Goal: Task Accomplishment & Management: Complete application form

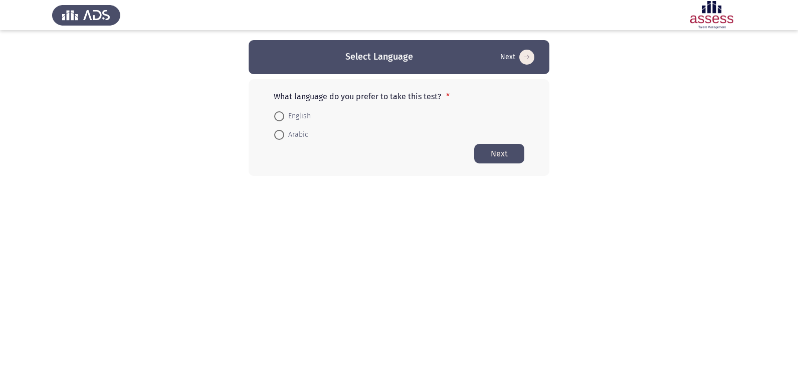
click at [280, 115] on span at bounding box center [279, 116] width 10 height 10
click at [280, 115] on input "English" at bounding box center [279, 116] width 10 height 10
radio input "true"
click at [510, 152] on button "Next" at bounding box center [499, 153] width 50 height 20
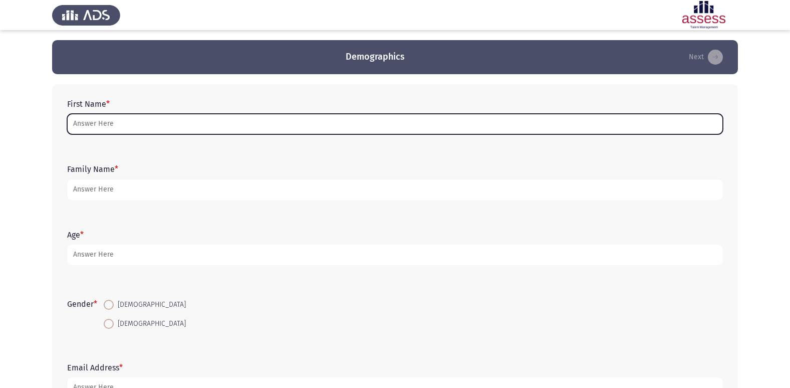
click at [123, 124] on input "First Name *" at bounding box center [395, 124] width 656 height 21
type input "l"
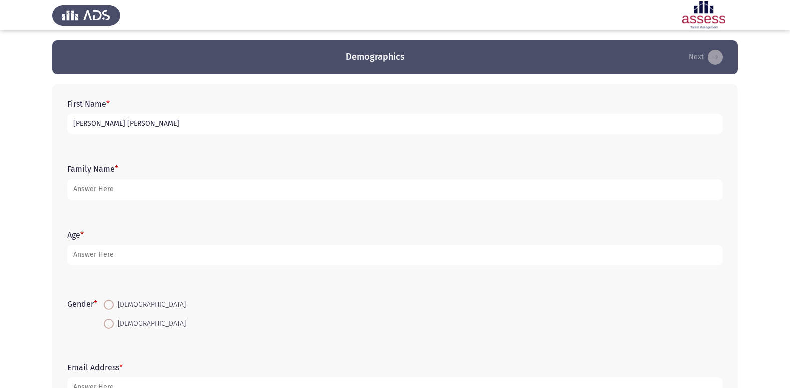
type input "[PERSON_NAME] [PERSON_NAME]"
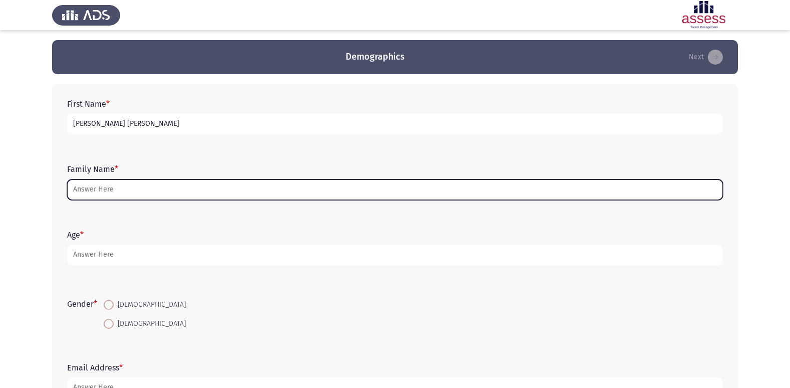
click at [95, 194] on input "Family Name *" at bounding box center [395, 189] width 656 height 21
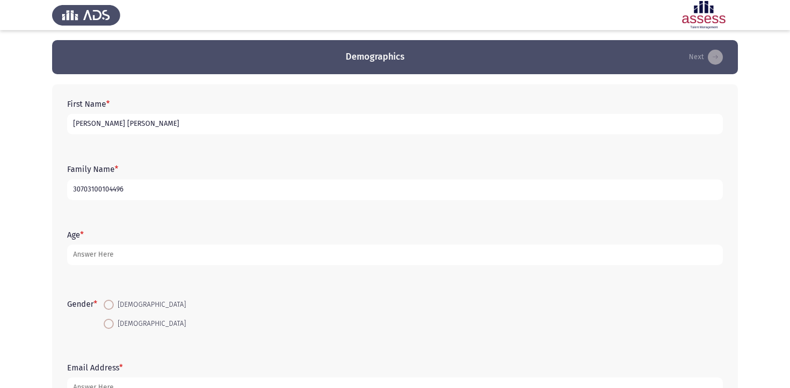
type input "30703100104496"
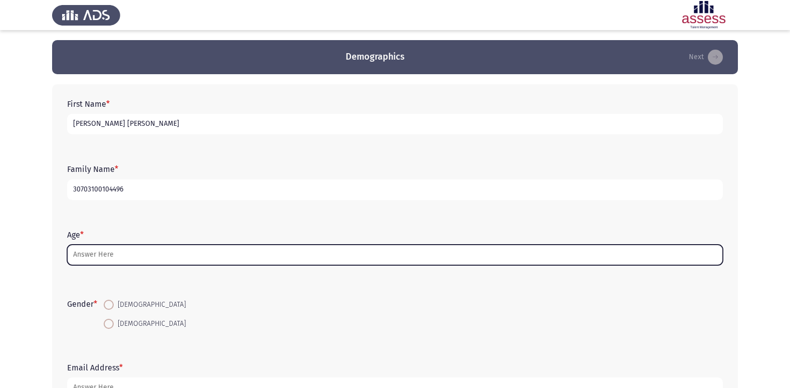
click at [103, 253] on input "Age *" at bounding box center [395, 255] width 656 height 21
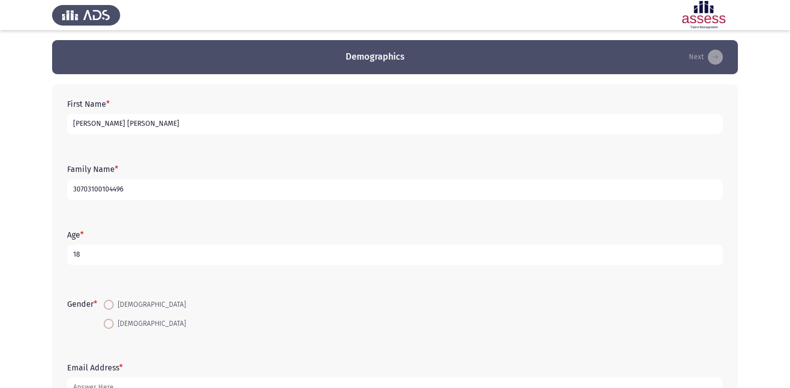
type input "18"
click at [112, 306] on span at bounding box center [109, 305] width 10 height 10
click at [112, 306] on input "[DEMOGRAPHIC_DATA]" at bounding box center [109, 305] width 10 height 10
radio input "true"
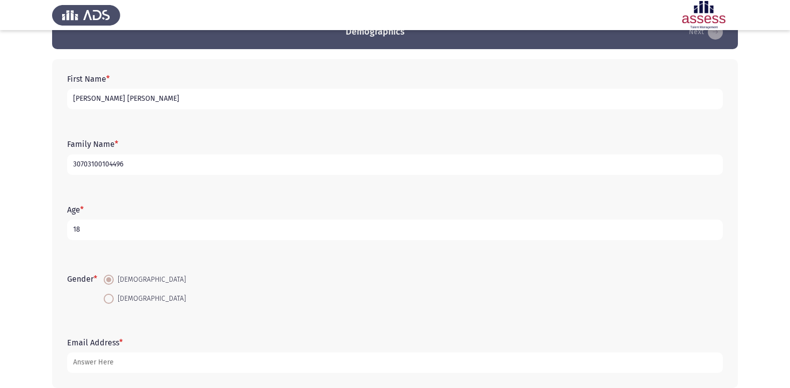
scroll to position [75, 0]
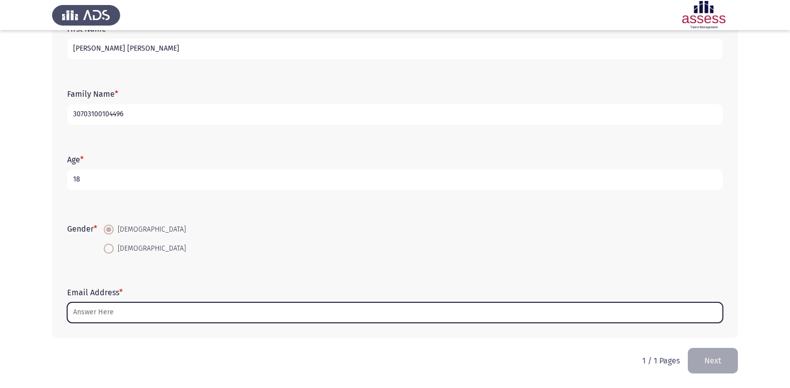
click at [122, 308] on input "Email Address *" at bounding box center [395, 312] width 656 height 21
type input "م"
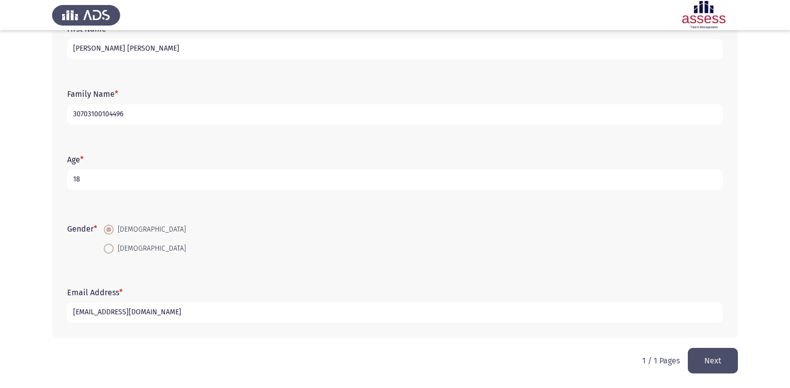
type input "[EMAIL_ADDRESS][DOMAIN_NAME]"
click at [723, 361] on button "Next" at bounding box center [713, 361] width 50 height 26
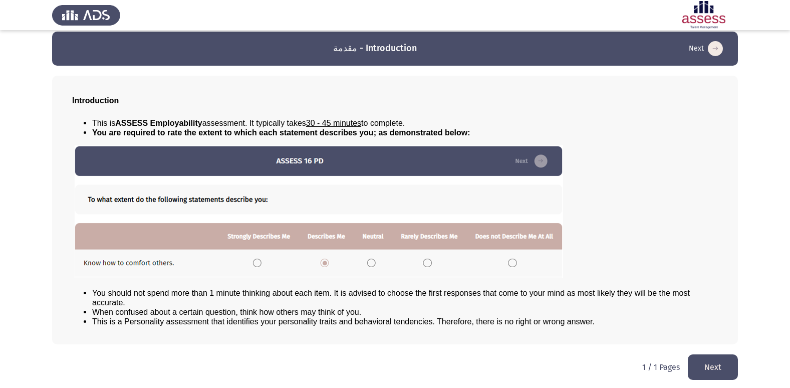
scroll to position [11, 0]
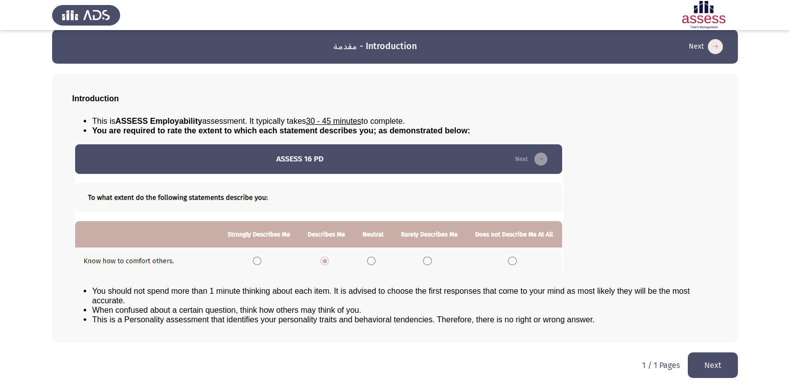
click at [713, 360] on button "Next" at bounding box center [713, 365] width 50 height 26
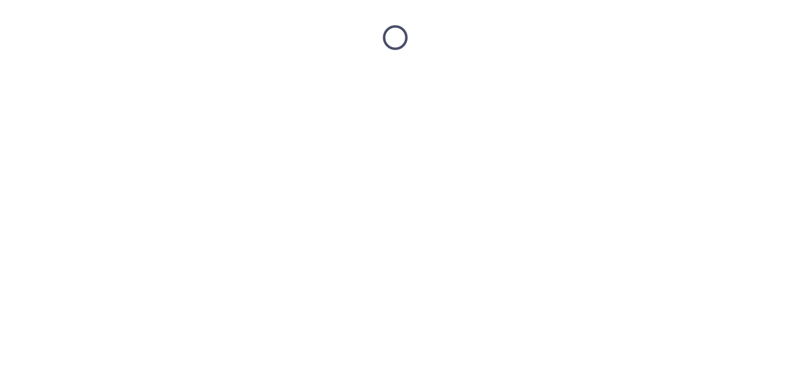
scroll to position [0, 0]
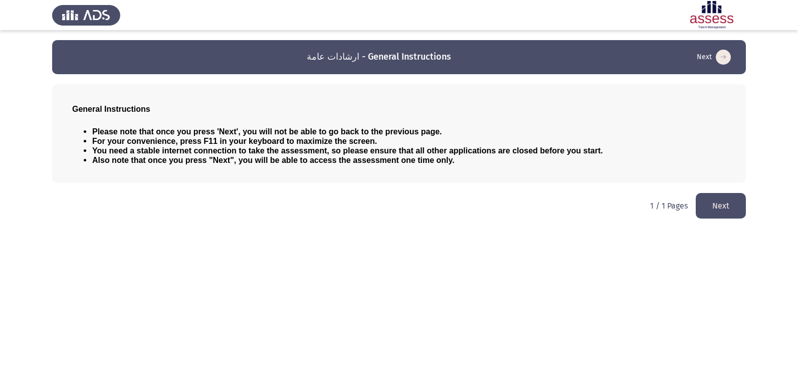
click at [741, 213] on button "Next" at bounding box center [720, 206] width 50 height 26
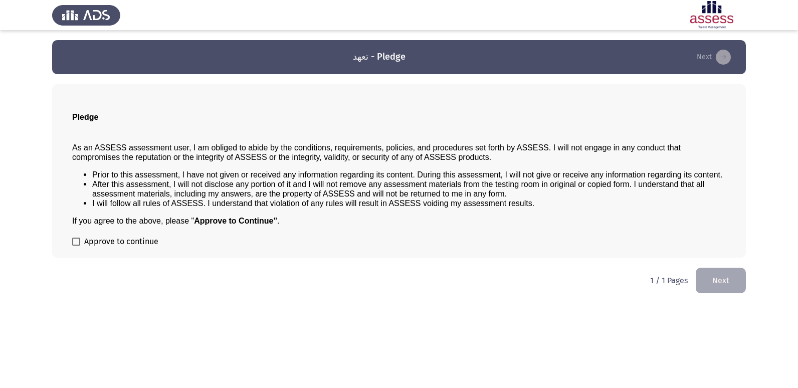
click at [729, 270] on button "Next" at bounding box center [720, 281] width 50 height 26
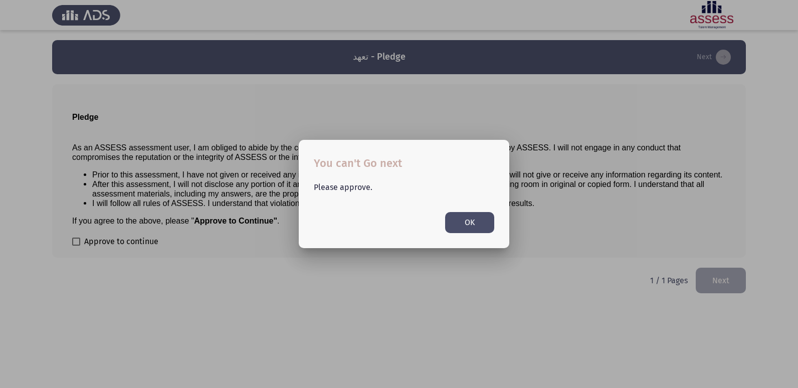
drag, startPoint x: 459, startPoint y: 225, endPoint x: 441, endPoint y: 235, distance: 20.4
click at [460, 225] on button "OK" at bounding box center [469, 222] width 49 height 21
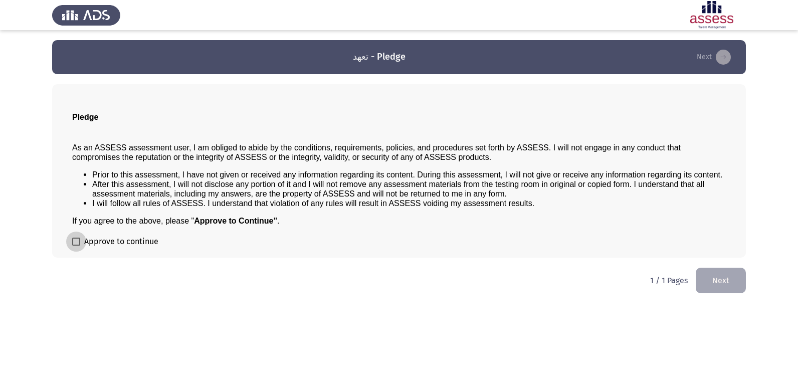
click at [75, 242] on span at bounding box center [76, 242] width 8 height 8
click at [76, 246] on input "Approve to continue" at bounding box center [76, 246] width 1 height 1
checkbox input "true"
click at [726, 279] on button "Next" at bounding box center [720, 281] width 50 height 26
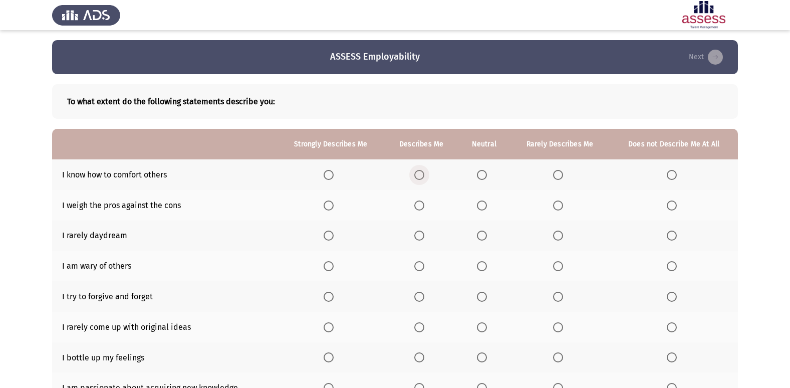
click at [424, 172] on span "Select an option" at bounding box center [419, 175] width 10 height 10
click at [424, 172] on input "Select an option" at bounding box center [419, 175] width 10 height 10
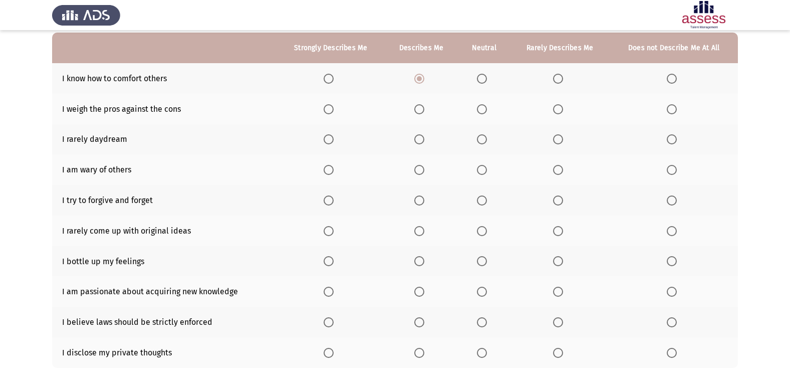
scroll to position [46, 0]
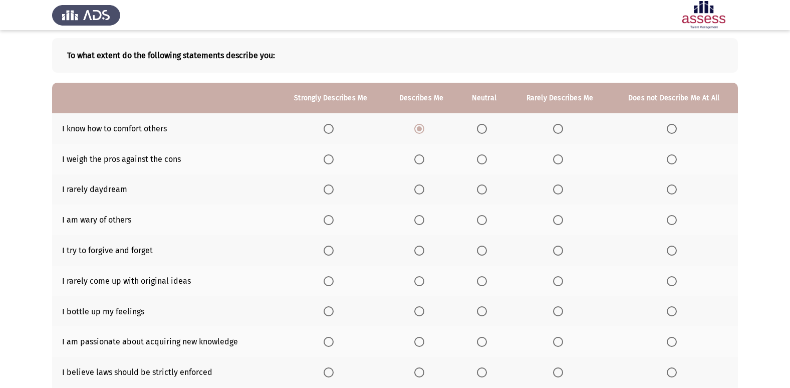
click at [327, 162] on span "Select an option" at bounding box center [329, 159] width 10 height 10
click at [327, 162] on input "Select an option" at bounding box center [329, 159] width 10 height 10
click at [328, 182] on th at bounding box center [330, 189] width 107 height 31
click at [328, 187] on span "Select an option" at bounding box center [329, 189] width 10 height 10
click at [328, 187] on input "Select an option" at bounding box center [329, 189] width 10 height 10
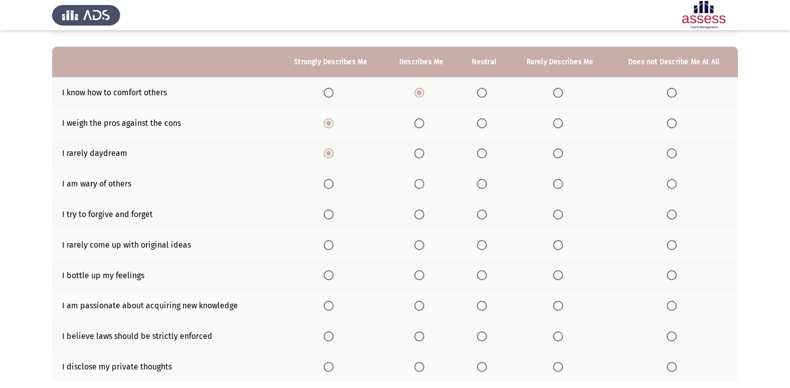
scroll to position [96, 0]
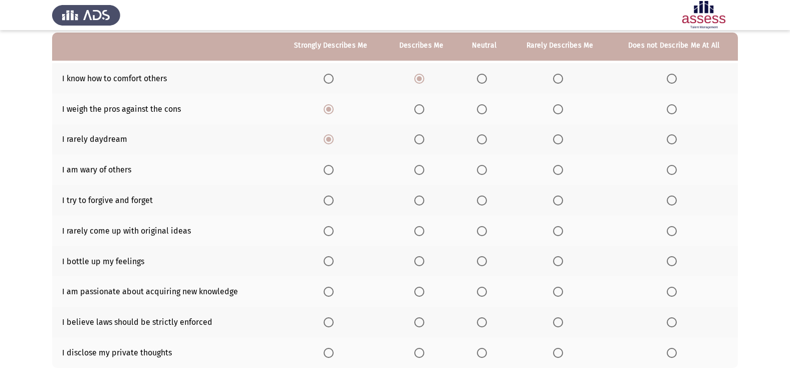
click at [484, 168] on span "Select an option" at bounding box center [482, 170] width 10 height 10
click at [484, 168] on input "Select an option" at bounding box center [482, 170] width 10 height 10
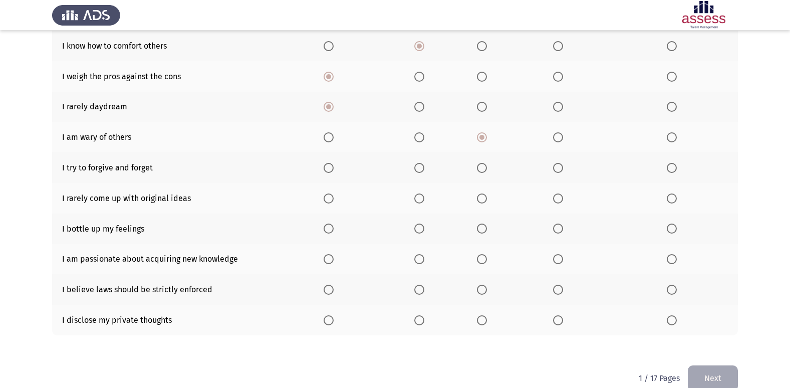
scroll to position [146, 0]
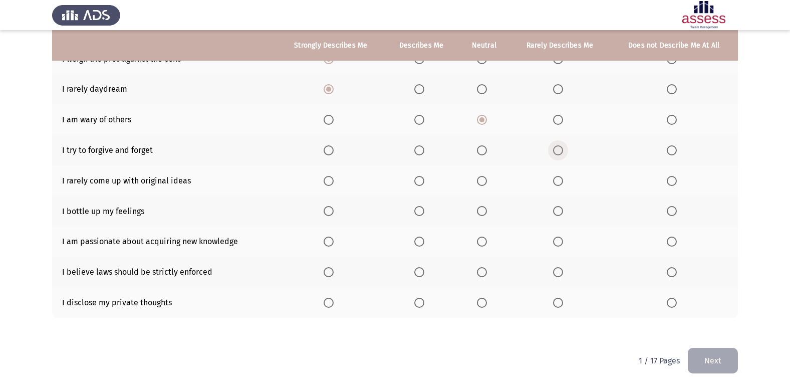
click at [561, 150] on span "Select an option" at bounding box center [558, 150] width 10 height 10
click at [561, 150] on input "Select an option" at bounding box center [558, 150] width 10 height 10
click at [421, 156] on th at bounding box center [421, 150] width 74 height 31
click at [420, 154] on span "Select an option" at bounding box center [419, 150] width 10 height 10
click at [420, 154] on input "Select an option" at bounding box center [419, 150] width 10 height 10
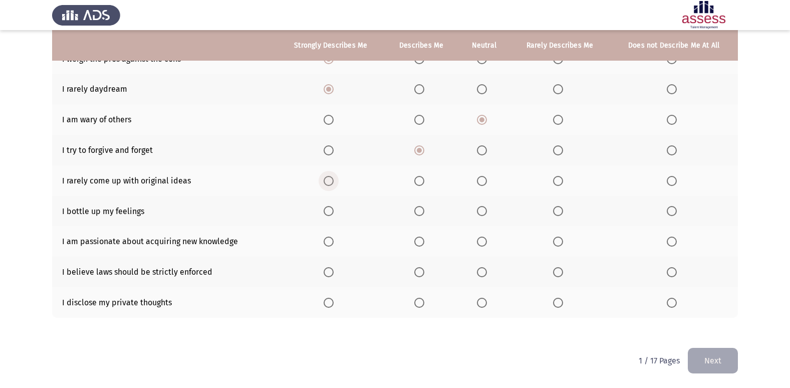
click at [332, 185] on span "Select an option" at bounding box center [329, 181] width 10 height 10
click at [332, 185] on input "Select an option" at bounding box center [329, 181] width 10 height 10
click at [416, 209] on span "Select an option" at bounding box center [419, 211] width 10 height 10
click at [416, 209] on input "Select an option" at bounding box center [419, 211] width 10 height 10
click at [425, 240] on label "Select an option" at bounding box center [421, 242] width 14 height 10
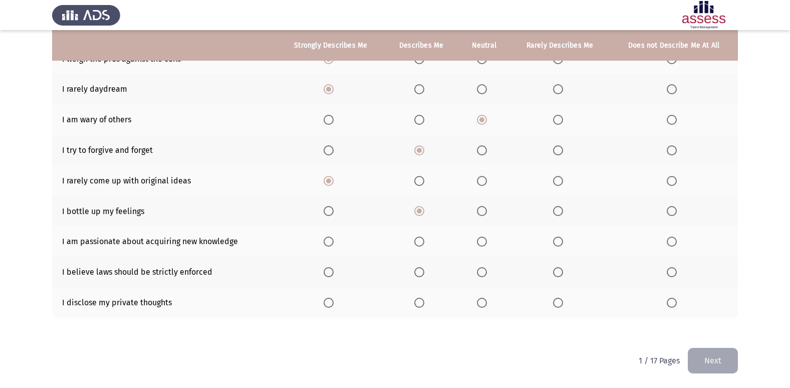
click at [424, 240] on input "Select an option" at bounding box center [419, 242] width 10 height 10
click at [561, 276] on span "Select an option" at bounding box center [558, 272] width 10 height 10
click at [561, 276] on input "Select an option" at bounding box center [558, 272] width 10 height 10
click at [486, 306] on span "Select an option" at bounding box center [482, 303] width 10 height 10
click at [486, 306] on input "Select an option" at bounding box center [482, 303] width 10 height 10
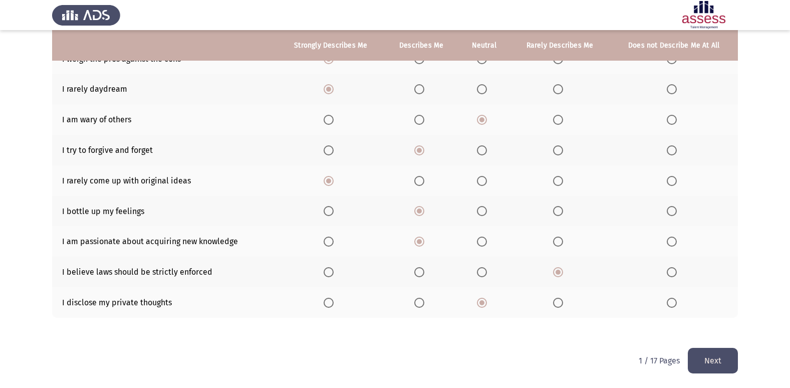
click at [724, 364] on button "Next" at bounding box center [713, 361] width 50 height 26
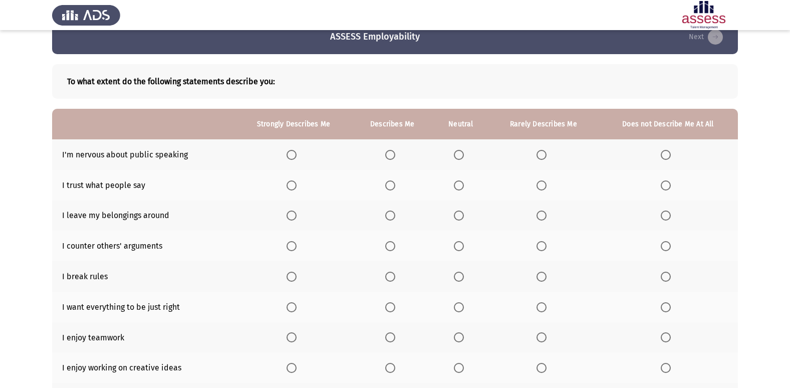
scroll to position [0, 0]
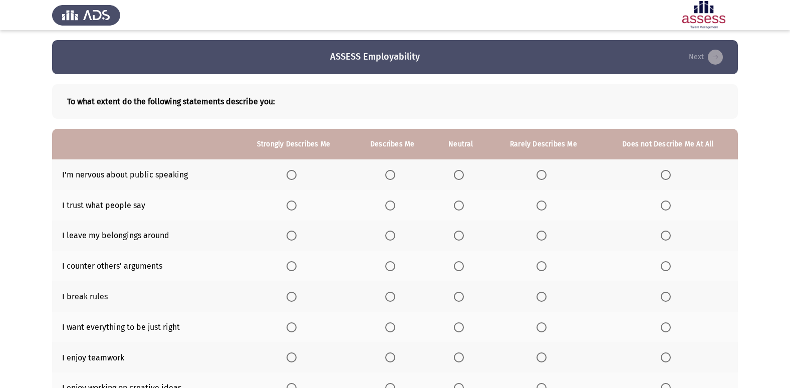
click at [291, 174] on span "Select an option" at bounding box center [292, 175] width 10 height 10
click at [291, 174] on input "Select an option" at bounding box center [292, 175] width 10 height 10
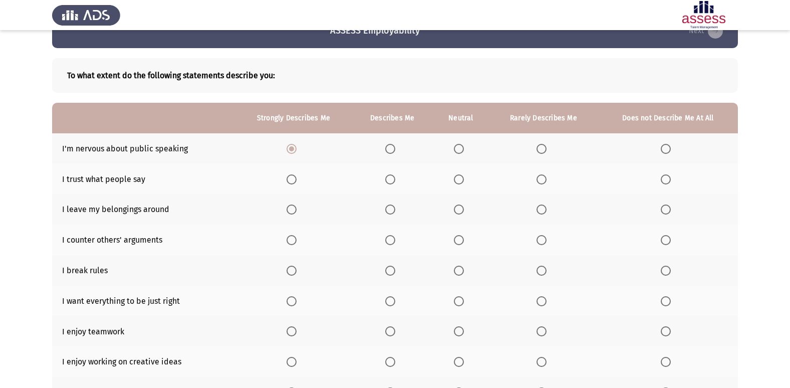
scroll to position [50, 0]
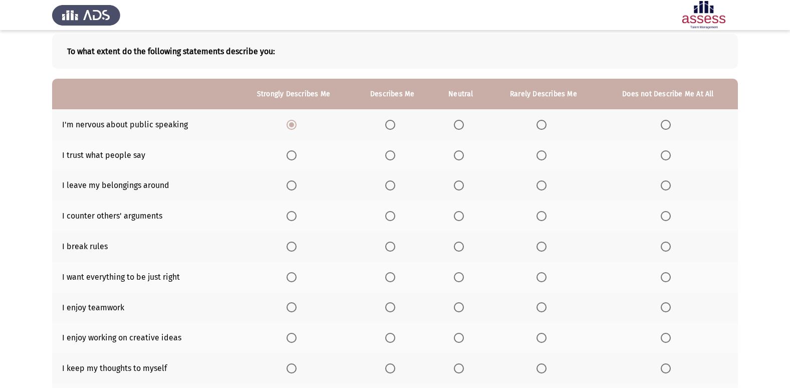
click at [472, 156] on th at bounding box center [461, 155] width 56 height 31
click at [463, 153] on span "Select an option" at bounding box center [459, 155] width 10 height 10
click at [463, 153] on input "Select an option" at bounding box center [459, 155] width 10 height 10
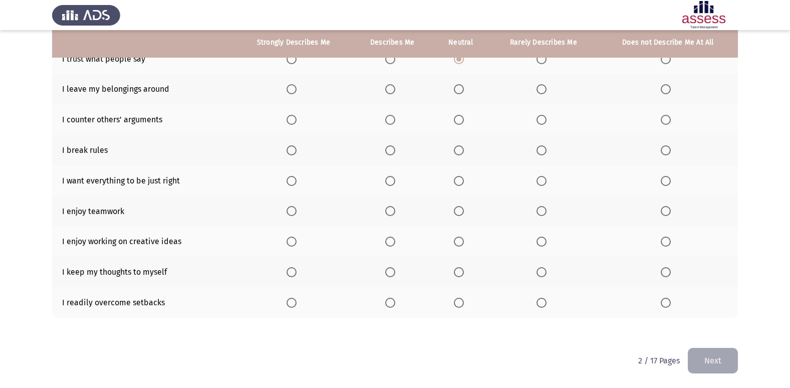
scroll to position [96, 0]
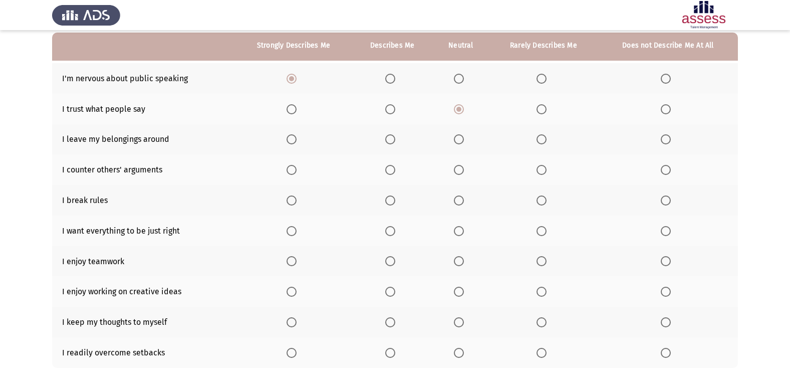
click at [545, 137] on span "Select an option" at bounding box center [542, 139] width 10 height 10
click at [545, 137] on input "Select an option" at bounding box center [542, 139] width 10 height 10
click at [461, 171] on span "Select an option" at bounding box center [459, 170] width 10 height 10
click at [461, 171] on input "Select an option" at bounding box center [459, 170] width 10 height 10
click at [671, 201] on label "Select an option" at bounding box center [668, 200] width 14 height 10
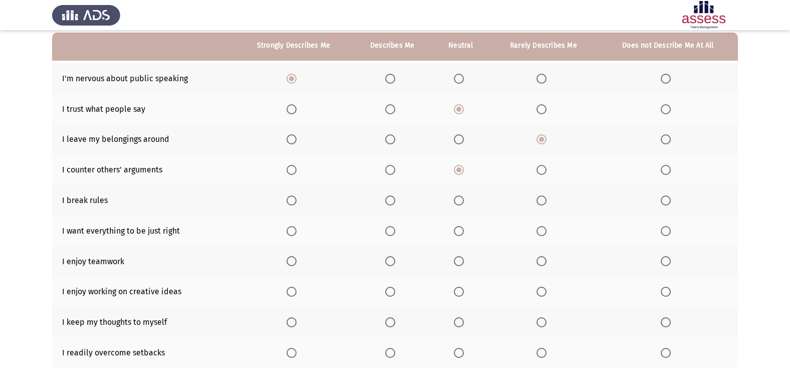
click at [671, 201] on input "Select an option" at bounding box center [666, 200] width 10 height 10
click at [462, 232] on span "Select an option" at bounding box center [459, 231] width 10 height 10
click at [462, 232] on input "Select an option" at bounding box center [459, 231] width 10 height 10
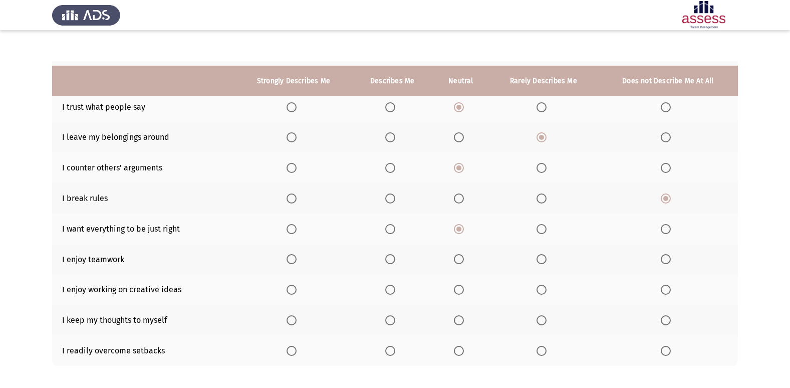
click at [546, 209] on tbody "I'm nervous about public speaking I trust what people say I leave my belongings…" at bounding box center [395, 213] width 686 height 305
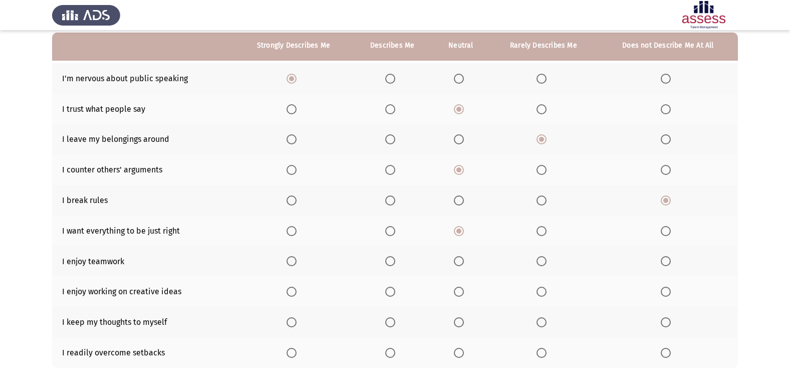
click at [544, 263] on span "Select an option" at bounding box center [542, 261] width 10 height 10
click at [544, 263] on input "Select an option" at bounding box center [542, 261] width 10 height 10
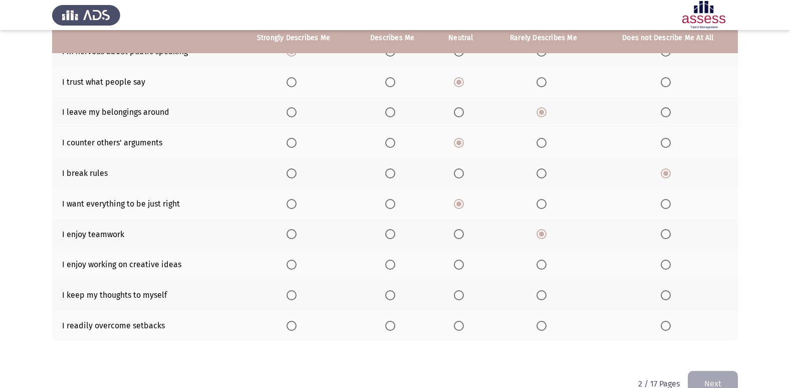
scroll to position [146, 0]
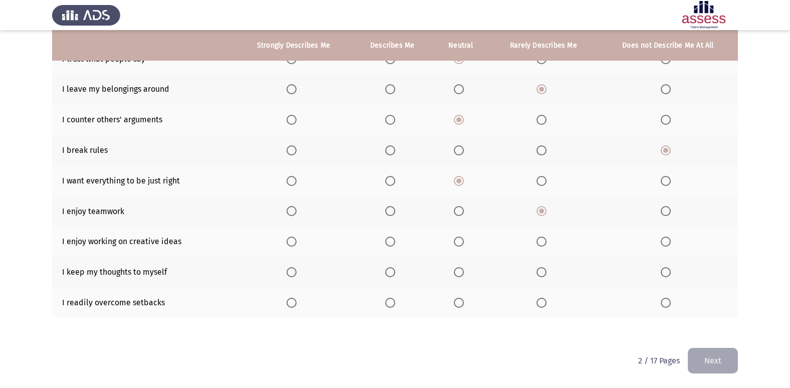
click at [552, 240] on th at bounding box center [543, 241] width 109 height 31
click at [544, 243] on span "Select an option" at bounding box center [542, 242] width 10 height 10
click at [544, 243] on input "Select an option" at bounding box center [542, 242] width 10 height 10
click at [468, 236] on mat-radio-button "Select an option" at bounding box center [461, 241] width 14 height 11
click at [461, 245] on span "Select an option" at bounding box center [459, 242] width 10 height 10
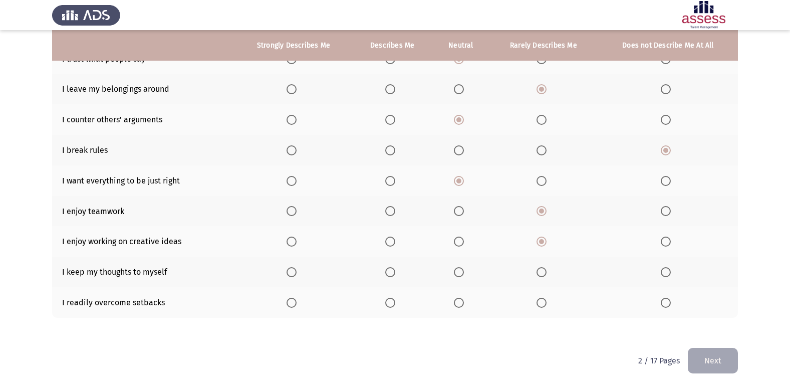
click at [461, 245] on input "Select an option" at bounding box center [459, 242] width 10 height 10
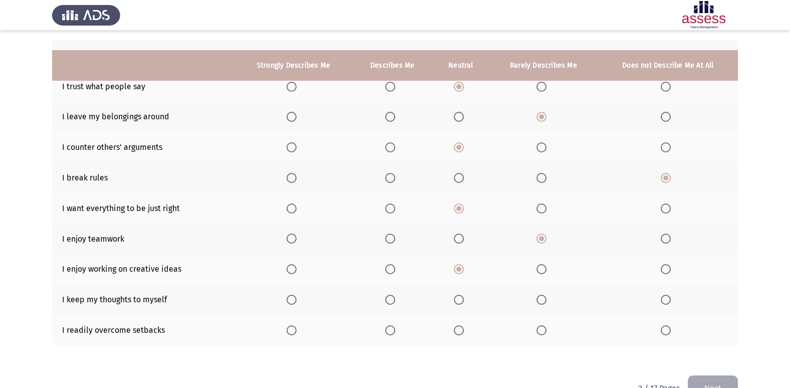
scroll to position [96, 0]
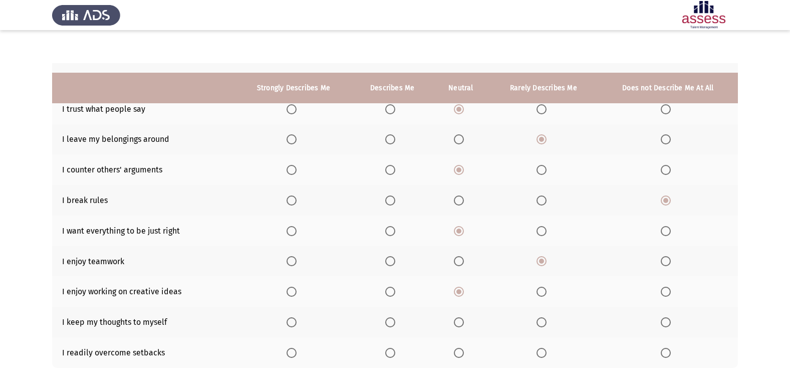
click at [399, 272] on tbody "I'm nervous about public speaking I trust what people say I leave my belongings…" at bounding box center [395, 215] width 686 height 305
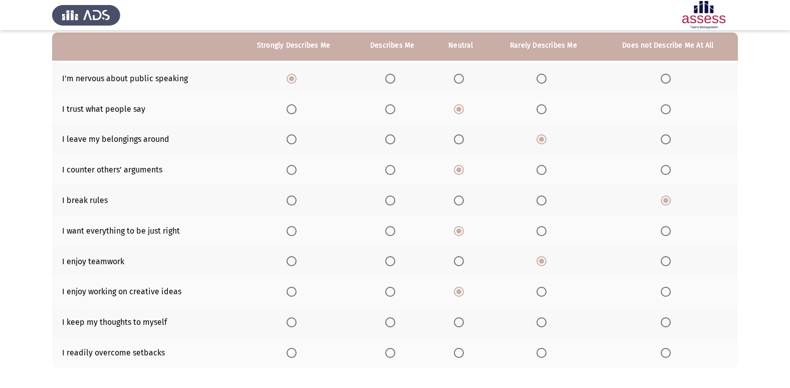
click at [390, 319] on span "Select an option" at bounding box center [390, 322] width 10 height 10
click at [390, 319] on input "Select an option" at bounding box center [390, 322] width 10 height 10
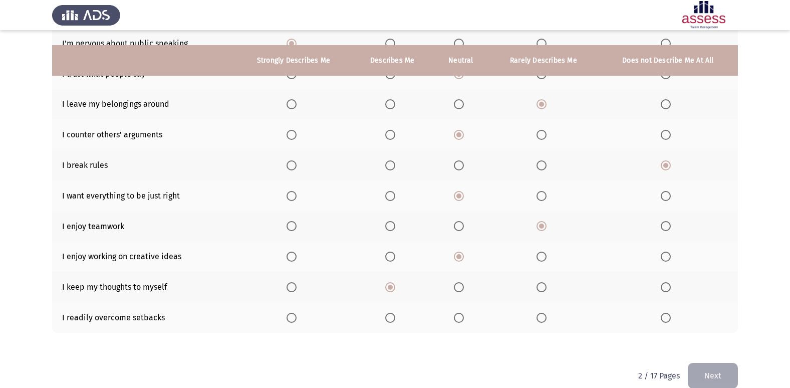
scroll to position [146, 0]
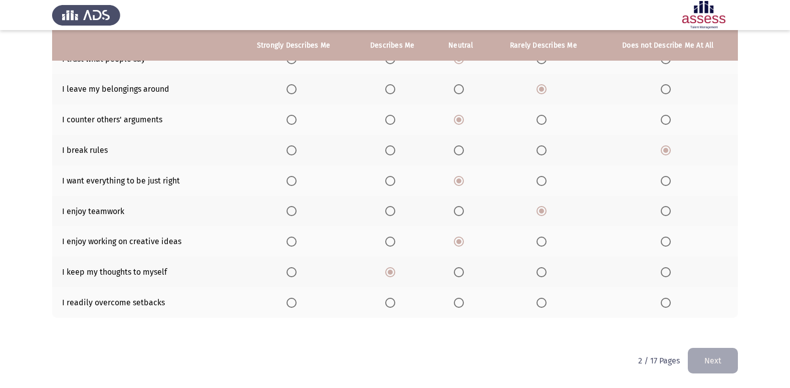
click at [468, 306] on label "Select an option" at bounding box center [461, 303] width 14 height 10
click at [464, 306] on input "Select an option" at bounding box center [459, 303] width 10 height 10
click at [724, 365] on button "Next" at bounding box center [713, 361] width 50 height 26
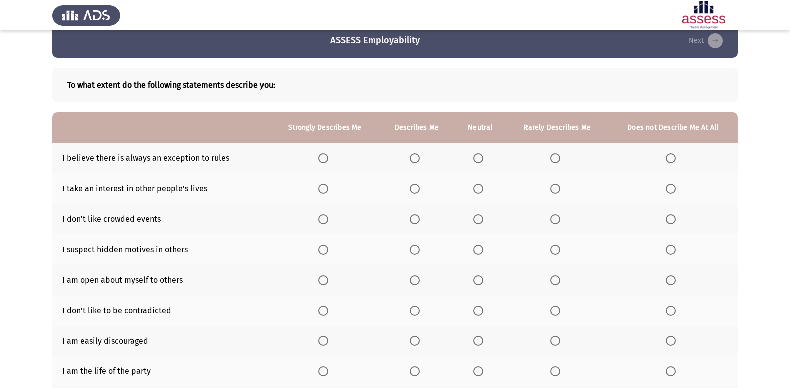
scroll to position [16, 0]
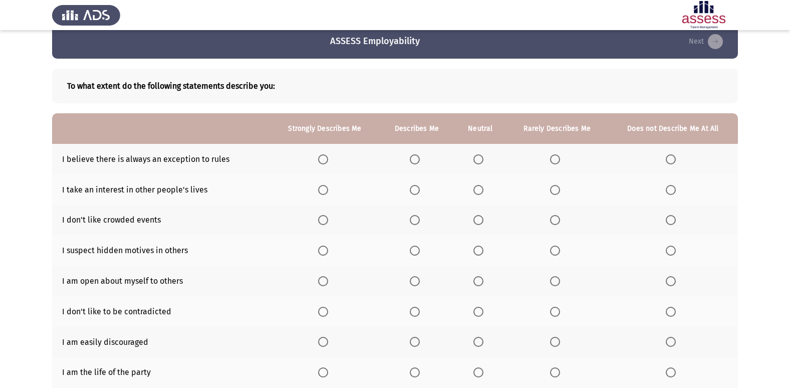
click at [421, 157] on label "Select an option" at bounding box center [417, 159] width 14 height 10
click at [420, 157] on input "Select an option" at bounding box center [415, 159] width 10 height 10
click at [478, 193] on span "Select an option" at bounding box center [479, 190] width 10 height 10
click at [478, 193] on input "Select an option" at bounding box center [479, 190] width 10 height 10
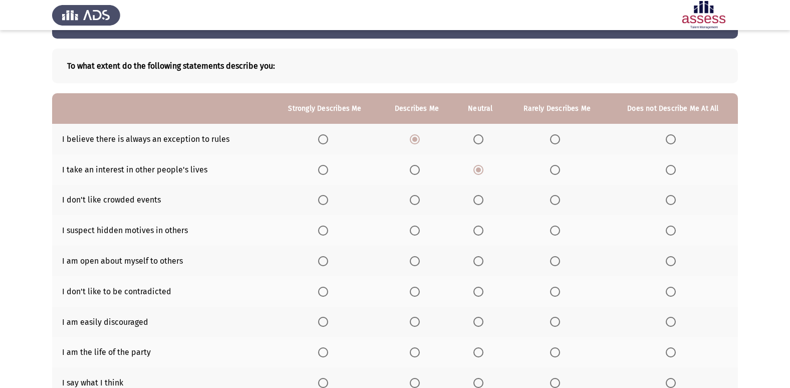
scroll to position [66, 0]
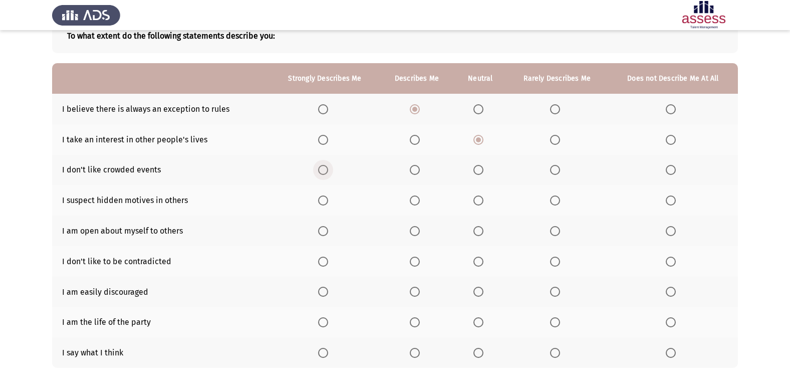
click at [329, 169] on label "Select an option" at bounding box center [325, 170] width 14 height 10
click at [328, 169] on input "Select an option" at bounding box center [323, 170] width 10 height 10
click at [485, 205] on label "Select an option" at bounding box center [481, 200] width 14 height 10
click at [484, 205] on input "Select an option" at bounding box center [479, 200] width 10 height 10
click at [555, 226] on span "Select an option" at bounding box center [555, 231] width 10 height 10
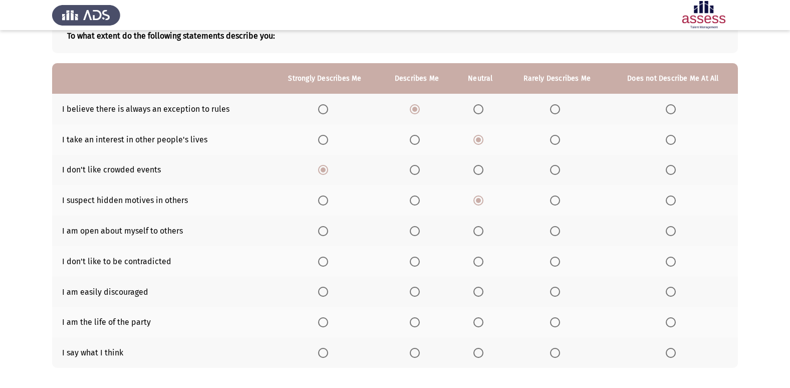
click at [555, 226] on input "Select an option" at bounding box center [555, 231] width 10 height 10
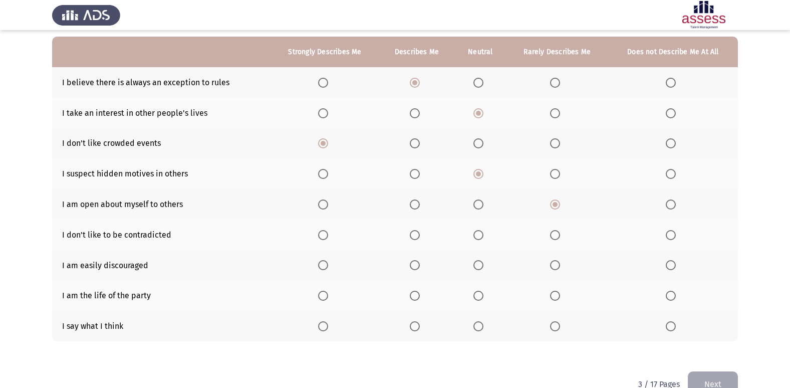
scroll to position [116, 0]
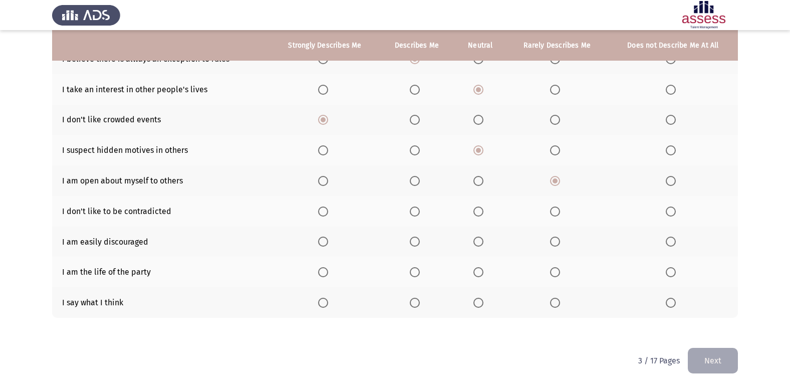
click at [477, 177] on span "Select an option" at bounding box center [479, 181] width 10 height 10
click at [477, 177] on input "Select an option" at bounding box center [479, 181] width 10 height 10
click at [415, 210] on span "Select an option" at bounding box center [415, 211] width 10 height 10
click at [415, 210] on input "Select an option" at bounding box center [415, 211] width 10 height 10
click at [479, 245] on span "Select an option" at bounding box center [479, 242] width 10 height 10
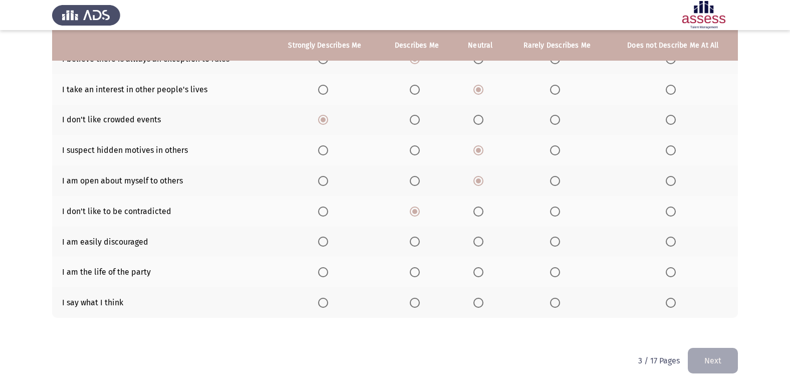
click at [479, 245] on input "Select an option" at bounding box center [479, 242] width 10 height 10
click at [670, 273] on span "Select an option" at bounding box center [671, 272] width 10 height 10
click at [670, 273] on input "Select an option" at bounding box center [671, 272] width 10 height 10
click at [325, 305] on span "Select an option" at bounding box center [323, 303] width 10 height 10
click at [325, 305] on input "Select an option" at bounding box center [323, 303] width 10 height 10
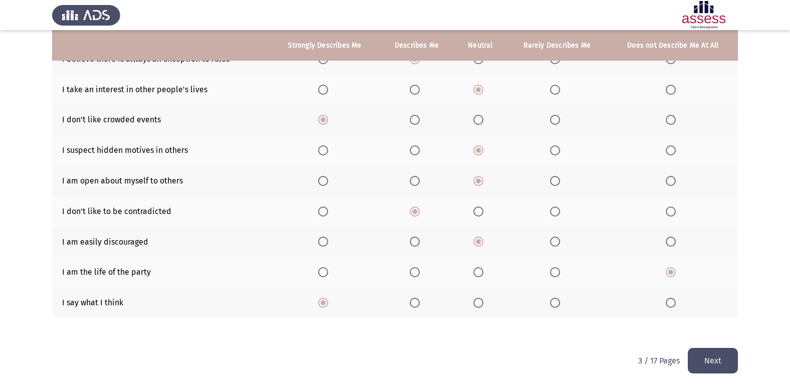
click at [706, 356] on button "Next" at bounding box center [713, 361] width 50 height 26
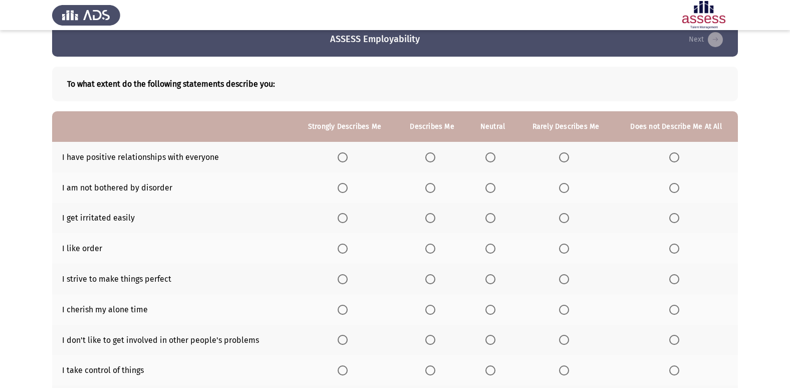
scroll to position [0, 0]
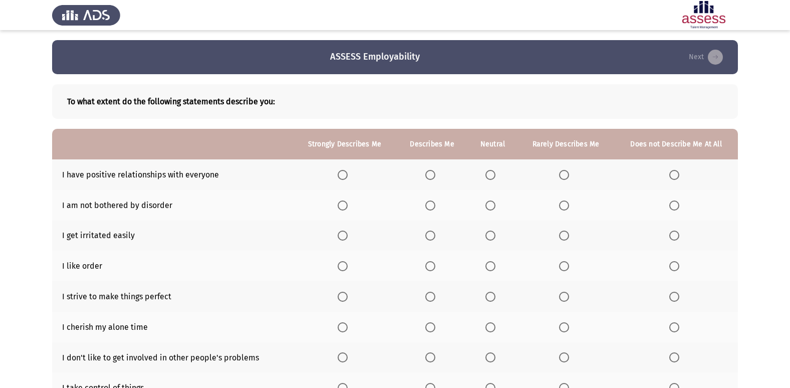
click at [487, 175] on span "Select an option" at bounding box center [491, 175] width 10 height 10
click at [487, 175] on input "Select an option" at bounding box center [491, 175] width 10 height 10
click at [572, 205] on label "Select an option" at bounding box center [566, 205] width 14 height 10
click at [569, 205] on input "Select an option" at bounding box center [564, 205] width 10 height 10
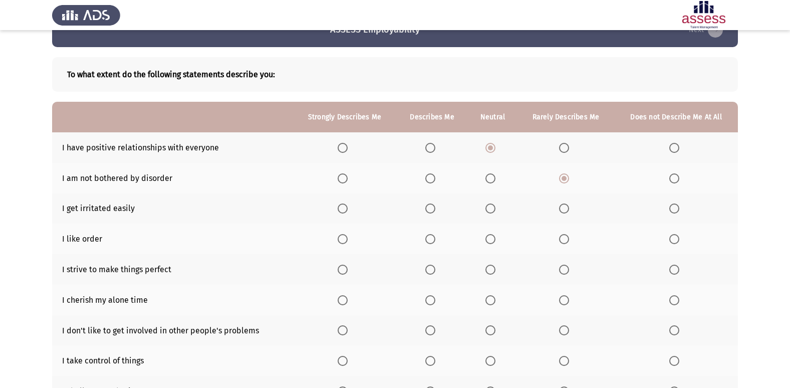
scroll to position [50, 0]
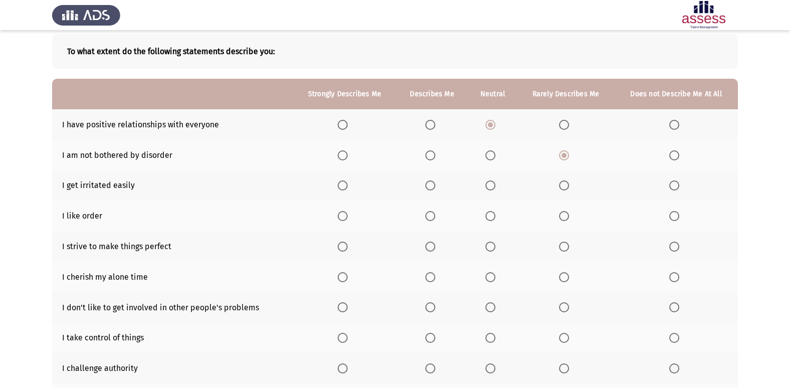
click at [493, 191] on th at bounding box center [493, 185] width 50 height 31
click at [490, 189] on span "Select an option" at bounding box center [491, 185] width 10 height 10
click at [490, 189] on input "Select an option" at bounding box center [491, 185] width 10 height 10
click at [347, 215] on span "Select an option" at bounding box center [343, 216] width 10 height 10
click at [347, 215] on input "Select an option" at bounding box center [343, 216] width 10 height 10
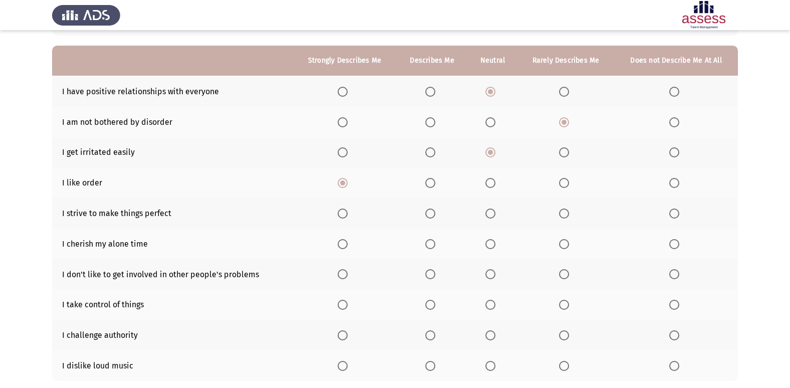
scroll to position [100, 0]
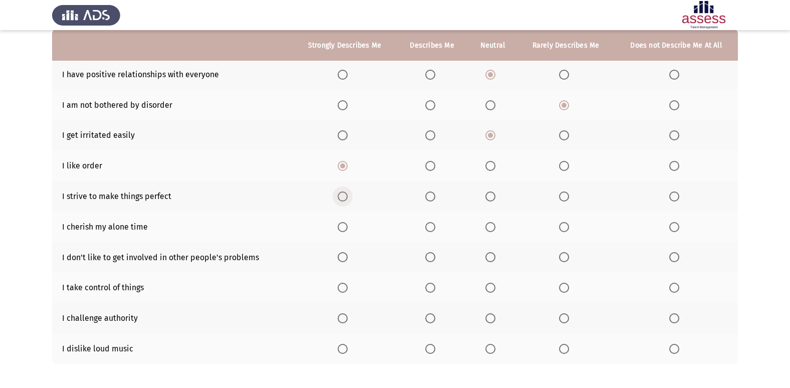
click at [351, 196] on label "Select an option" at bounding box center [345, 196] width 14 height 10
click at [348, 196] on input "Select an option" at bounding box center [343, 196] width 10 height 10
click at [432, 224] on span "Select an option" at bounding box center [430, 227] width 10 height 10
click at [432, 224] on input "Select an option" at bounding box center [430, 227] width 10 height 10
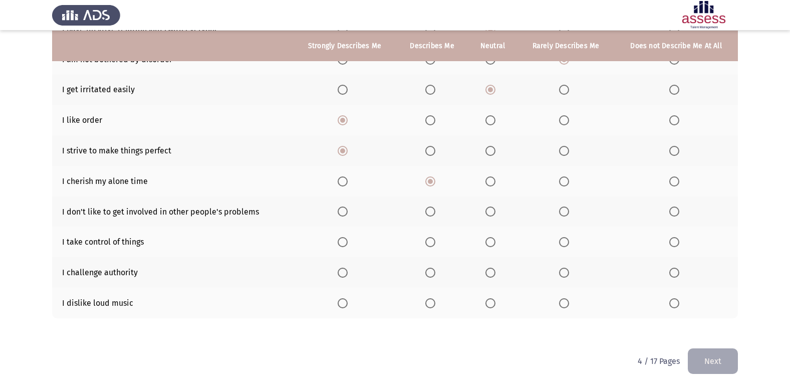
scroll to position [146, 0]
click at [338, 218] on th at bounding box center [345, 211] width 104 height 31
click at [339, 215] on span "Select an option" at bounding box center [343, 211] width 10 height 10
click at [339, 215] on input "Select an option" at bounding box center [343, 211] width 10 height 10
click at [490, 239] on span "Select an option" at bounding box center [491, 242] width 10 height 10
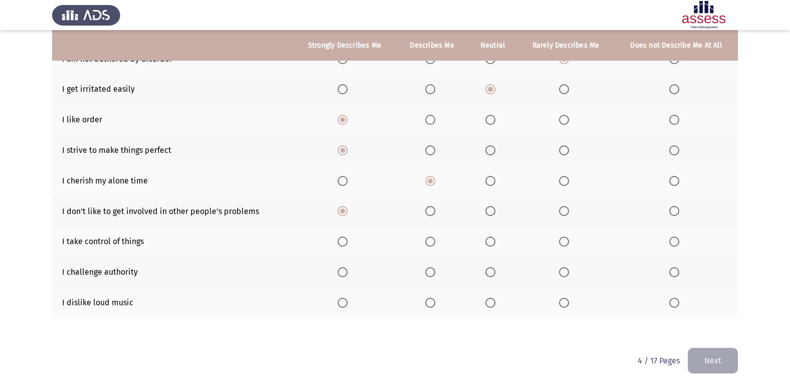
click at [490, 239] on input "Select an option" at bounding box center [491, 242] width 10 height 10
click at [564, 270] on span "Select an option" at bounding box center [564, 272] width 10 height 10
click at [564, 270] on input "Select an option" at bounding box center [564, 272] width 10 height 10
click at [502, 271] on th at bounding box center [493, 272] width 50 height 31
click at [493, 268] on span "Select an option" at bounding box center [491, 272] width 10 height 10
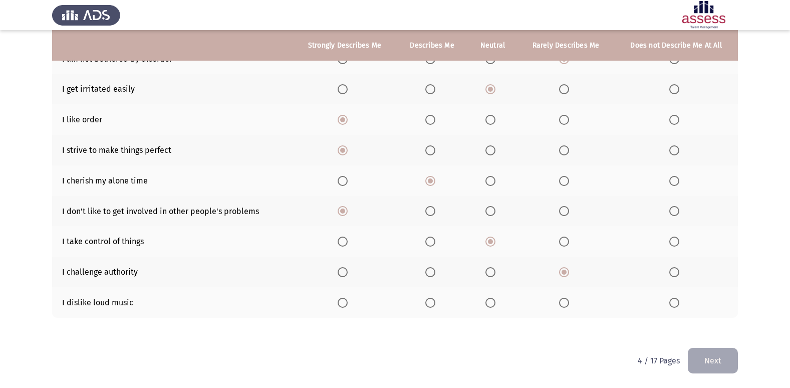
click at [493, 268] on input "Select an option" at bounding box center [491, 272] width 10 height 10
click at [674, 303] on span "Select an option" at bounding box center [674, 303] width 0 height 0
click at [674, 303] on input "Select an option" at bounding box center [674, 303] width 10 height 10
click at [705, 360] on button "Next" at bounding box center [713, 361] width 50 height 26
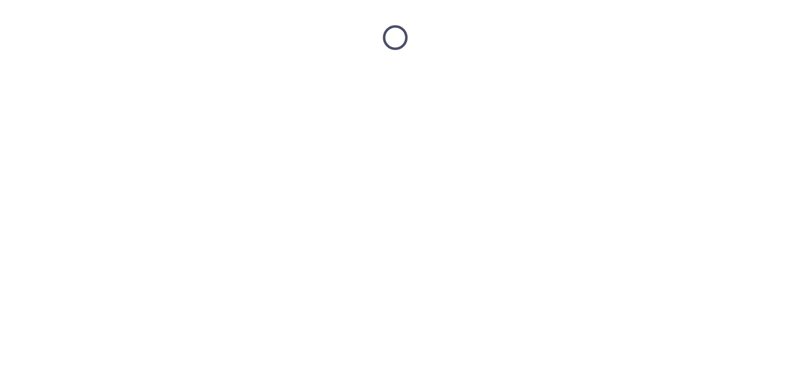
scroll to position [0, 0]
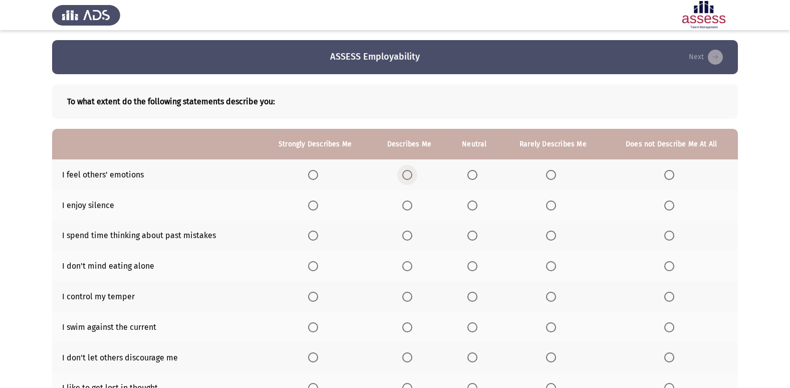
click at [409, 175] on span "Select an option" at bounding box center [407, 175] width 10 height 10
click at [409, 175] on input "Select an option" at bounding box center [407, 175] width 10 height 10
click at [553, 207] on span "Select an option" at bounding box center [551, 205] width 10 height 10
click at [553, 207] on input "Select an option" at bounding box center [551, 205] width 10 height 10
click at [474, 230] on th at bounding box center [474, 235] width 54 height 31
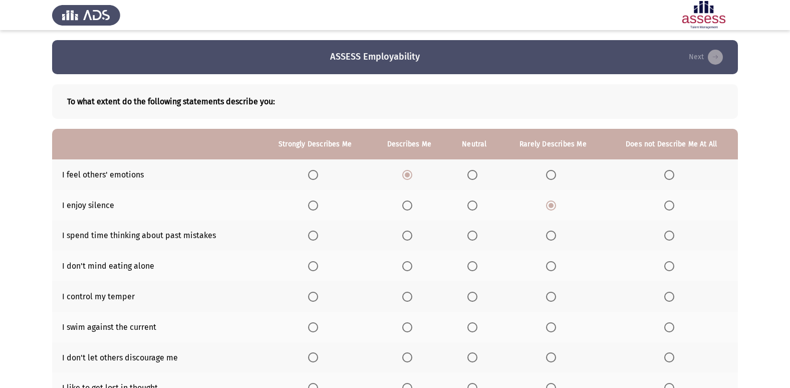
click at [470, 234] on span "Select an option" at bounding box center [473, 235] width 10 height 10
click at [470, 234] on input "Select an option" at bounding box center [473, 235] width 10 height 10
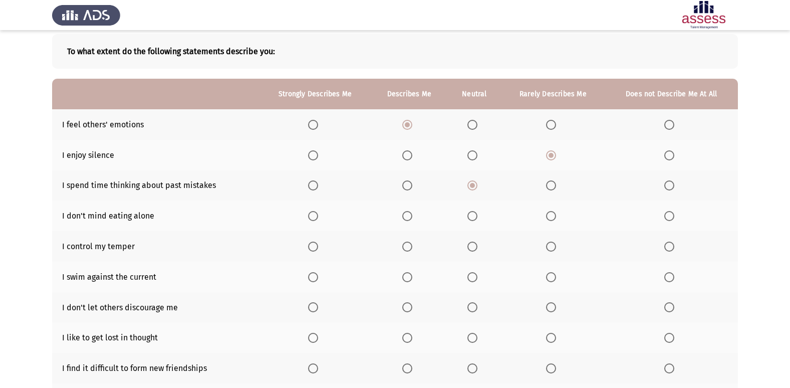
click at [547, 208] on th at bounding box center [553, 215] width 104 height 31
click at [547, 216] on span "Select an option" at bounding box center [551, 216] width 10 height 10
click at [547, 216] on input "Select an option" at bounding box center [551, 216] width 10 height 10
click at [478, 245] on span "Select an option" at bounding box center [473, 247] width 10 height 10
click at [478, 245] on input "Select an option" at bounding box center [473, 247] width 10 height 10
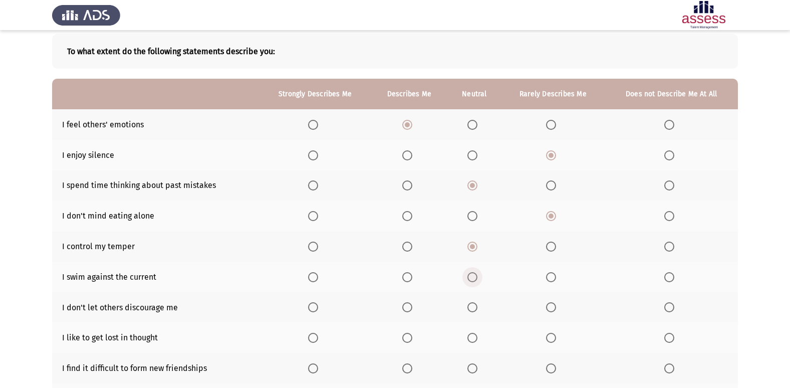
click at [478, 272] on span "Select an option" at bounding box center [473, 277] width 10 height 10
click at [478, 272] on input "Select an option" at bounding box center [473, 277] width 10 height 10
click at [409, 310] on span "Select an option" at bounding box center [407, 307] width 10 height 10
click at [409, 310] on input "Select an option" at bounding box center [407, 307] width 10 height 10
click at [553, 334] on span "Select an option" at bounding box center [551, 338] width 10 height 10
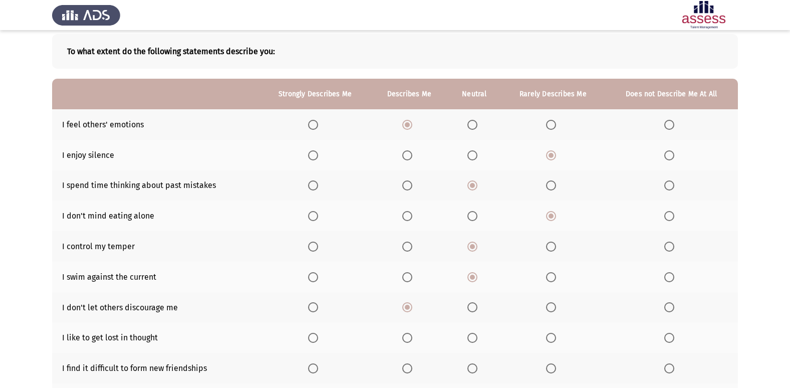
click at [553, 334] on input "Select an option" at bounding box center [551, 338] width 10 height 10
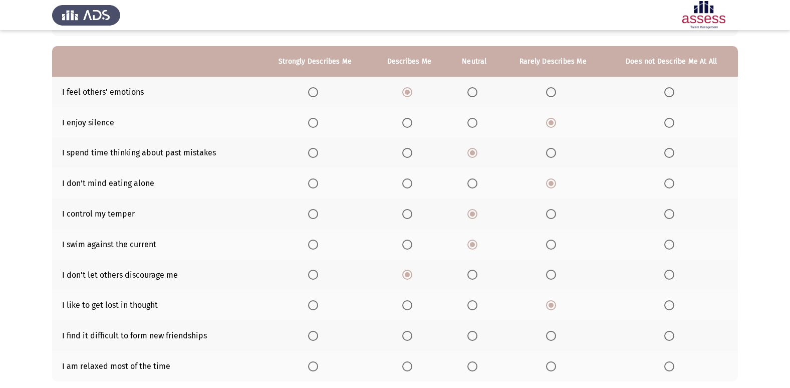
scroll to position [100, 0]
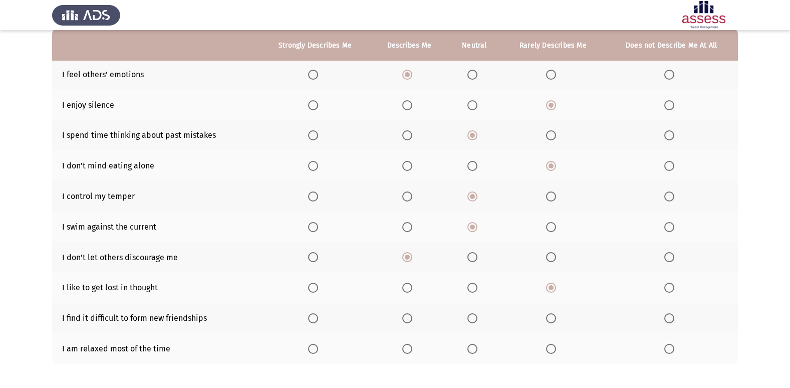
click at [670, 318] on span "Select an option" at bounding box center [669, 318] width 10 height 10
click at [670, 318] on input "Select an option" at bounding box center [669, 318] width 10 height 10
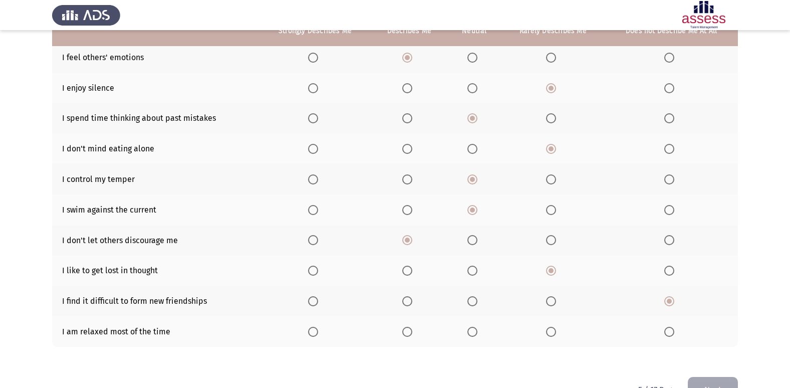
scroll to position [146, 0]
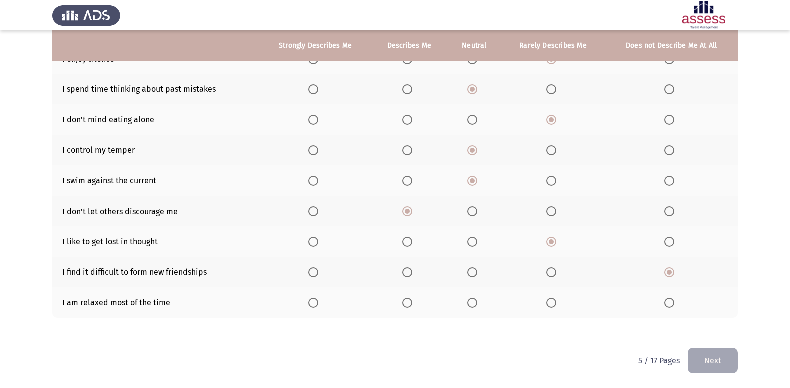
click at [406, 301] on span "Select an option" at bounding box center [407, 303] width 10 height 10
click at [406, 301] on input "Select an option" at bounding box center [407, 303] width 10 height 10
click at [708, 359] on button "Next" at bounding box center [713, 361] width 50 height 26
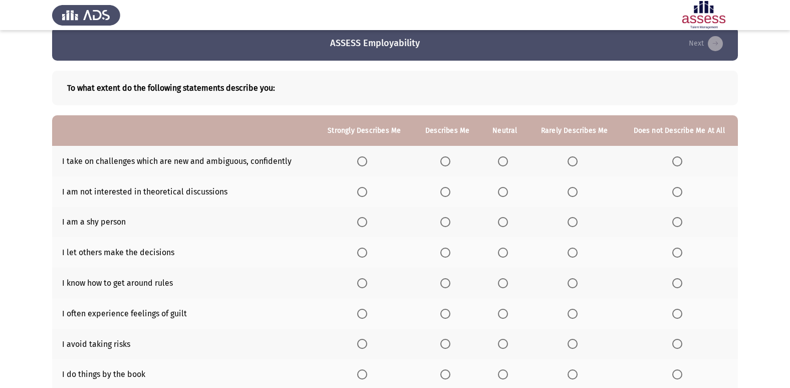
scroll to position [0, 0]
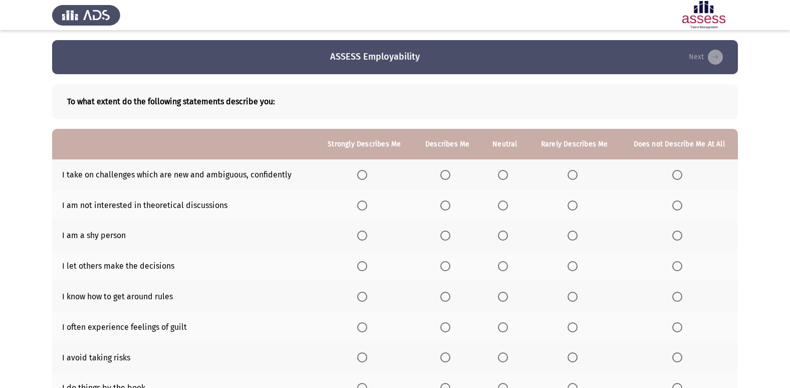
click at [506, 167] on th at bounding box center [505, 174] width 47 height 31
click at [508, 168] on th at bounding box center [505, 174] width 47 height 31
click at [508, 176] on span "Select an option" at bounding box center [503, 175] width 10 height 10
click at [508, 176] on input "Select an option" at bounding box center [503, 175] width 10 height 10
click at [575, 205] on span "Select an option" at bounding box center [573, 205] width 10 height 10
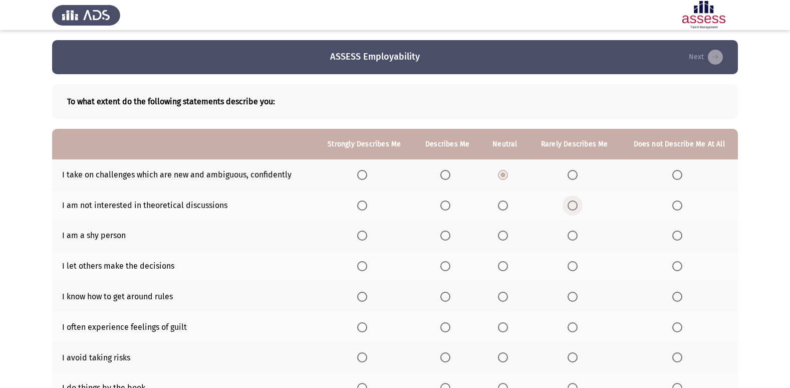
click at [575, 205] on input "Select an option" at bounding box center [573, 205] width 10 height 10
click at [503, 197] on th at bounding box center [505, 205] width 47 height 31
click at [503, 202] on th at bounding box center [505, 205] width 47 height 31
click at [503, 202] on span "Select an option" at bounding box center [503, 205] width 10 height 10
click at [503, 202] on input "Select an option" at bounding box center [503, 205] width 10 height 10
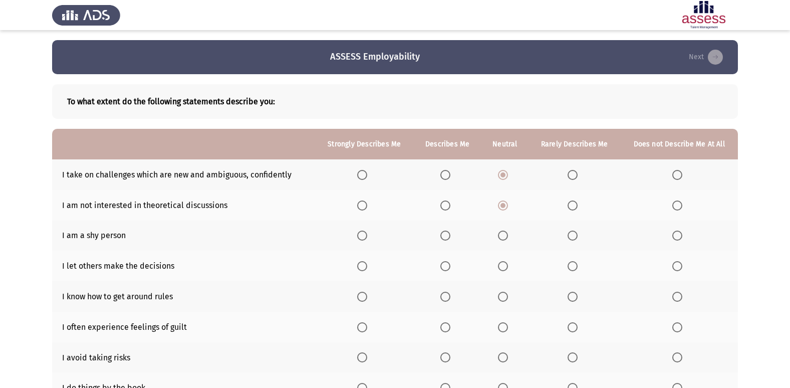
click at [353, 240] on th at bounding box center [364, 235] width 98 height 31
click at [366, 236] on span "Select an option" at bounding box center [362, 235] width 10 height 10
click at [366, 236] on input "Select an option" at bounding box center [362, 235] width 10 height 10
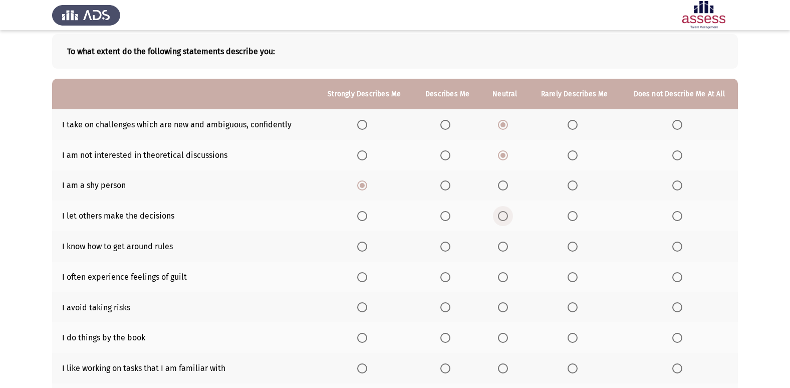
click at [508, 216] on span "Select an option" at bounding box center [503, 216] width 10 height 10
click at [508, 216] on input "Select an option" at bounding box center [503, 216] width 10 height 10
click at [574, 253] on th at bounding box center [575, 246] width 92 height 31
click at [568, 246] on th at bounding box center [575, 246] width 92 height 31
click at [572, 250] on span "Select an option" at bounding box center [573, 247] width 10 height 10
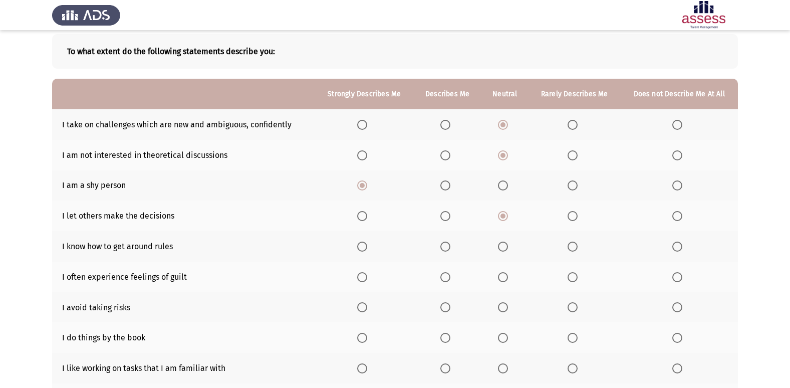
click at [572, 250] on input "Select an option" at bounding box center [573, 247] width 10 height 10
click at [503, 280] on span "Select an option" at bounding box center [503, 277] width 10 height 10
click at [503, 280] on input "Select an option" at bounding box center [503, 277] width 10 height 10
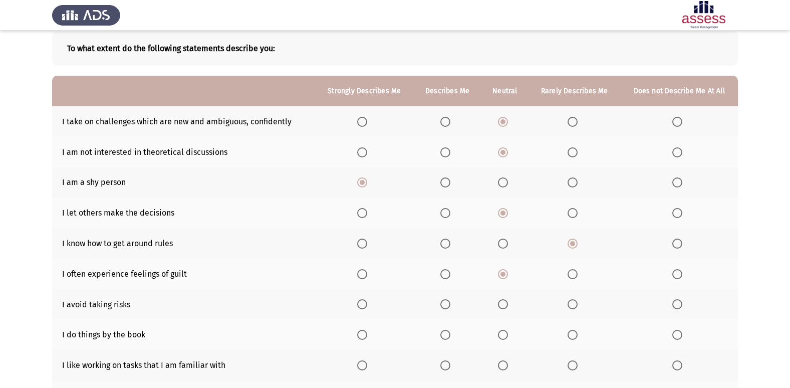
scroll to position [100, 0]
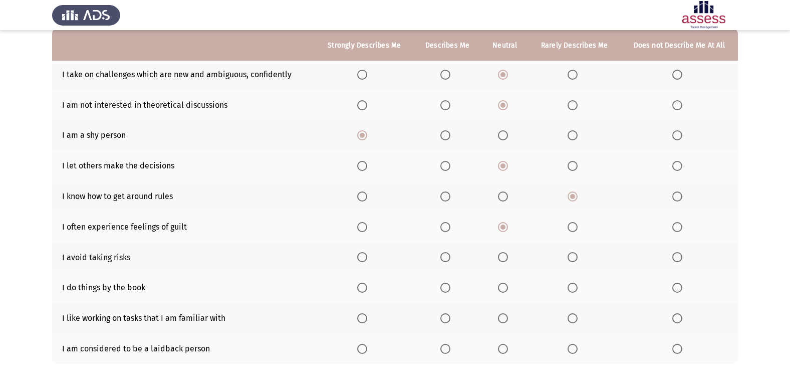
click at [452, 229] on label "Select an option" at bounding box center [447, 227] width 14 height 10
click at [450, 229] on input "Select an option" at bounding box center [445, 227] width 10 height 10
click at [571, 257] on span "Select an option" at bounding box center [573, 257] width 10 height 10
click at [571, 257] on input "Select an option" at bounding box center [573, 257] width 10 height 10
click at [360, 282] on th at bounding box center [364, 287] width 98 height 31
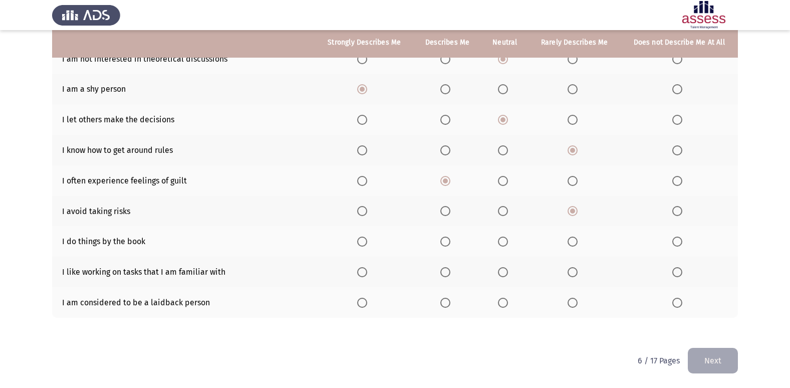
scroll to position [96, 0]
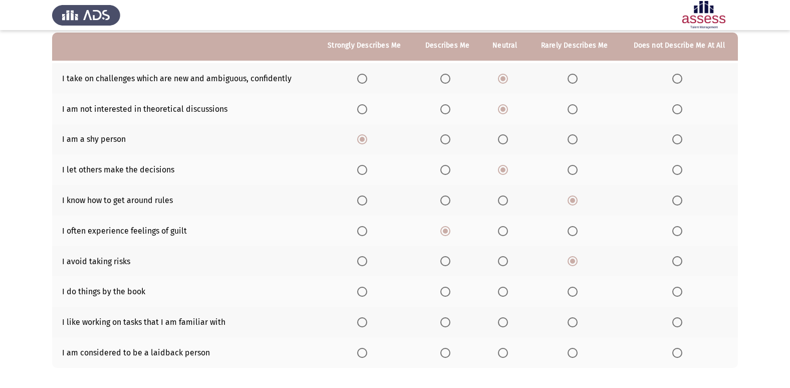
click at [566, 280] on th at bounding box center [575, 291] width 92 height 31
click at [500, 324] on span "Select an option" at bounding box center [503, 322] width 10 height 10
click at [500, 324] on input "Select an option" at bounding box center [503, 322] width 10 height 10
click at [367, 294] on span "Select an option" at bounding box center [362, 292] width 10 height 10
click at [367, 294] on input "Select an option" at bounding box center [362, 292] width 10 height 10
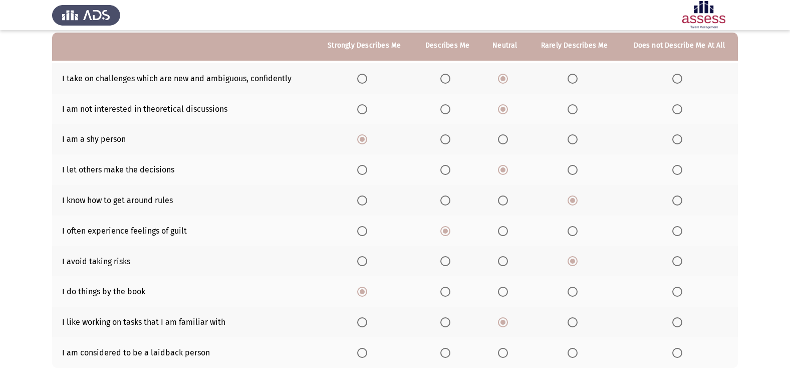
click at [502, 260] on span "Select an option" at bounding box center [503, 261] width 10 height 10
click at [502, 260] on input "Select an option" at bounding box center [503, 261] width 10 height 10
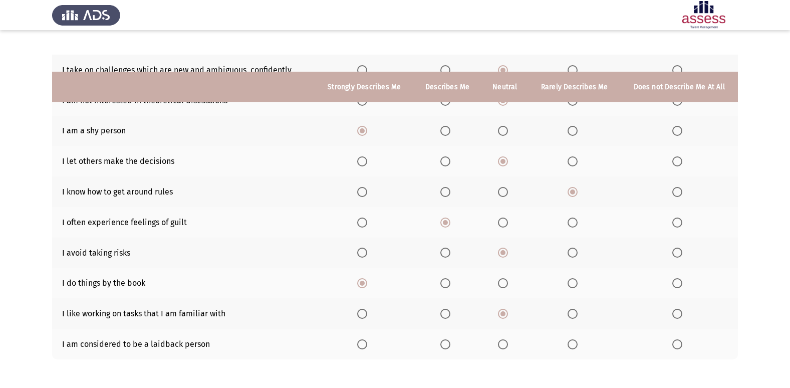
scroll to position [146, 0]
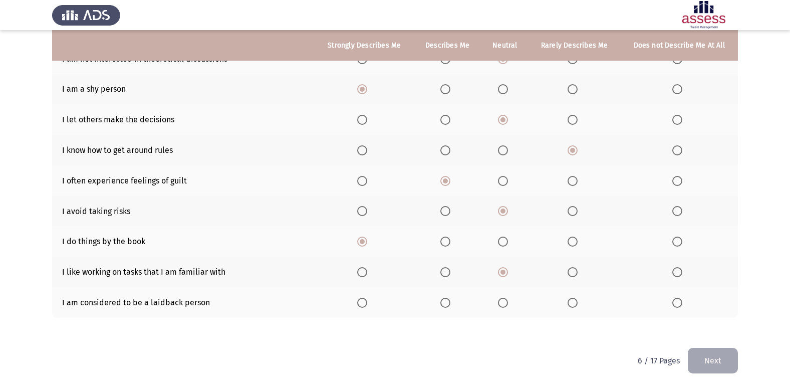
click at [581, 302] on label "Select an option" at bounding box center [575, 303] width 14 height 10
click at [578, 302] on input "Select an option" at bounding box center [573, 303] width 10 height 10
click at [712, 359] on button "Next" at bounding box center [713, 361] width 50 height 26
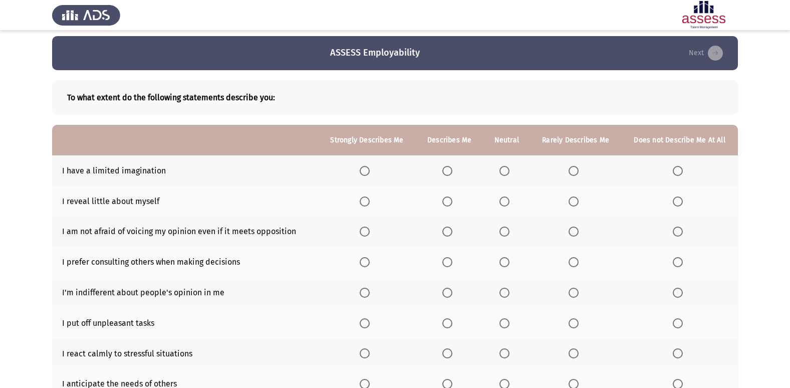
scroll to position [0, 0]
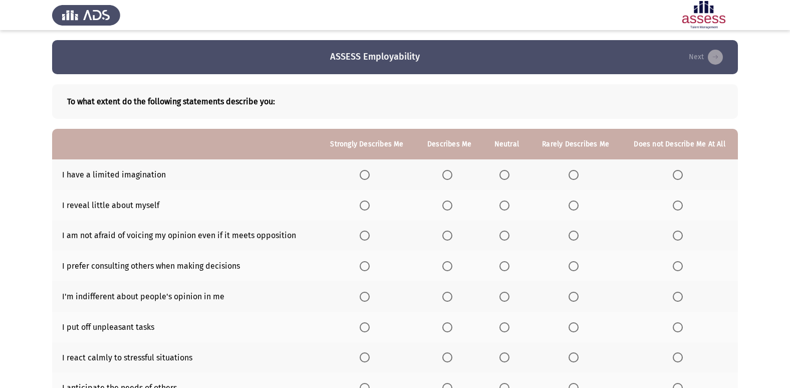
click at [367, 168] on th at bounding box center [367, 174] width 98 height 31
click at [374, 174] on label "Select an option" at bounding box center [367, 175] width 14 height 10
click at [370, 174] on input "Select an option" at bounding box center [365, 175] width 10 height 10
click at [446, 200] on span "Select an option" at bounding box center [447, 205] width 10 height 10
click at [446, 200] on input "Select an option" at bounding box center [447, 205] width 10 height 10
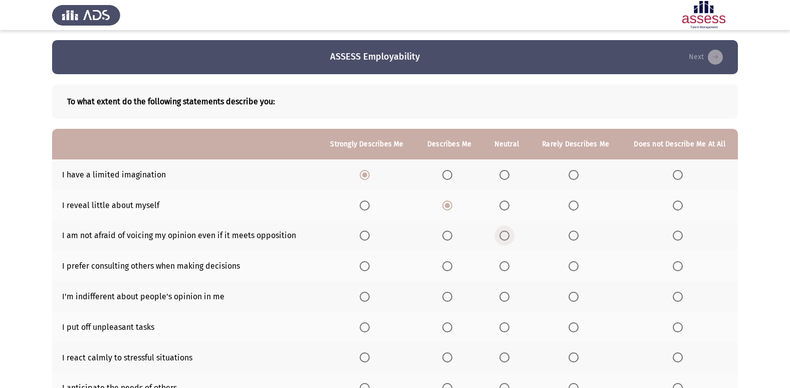
click at [512, 241] on label "Select an option" at bounding box center [507, 235] width 14 height 10
click at [510, 241] on input "Select an option" at bounding box center [505, 235] width 10 height 10
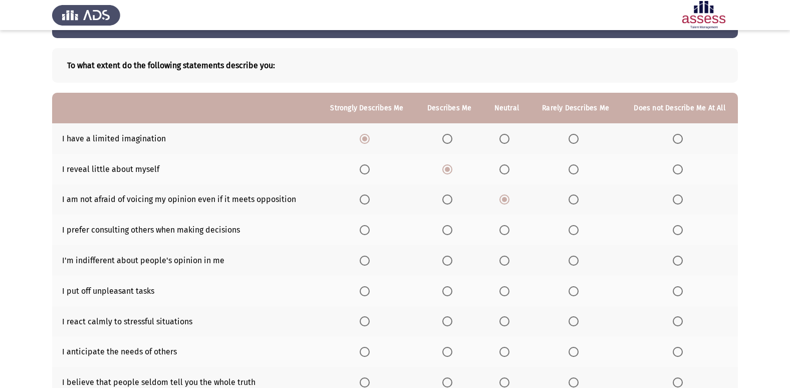
scroll to position [50, 0]
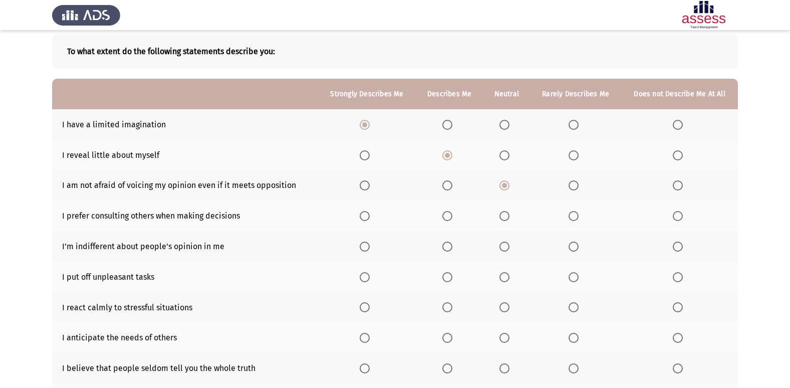
click at [453, 210] on mat-radio-button "Select an option" at bounding box center [449, 215] width 14 height 11
click at [441, 218] on th at bounding box center [449, 215] width 67 height 31
click at [451, 220] on span "Select an option" at bounding box center [447, 216] width 10 height 10
click at [451, 220] on input "Select an option" at bounding box center [447, 216] width 10 height 10
click at [509, 239] on th at bounding box center [506, 246] width 47 height 31
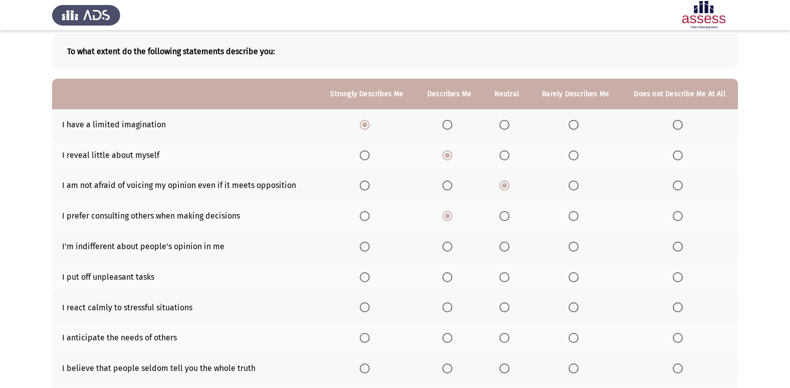
click at [505, 247] on span "Select an option" at bounding box center [505, 247] width 0 height 0
click at [506, 247] on input "Select an option" at bounding box center [505, 247] width 10 height 10
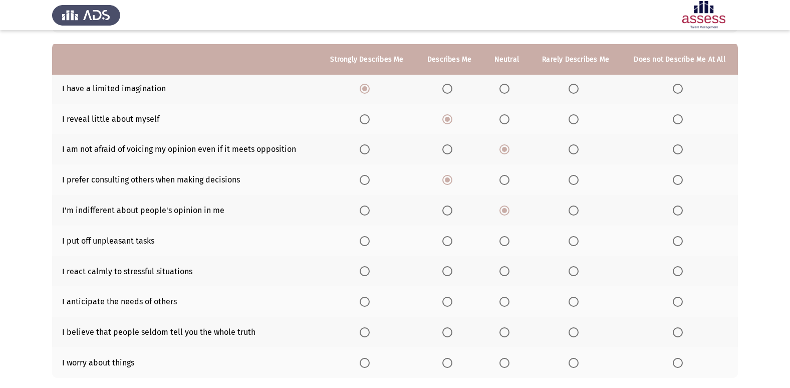
scroll to position [100, 0]
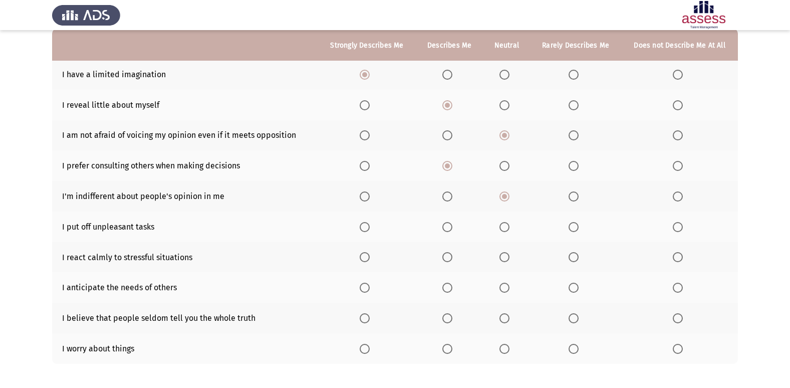
click at [574, 227] on span "Select an option" at bounding box center [574, 227] width 10 height 10
click at [574, 227] on input "Select an option" at bounding box center [574, 227] width 10 height 10
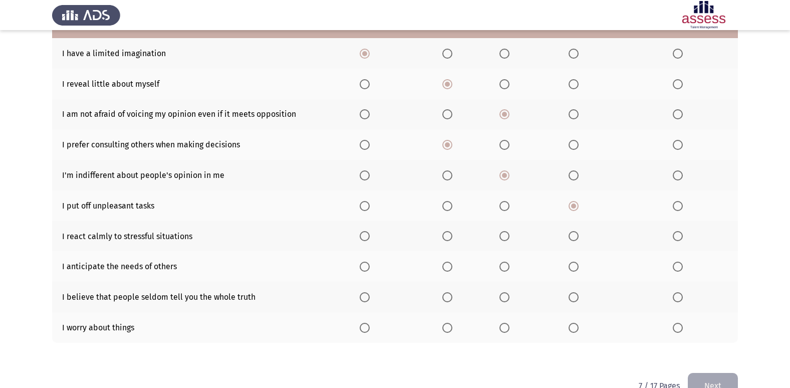
scroll to position [146, 0]
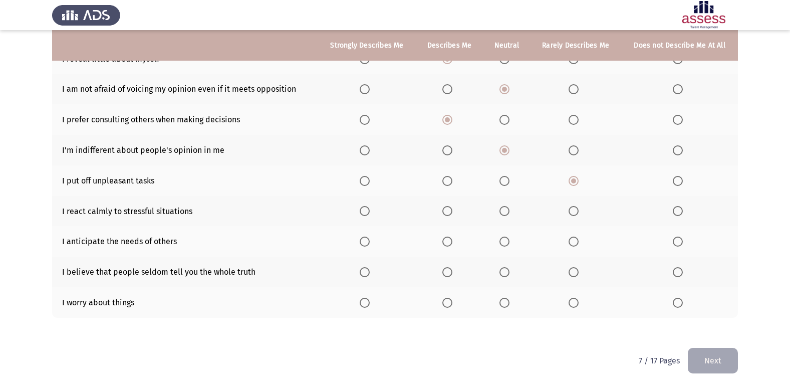
click at [568, 212] on th at bounding box center [575, 211] width 91 height 31
click at [581, 214] on label "Select an option" at bounding box center [576, 211] width 14 height 10
click at [579, 214] on input "Select an option" at bounding box center [574, 211] width 10 height 10
click at [508, 211] on span "Select an option" at bounding box center [505, 211] width 10 height 10
click at [508, 211] on input "Select an option" at bounding box center [505, 211] width 10 height 10
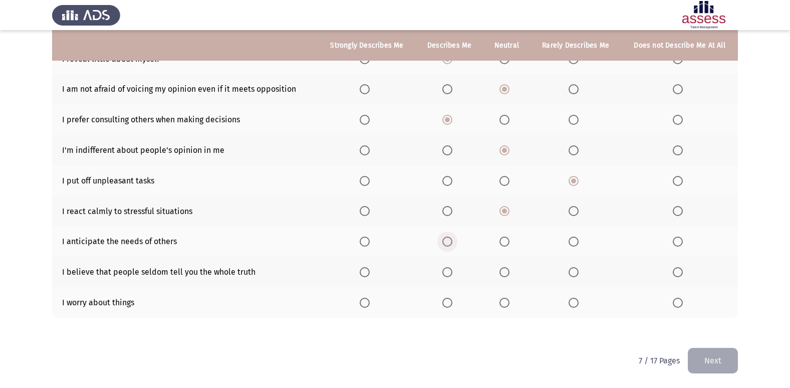
click at [455, 244] on label "Select an option" at bounding box center [449, 242] width 14 height 10
click at [452, 244] on input "Select an option" at bounding box center [447, 242] width 10 height 10
click at [369, 274] on span "Select an option" at bounding box center [365, 272] width 10 height 10
click at [369, 274] on input "Select an option" at bounding box center [365, 272] width 10 height 10
click at [451, 302] on span "Select an option" at bounding box center [447, 303] width 10 height 10
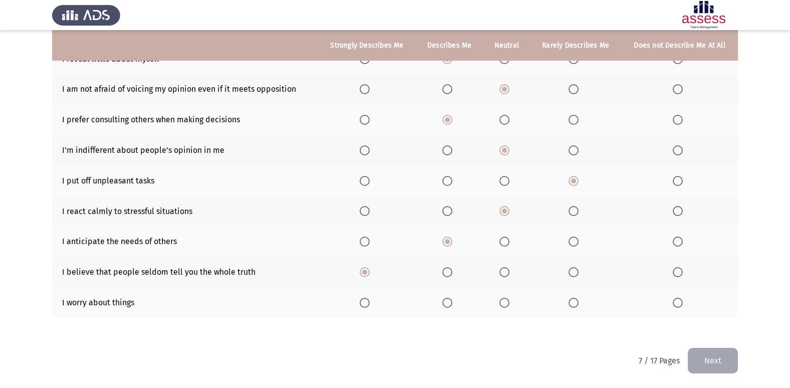
click at [451, 302] on input "Select an option" at bounding box center [447, 303] width 10 height 10
click at [513, 303] on th at bounding box center [506, 302] width 47 height 31
click at [510, 304] on span "Select an option" at bounding box center [505, 303] width 10 height 10
click at [510, 304] on input "Select an option" at bounding box center [505, 303] width 10 height 10
click at [707, 356] on button "Next" at bounding box center [713, 361] width 50 height 26
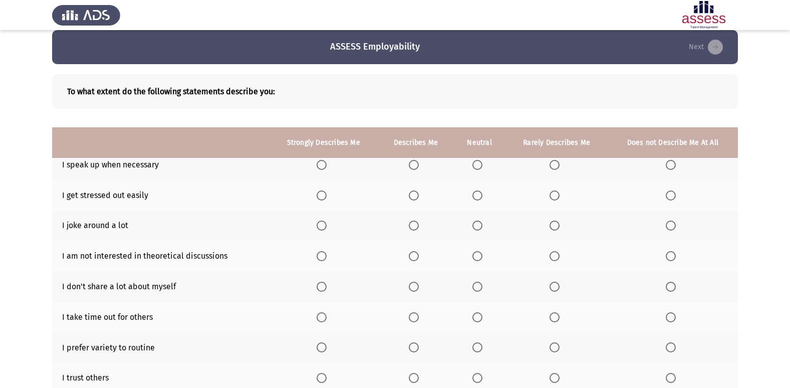
scroll to position [0, 0]
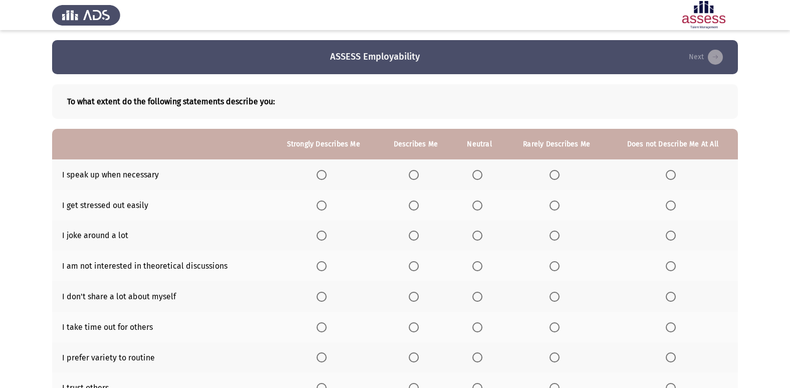
click at [323, 171] on span "Select an option" at bounding box center [322, 175] width 10 height 10
click at [323, 171] on input "Select an option" at bounding box center [322, 175] width 10 height 10
click at [419, 197] on th at bounding box center [415, 205] width 75 height 31
drag, startPoint x: 419, startPoint y: 197, endPoint x: 412, endPoint y: 206, distance: 11.1
click at [414, 200] on th at bounding box center [415, 205] width 75 height 31
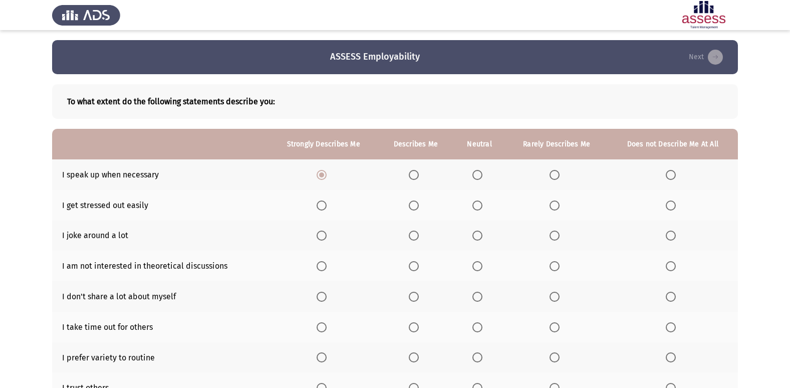
click at [411, 210] on span "Select an option" at bounding box center [414, 205] width 10 height 10
click at [411, 210] on input "Select an option" at bounding box center [414, 205] width 10 height 10
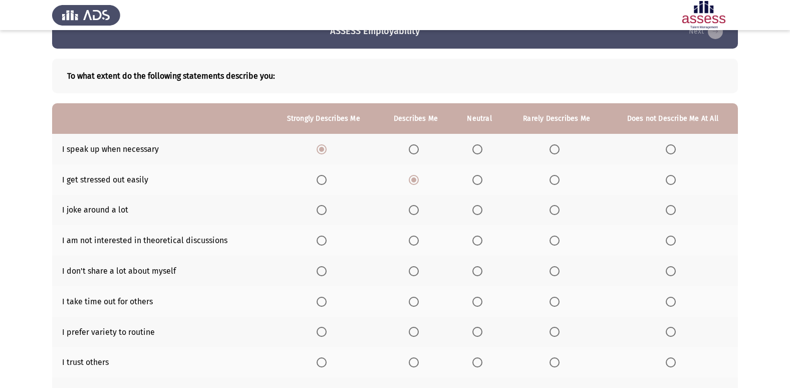
scroll to position [50, 0]
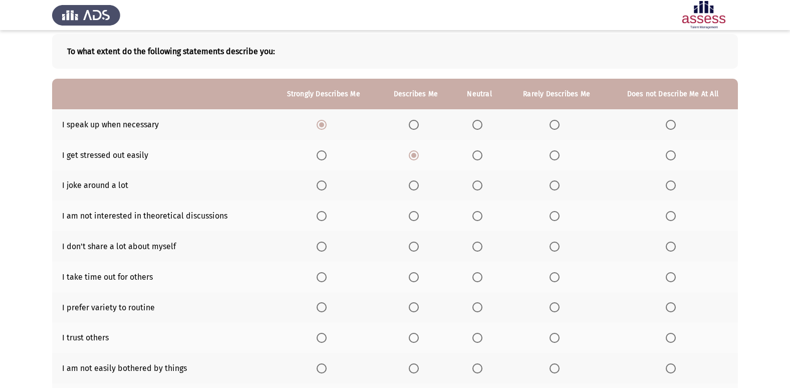
click at [415, 187] on span "Select an option" at bounding box center [414, 185] width 10 height 10
click at [415, 187] on input "Select an option" at bounding box center [414, 185] width 10 height 10
click at [482, 219] on span "Select an option" at bounding box center [478, 216] width 10 height 10
click at [482, 219] on input "Select an option" at bounding box center [478, 216] width 10 height 10
click at [562, 251] on th at bounding box center [557, 246] width 102 height 31
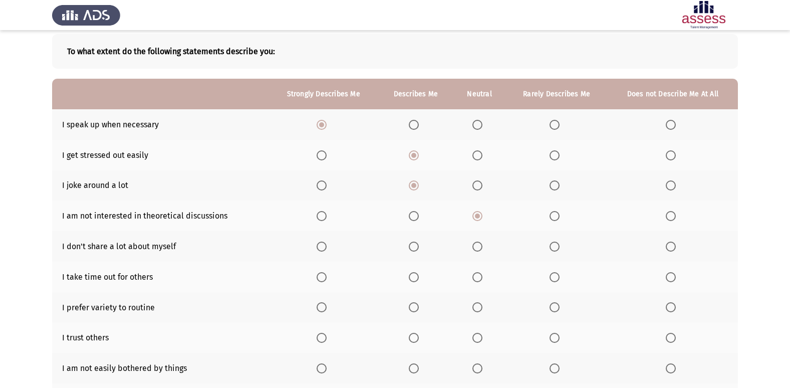
click at [562, 251] on label "Select an option" at bounding box center [557, 247] width 14 height 10
click at [560, 251] on input "Select an option" at bounding box center [555, 247] width 10 height 10
click at [473, 274] on th at bounding box center [479, 277] width 53 height 31
click at [476, 276] on span "Select an option" at bounding box center [478, 277] width 10 height 10
click at [476, 276] on input "Select an option" at bounding box center [478, 277] width 10 height 10
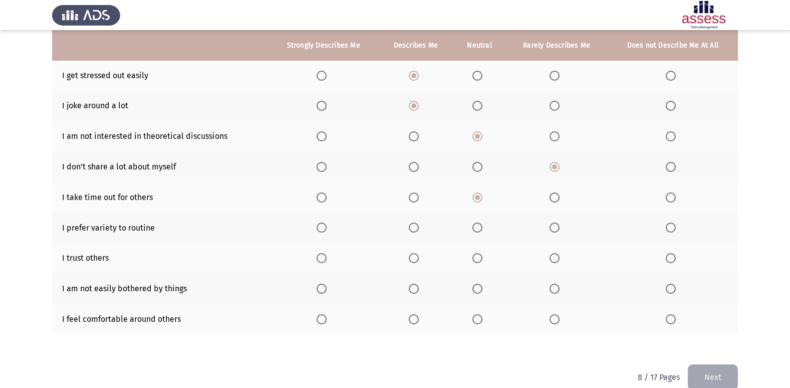
scroll to position [146, 0]
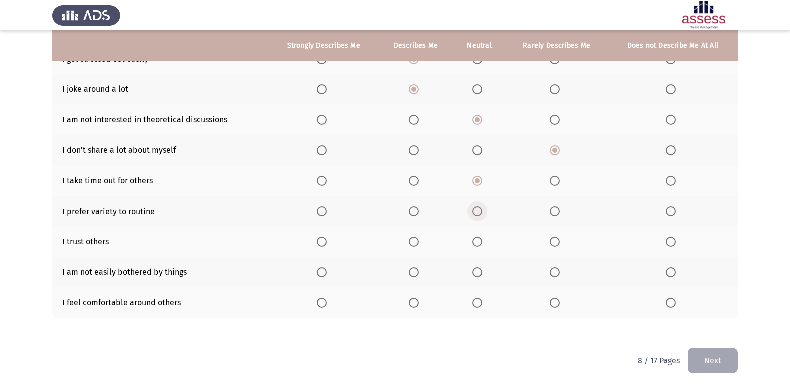
click at [477, 209] on span "Select an option" at bounding box center [478, 211] width 10 height 10
click at [477, 209] on input "Select an option" at bounding box center [478, 211] width 10 height 10
click at [478, 242] on span "Select an option" at bounding box center [478, 242] width 0 height 0
click at [478, 241] on input "Select an option" at bounding box center [478, 242] width 10 height 10
click at [418, 269] on span "Select an option" at bounding box center [414, 272] width 10 height 10
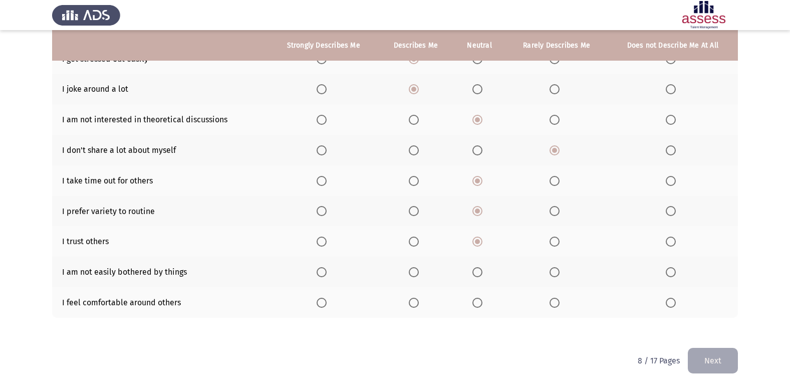
click at [418, 269] on input "Select an option" at bounding box center [414, 272] width 10 height 10
click at [478, 303] on span "Select an option" at bounding box center [478, 303] width 0 height 0
click at [478, 303] on input "Select an option" at bounding box center [478, 303] width 10 height 10
click at [564, 207] on label "Select an option" at bounding box center [557, 211] width 14 height 10
click at [560, 207] on input "Select an option" at bounding box center [555, 211] width 10 height 10
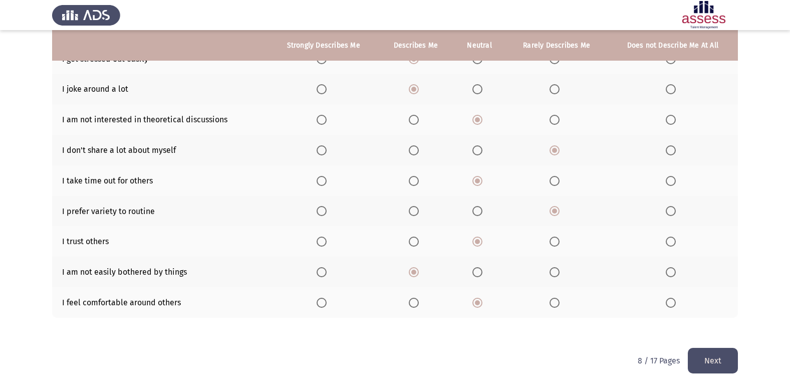
click at [711, 356] on button "Next" at bounding box center [713, 361] width 50 height 26
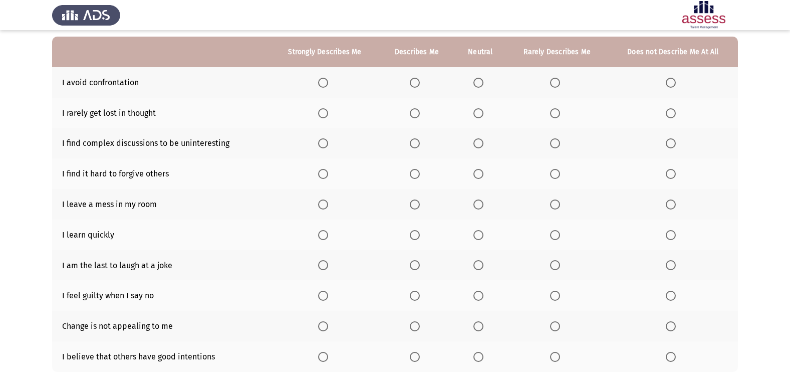
scroll to position [46, 0]
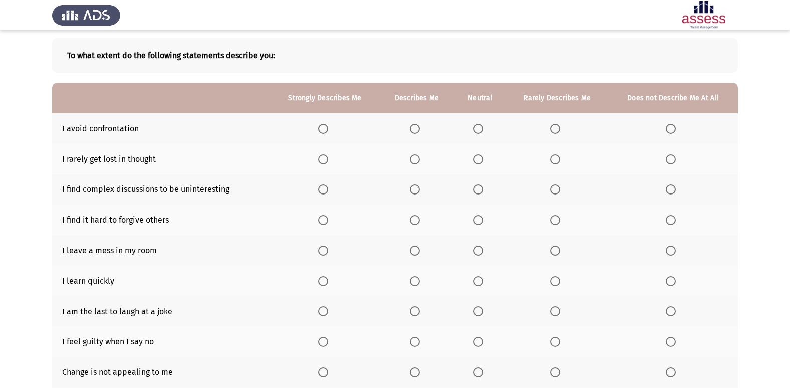
click at [410, 124] on th at bounding box center [416, 128] width 75 height 31
click at [422, 132] on label "Select an option" at bounding box center [417, 129] width 14 height 10
click at [420, 132] on input "Select an option" at bounding box center [415, 129] width 10 height 10
click at [412, 153] on th at bounding box center [416, 159] width 75 height 31
click at [325, 166] on th at bounding box center [325, 159] width 109 height 31
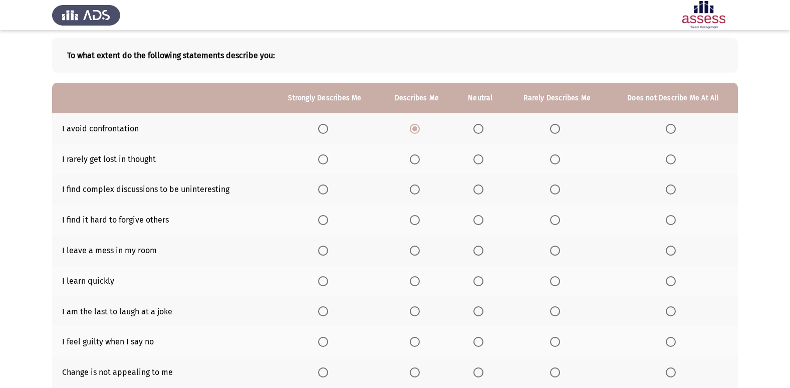
click at [327, 151] on th at bounding box center [325, 159] width 109 height 31
click at [479, 191] on span "Select an option" at bounding box center [479, 189] width 10 height 10
click at [479, 191] on input "Select an option" at bounding box center [479, 189] width 10 height 10
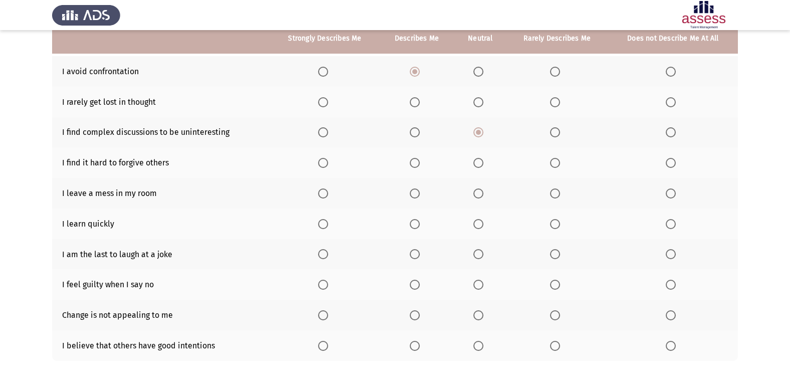
scroll to position [146, 0]
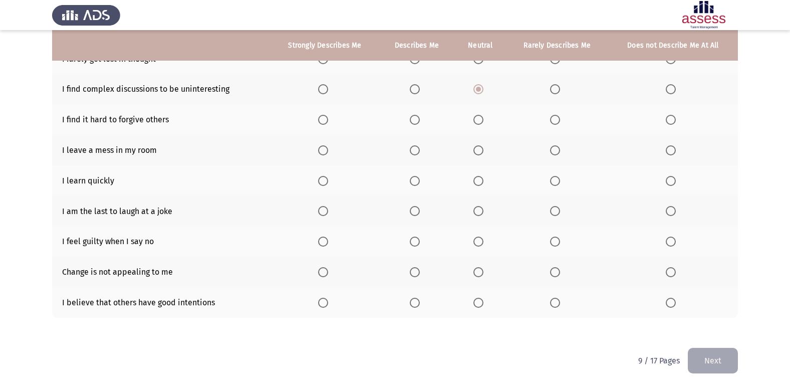
click at [483, 119] on span "Select an option" at bounding box center [479, 120] width 10 height 10
click at [483, 119] on input "Select an option" at bounding box center [479, 120] width 10 height 10
drag, startPoint x: 561, startPoint y: 110, endPoint x: 553, endPoint y: 116, distance: 10.4
click at [560, 111] on th at bounding box center [558, 119] width 102 height 31
click at [552, 116] on span "Select an option" at bounding box center [555, 120] width 10 height 10
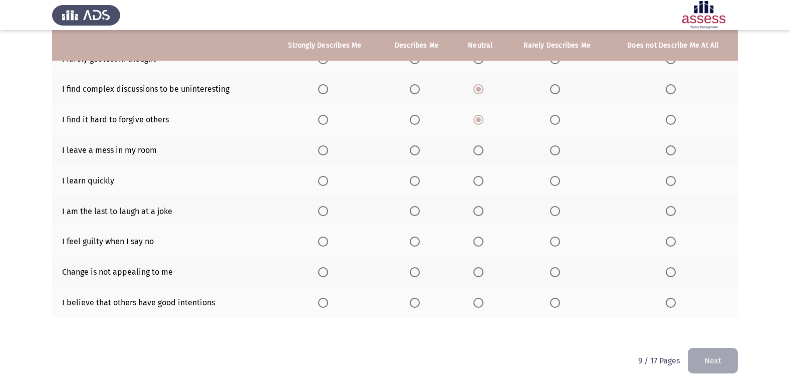
click at [552, 116] on input "Select an option" at bounding box center [555, 120] width 10 height 10
click at [314, 147] on th at bounding box center [325, 150] width 109 height 31
click at [331, 158] on th at bounding box center [325, 150] width 109 height 31
click at [326, 151] on span "Select an option" at bounding box center [323, 150] width 10 height 10
click at [326, 151] on input "Select an option" at bounding box center [323, 150] width 10 height 10
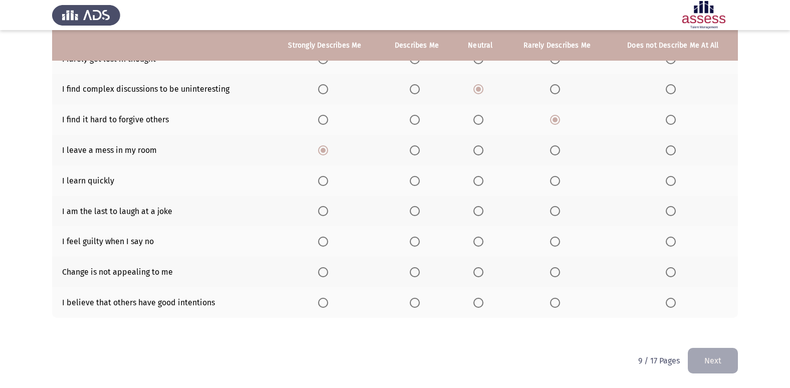
click at [426, 183] on th at bounding box center [416, 180] width 75 height 31
click at [415, 176] on span "Select an option" at bounding box center [415, 181] width 10 height 10
click at [415, 176] on input "Select an option" at bounding box center [415, 181] width 10 height 10
click at [568, 209] on th at bounding box center [558, 211] width 102 height 31
click at [562, 212] on label "Select an option" at bounding box center [557, 211] width 14 height 10
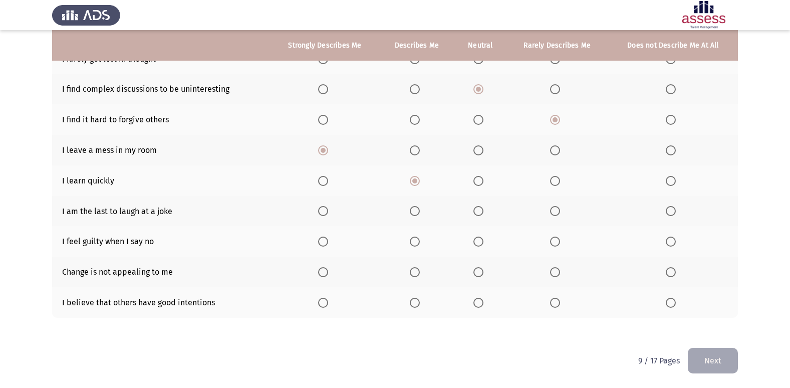
click at [560, 212] on input "Select an option" at bounding box center [555, 211] width 10 height 10
click at [483, 244] on span "Select an option" at bounding box center [479, 242] width 10 height 10
click at [483, 244] on input "Select an option" at bounding box center [479, 242] width 10 height 10
click at [421, 275] on label "Select an option" at bounding box center [417, 272] width 14 height 10
click at [420, 275] on input "Select an option" at bounding box center [415, 272] width 10 height 10
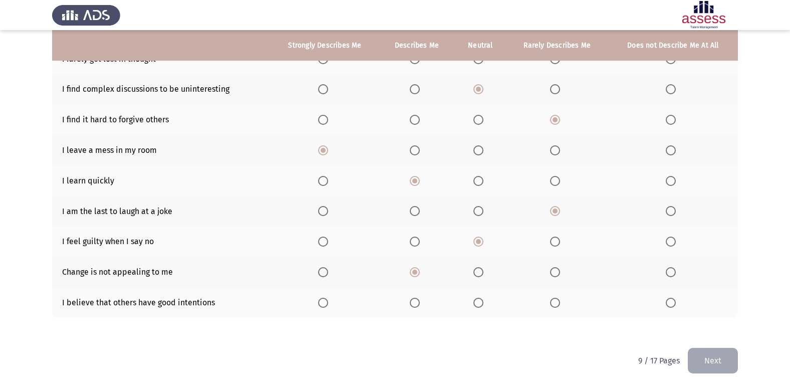
click at [338, 309] on th at bounding box center [325, 302] width 109 height 31
click at [313, 294] on th at bounding box center [325, 302] width 109 height 31
click at [325, 301] on span "Select an option" at bounding box center [323, 303] width 10 height 10
click at [325, 301] on input "Select an option" at bounding box center [323, 303] width 10 height 10
click at [549, 269] on th at bounding box center [558, 272] width 102 height 31
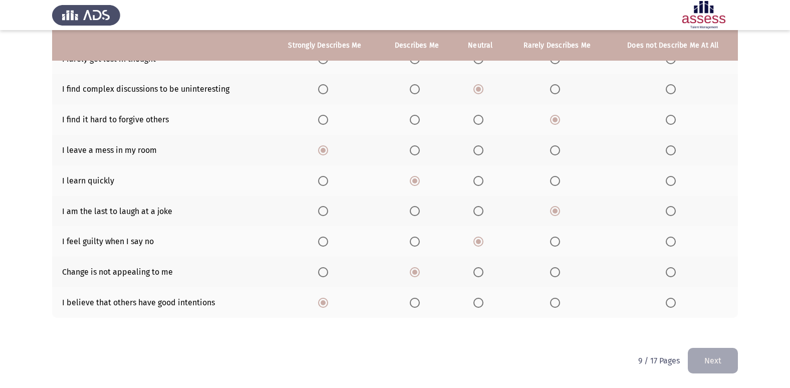
click at [562, 278] on th at bounding box center [558, 272] width 102 height 31
drag, startPoint x: 560, startPoint y: 279, endPoint x: 549, endPoint y: 277, distance: 11.2
click at [559, 279] on th at bounding box center [558, 272] width 102 height 31
click at [482, 269] on span "Select an option" at bounding box center [479, 272] width 10 height 10
click at [482, 269] on input "Select an option" at bounding box center [479, 272] width 10 height 10
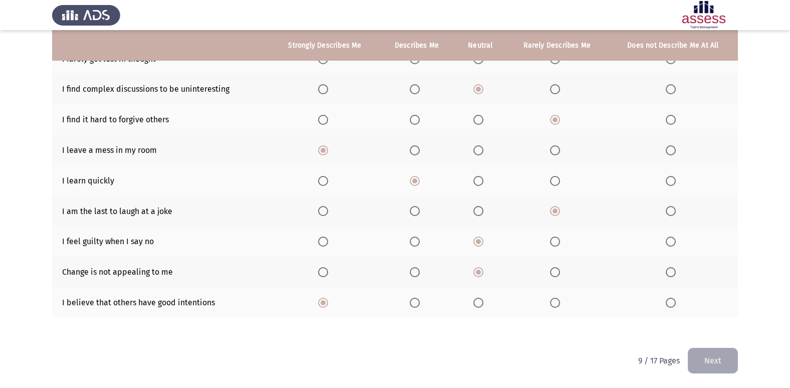
click at [554, 274] on span "Select an option" at bounding box center [555, 272] width 10 height 10
click at [554, 274] on input "Select an option" at bounding box center [555, 272] width 10 height 10
click at [686, 344] on div "To what extent do the following statements describe you: Strongly Describes Me …" at bounding box center [395, 138] width 686 height 420
click at [481, 272] on span "Select an option" at bounding box center [479, 272] width 10 height 10
click at [481, 272] on input "Select an option" at bounding box center [479, 272] width 10 height 10
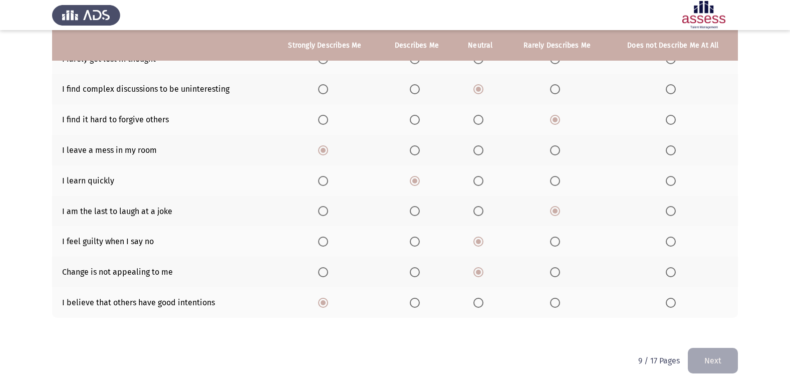
click at [707, 359] on button "Next" at bounding box center [713, 361] width 50 height 26
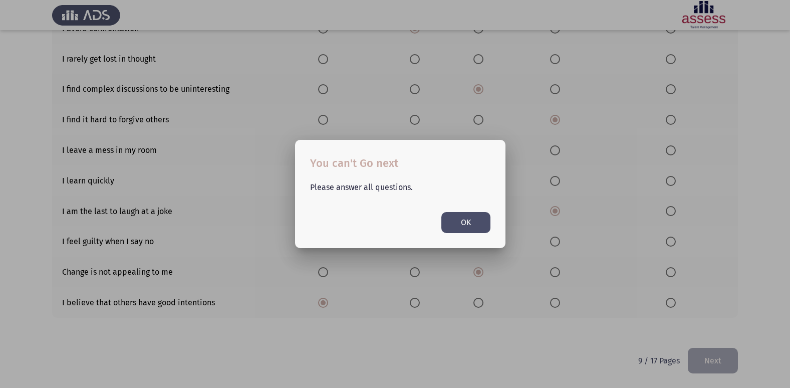
scroll to position [0, 0]
click at [508, 312] on div at bounding box center [395, 194] width 790 height 388
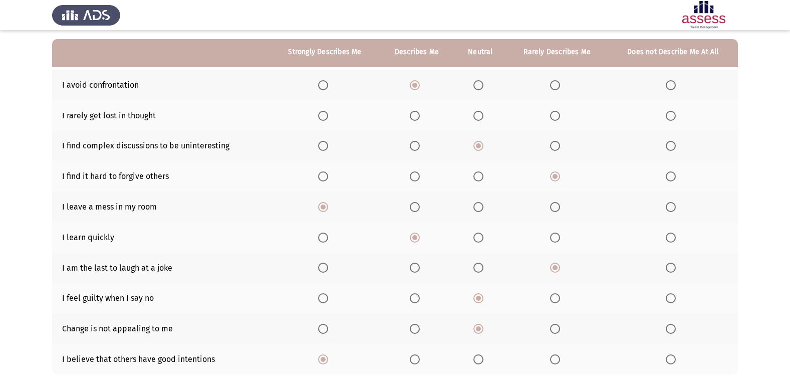
scroll to position [46, 0]
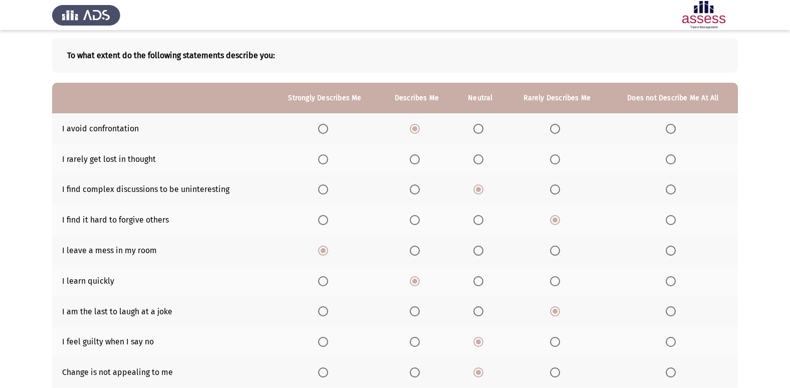
click at [557, 163] on span "Select an option" at bounding box center [555, 159] width 10 height 10
click at [557, 163] on input "Select an option" at bounding box center [555, 159] width 10 height 10
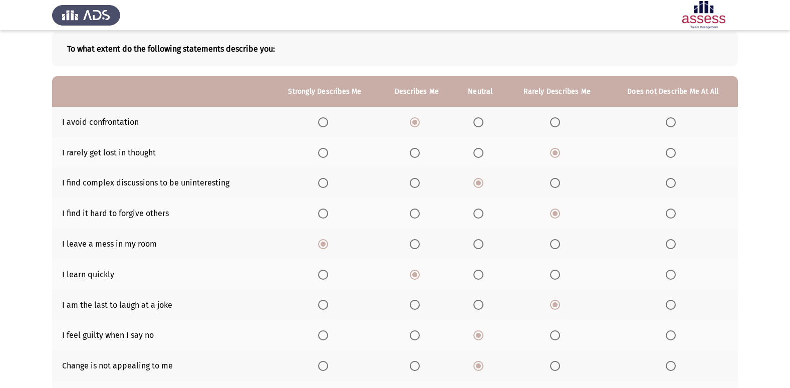
scroll to position [146, 0]
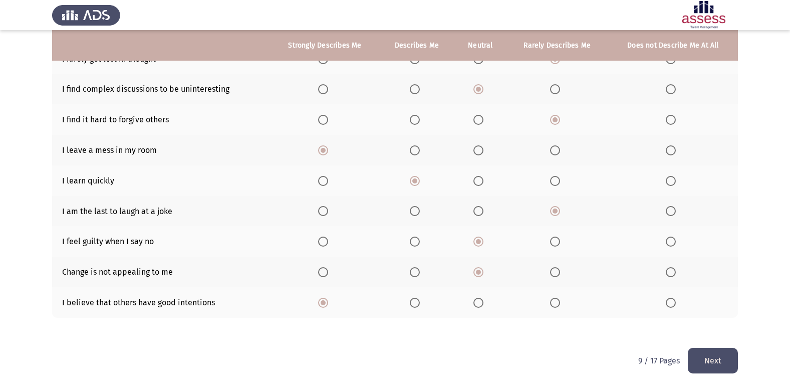
click at [715, 361] on button "Next" at bounding box center [713, 361] width 50 height 26
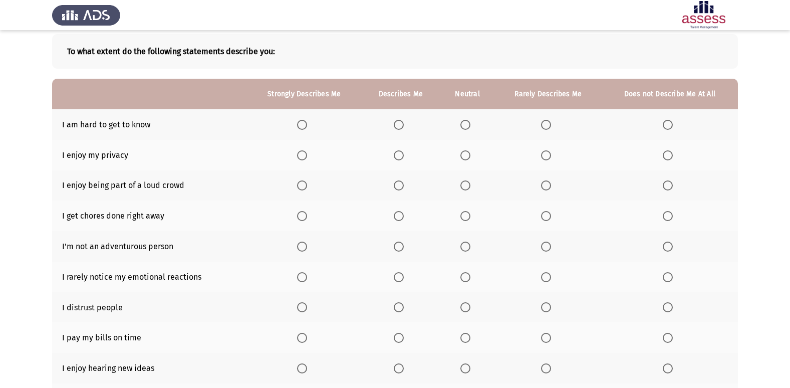
scroll to position [46, 0]
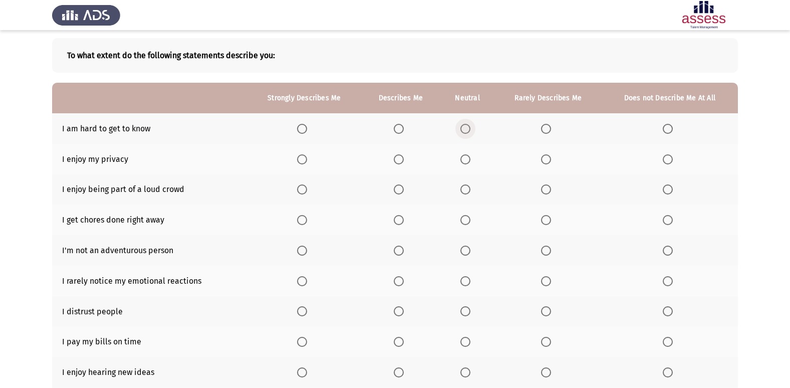
click at [464, 129] on span "Select an option" at bounding box center [465, 129] width 10 height 10
click at [464, 129] on input "Select an option" at bounding box center [465, 129] width 10 height 10
click at [303, 164] on span "Select an option" at bounding box center [302, 159] width 10 height 10
click at [303, 164] on input "Select an option" at bounding box center [302, 159] width 10 height 10
click at [301, 188] on span "Select an option" at bounding box center [302, 189] width 10 height 10
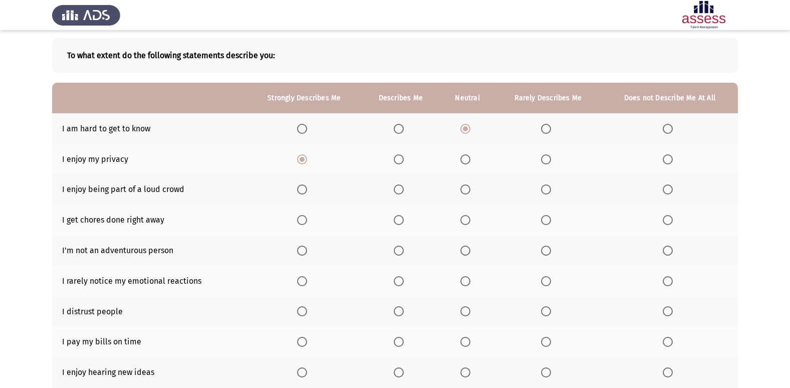
click at [301, 188] on input "Select an option" at bounding box center [302, 189] width 10 height 10
drag, startPoint x: 457, startPoint y: 218, endPoint x: 470, endPoint y: 219, distance: 12.6
click at [457, 218] on th at bounding box center [467, 219] width 55 height 31
click at [470, 219] on span "Select an option" at bounding box center [465, 220] width 10 height 10
click at [470, 219] on input "Select an option" at bounding box center [465, 220] width 10 height 10
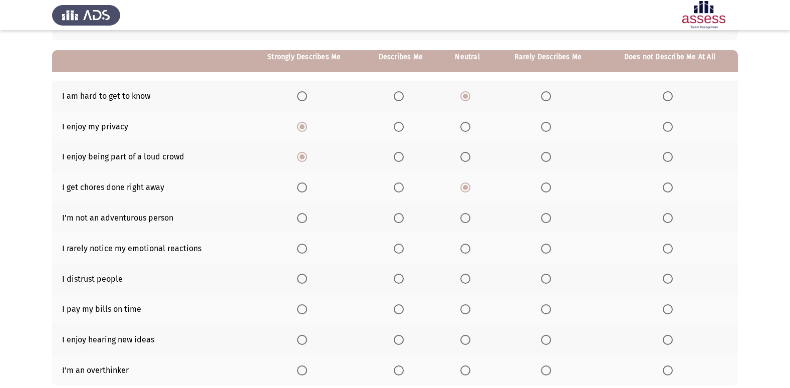
scroll to position [96, 0]
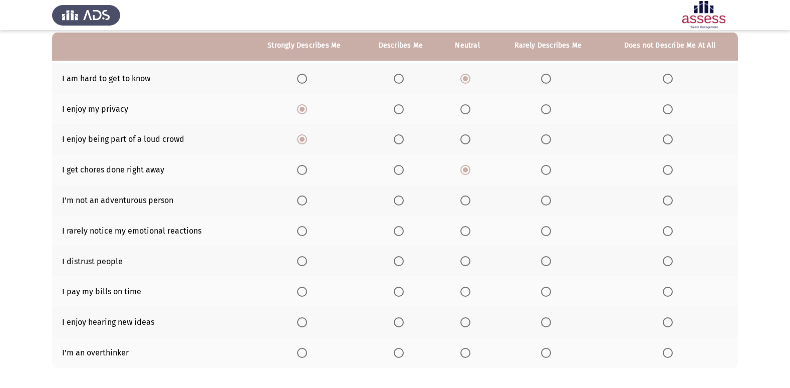
click at [563, 199] on th at bounding box center [548, 200] width 107 height 31
click at [544, 208] on th at bounding box center [548, 200] width 107 height 31
click at [550, 200] on span "Select an option" at bounding box center [546, 200] width 10 height 10
click at [550, 200] on input "Select an option" at bounding box center [546, 200] width 10 height 10
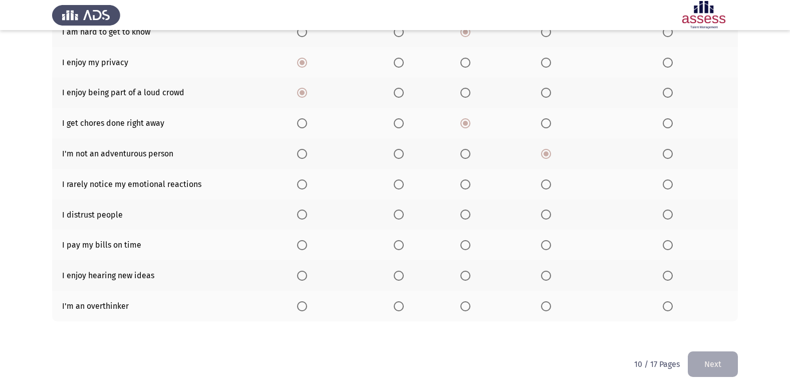
scroll to position [146, 0]
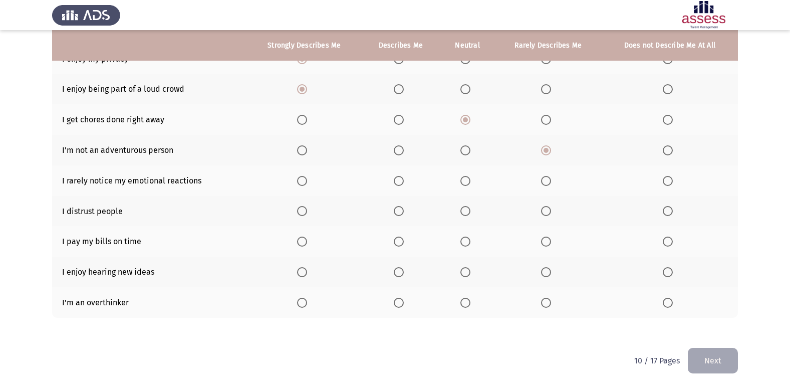
click at [412, 181] on th at bounding box center [400, 180] width 79 height 31
click at [395, 171] on th at bounding box center [400, 180] width 79 height 31
click at [405, 178] on label "Select an option" at bounding box center [401, 181] width 14 height 10
click at [404, 178] on input "Select an option" at bounding box center [399, 181] width 10 height 10
click at [467, 211] on span "Select an option" at bounding box center [465, 211] width 10 height 10
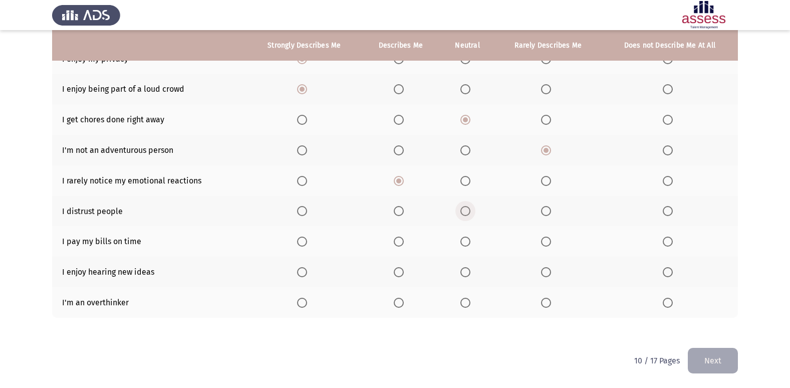
click at [467, 211] on input "Select an option" at bounding box center [465, 211] width 10 height 10
click at [556, 214] on th at bounding box center [548, 211] width 107 height 31
click at [554, 215] on label "Select an option" at bounding box center [548, 211] width 14 height 10
click at [551, 215] on input "Select an option" at bounding box center [546, 211] width 10 height 10
click at [403, 239] on span "Select an option" at bounding box center [399, 242] width 10 height 10
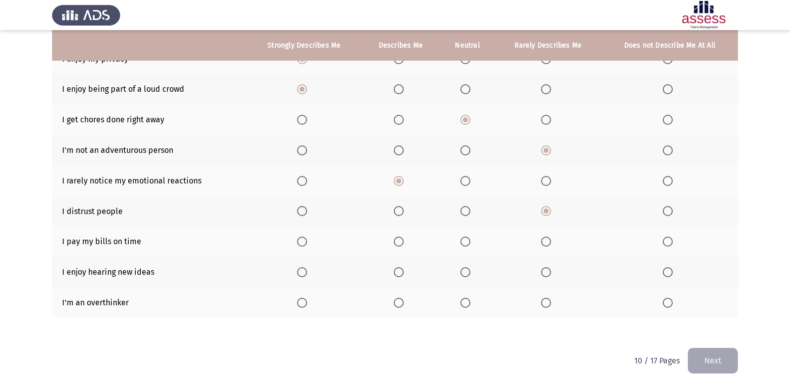
click at [403, 239] on input "Select an option" at bounding box center [399, 242] width 10 height 10
click at [307, 239] on span "Select an option" at bounding box center [302, 242] width 10 height 10
click at [307, 239] on input "Select an option" at bounding box center [302, 242] width 10 height 10
click at [406, 269] on label "Select an option" at bounding box center [401, 272] width 14 height 10
click at [404, 269] on input "Select an option" at bounding box center [399, 272] width 10 height 10
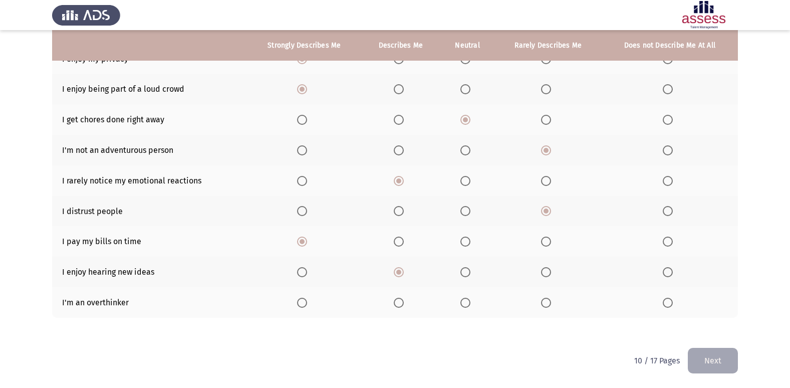
click at [467, 302] on span "Select an option" at bounding box center [465, 303] width 10 height 10
click at [467, 302] on input "Select an option" at bounding box center [465, 303] width 10 height 10
click at [701, 364] on button "Next" at bounding box center [713, 361] width 50 height 26
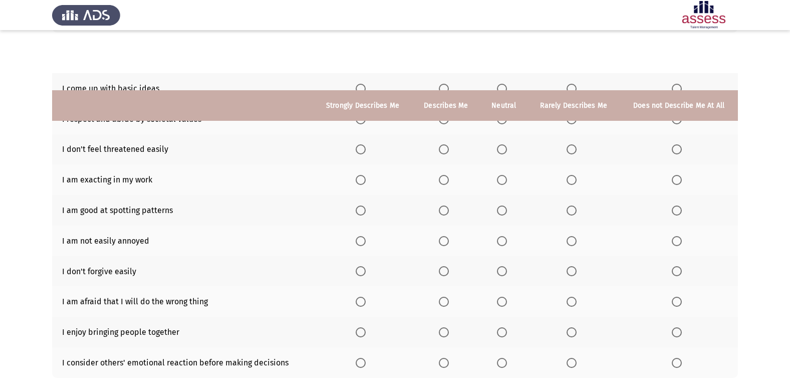
scroll to position [0, 0]
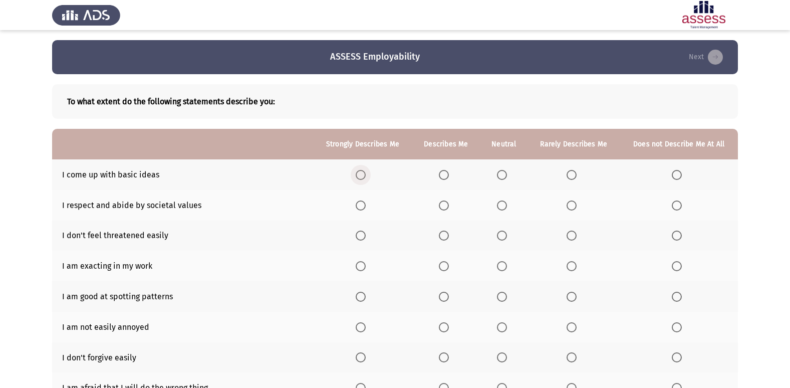
click at [370, 173] on label "Select an option" at bounding box center [363, 175] width 14 height 10
click at [366, 173] on input "Select an option" at bounding box center [361, 175] width 10 height 10
click at [576, 209] on span "Select an option" at bounding box center [572, 205] width 10 height 10
click at [576, 209] on input "Select an option" at bounding box center [572, 205] width 10 height 10
click at [497, 203] on th at bounding box center [505, 205] width 48 height 31
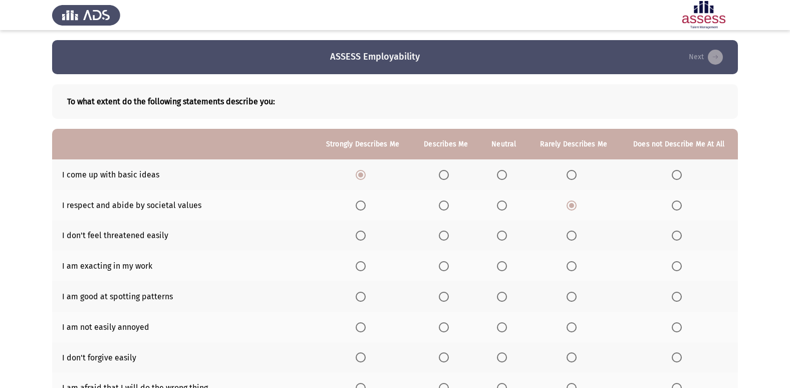
click at [522, 215] on th at bounding box center [505, 205] width 48 height 31
click at [503, 205] on span "Select an option" at bounding box center [502, 205] width 10 height 10
click at [503, 205] on input "Select an option" at bounding box center [502, 205] width 10 height 10
click at [485, 242] on th at bounding box center [505, 235] width 48 height 31
drag, startPoint x: 463, startPoint y: 231, endPoint x: 457, endPoint y: 233, distance: 5.7
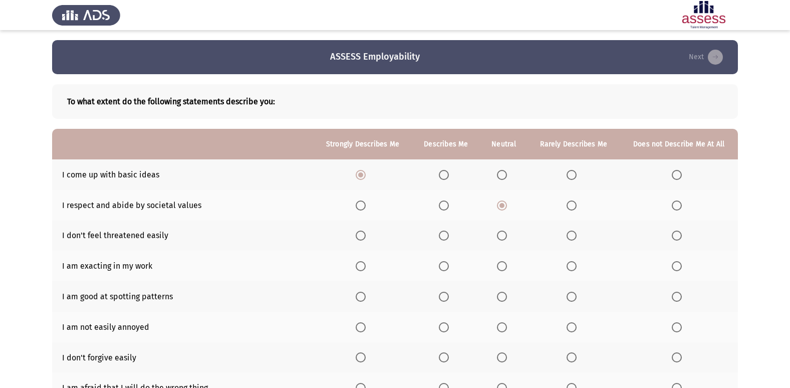
click at [461, 231] on th at bounding box center [446, 235] width 68 height 31
click at [448, 233] on span "Select an option" at bounding box center [444, 235] width 10 height 10
click at [448, 233] on input "Select an option" at bounding box center [444, 235] width 10 height 10
drag, startPoint x: 484, startPoint y: 261, endPoint x: 512, endPoint y: 262, distance: 28.1
click at [485, 261] on th at bounding box center [505, 266] width 48 height 31
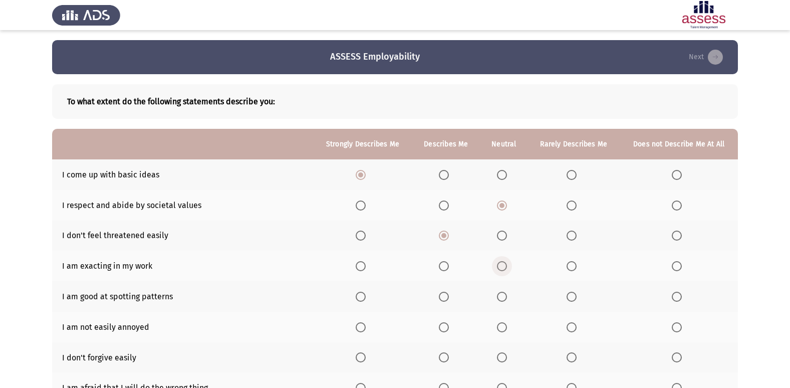
click at [511, 262] on label "Select an option" at bounding box center [504, 266] width 14 height 10
click at [507, 262] on input "Select an option" at bounding box center [502, 266] width 10 height 10
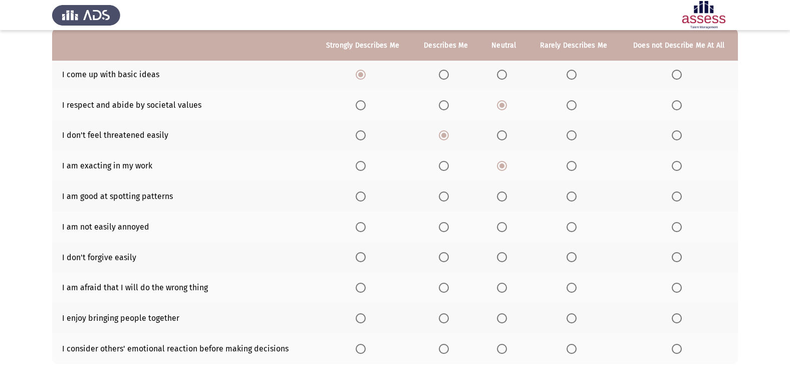
click at [361, 198] on span "Select an option" at bounding box center [361, 196] width 10 height 10
click at [361, 198] on input "Select an option" at bounding box center [361, 196] width 10 height 10
click at [442, 230] on span "Select an option" at bounding box center [444, 227] width 10 height 10
click at [442, 230] on input "Select an option" at bounding box center [444, 227] width 10 height 10
click at [516, 255] on th at bounding box center [505, 257] width 48 height 31
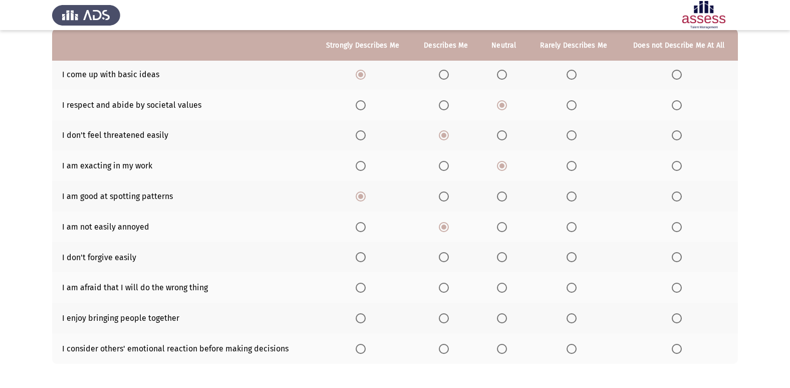
click at [495, 260] on th at bounding box center [505, 257] width 48 height 31
click at [505, 254] on span "Select an option" at bounding box center [502, 257] width 10 height 10
click at [505, 254] on input "Select an option" at bounding box center [502, 257] width 10 height 10
click at [505, 288] on span "Select an option" at bounding box center [502, 288] width 10 height 10
click at [505, 288] on input "Select an option" at bounding box center [502, 288] width 10 height 10
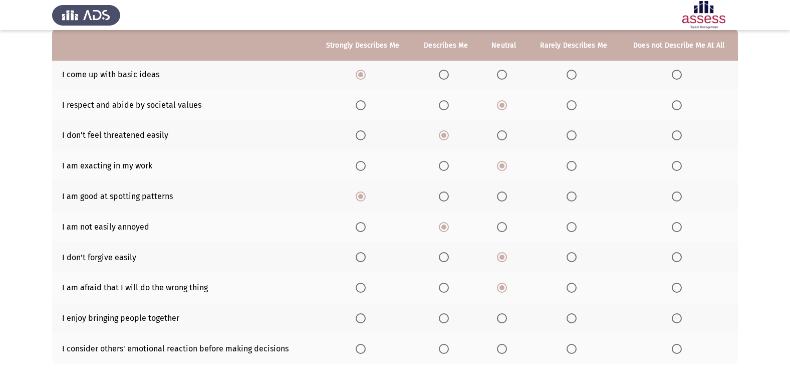
click at [361, 323] on span "Select an option" at bounding box center [361, 318] width 10 height 10
click at [361, 323] on input "Select an option" at bounding box center [361, 318] width 10 height 10
click at [447, 352] on span "Select an option" at bounding box center [444, 349] width 10 height 10
click at [447, 352] on input "Select an option" at bounding box center [444, 349] width 10 height 10
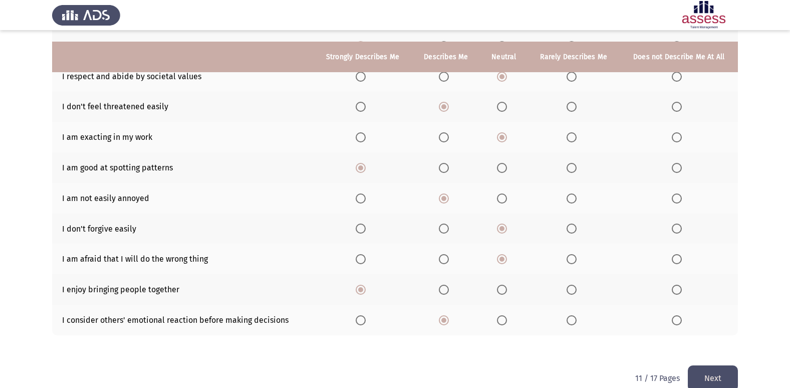
scroll to position [146, 0]
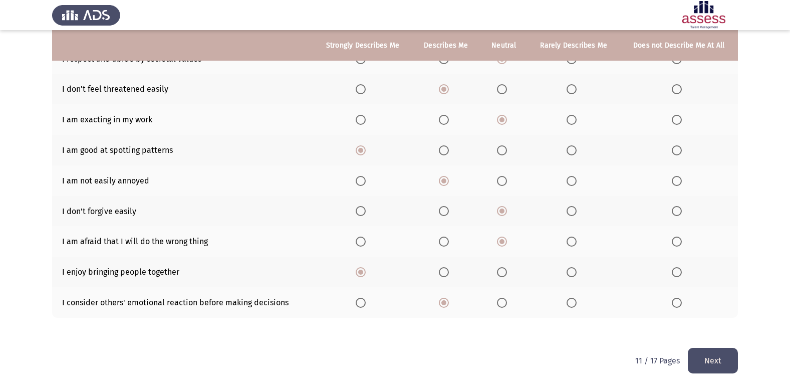
click at [719, 361] on button "Next" at bounding box center [713, 361] width 50 height 26
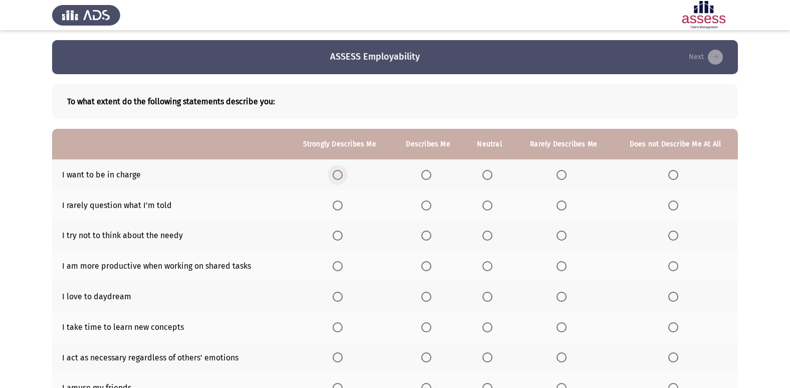
click at [337, 173] on span "Select an option" at bounding box center [338, 175] width 10 height 10
click at [337, 173] on input "Select an option" at bounding box center [338, 175] width 10 height 10
click at [491, 211] on th at bounding box center [490, 205] width 51 height 31
click at [488, 204] on span "Select an option" at bounding box center [488, 205] width 10 height 10
click at [488, 204] on input "Select an option" at bounding box center [488, 205] width 10 height 10
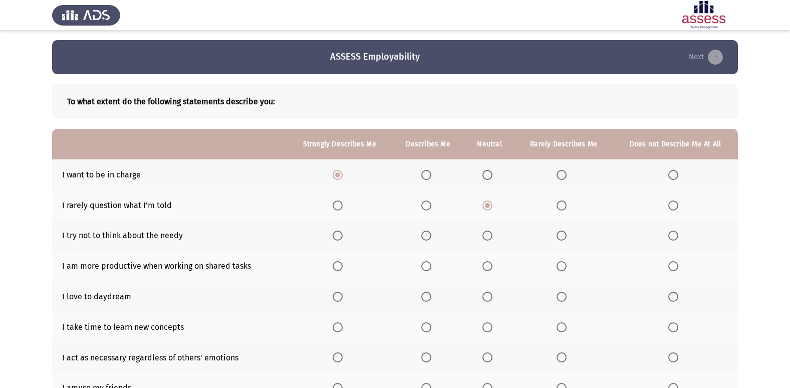
click at [427, 229] on th at bounding box center [428, 235] width 72 height 31
click at [429, 234] on span "Select an option" at bounding box center [426, 235] width 10 height 10
click at [429, 234] on input "Select an option" at bounding box center [426, 235] width 10 height 10
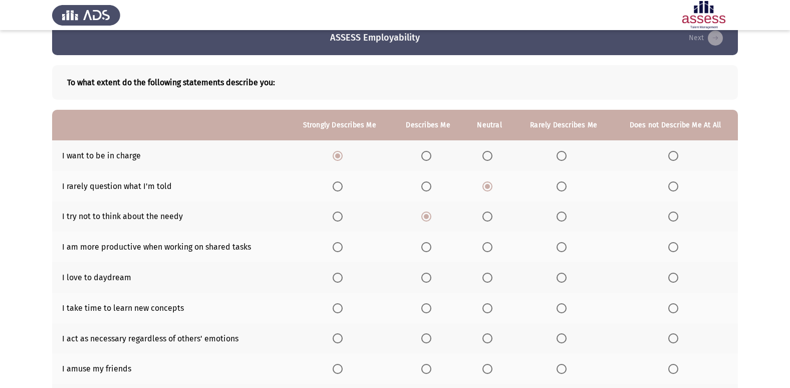
scroll to position [50, 0]
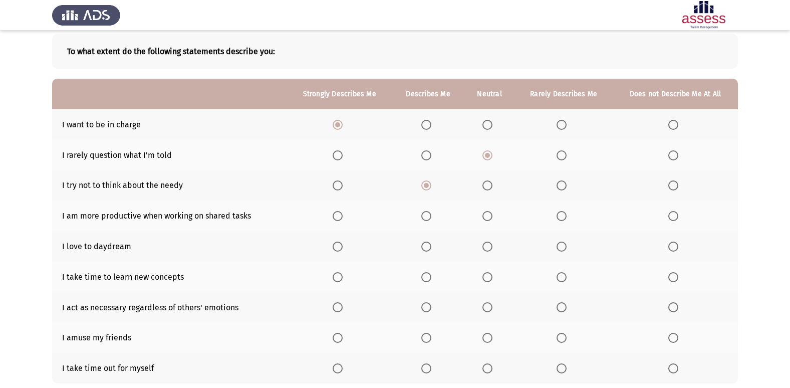
click at [336, 215] on span "Select an option" at bounding box center [338, 216] width 10 height 10
click at [336, 215] on input "Select an option" at bounding box center [338, 216] width 10 height 10
click at [343, 246] on span "Select an option" at bounding box center [338, 247] width 10 height 10
click at [343, 246] on input "Select an option" at bounding box center [338, 247] width 10 height 10
click at [493, 286] on th at bounding box center [490, 277] width 51 height 31
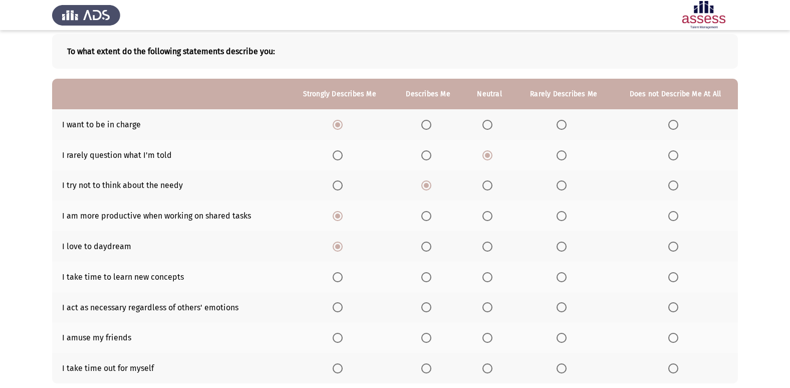
click at [489, 283] on th at bounding box center [490, 277] width 51 height 31
click at [485, 277] on span "Select an option" at bounding box center [488, 277] width 10 height 10
click at [485, 277] on input "Select an option" at bounding box center [488, 277] width 10 height 10
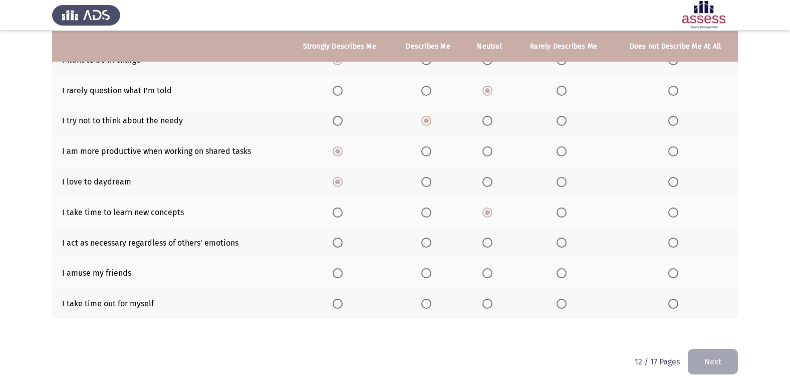
scroll to position [116, 0]
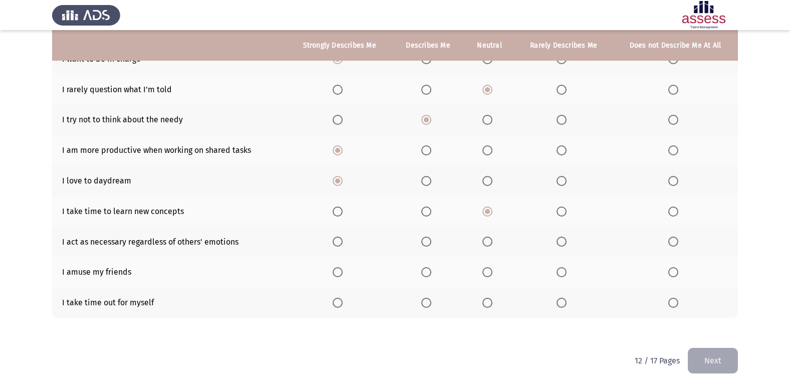
click at [425, 239] on span "Select an option" at bounding box center [426, 242] width 10 height 10
click at [425, 239] on input "Select an option" at bounding box center [426, 242] width 10 height 10
click at [486, 270] on span "Select an option" at bounding box center [488, 272] width 10 height 10
click at [486, 270] on input "Select an option" at bounding box center [488, 272] width 10 height 10
click at [428, 313] on th at bounding box center [428, 302] width 72 height 31
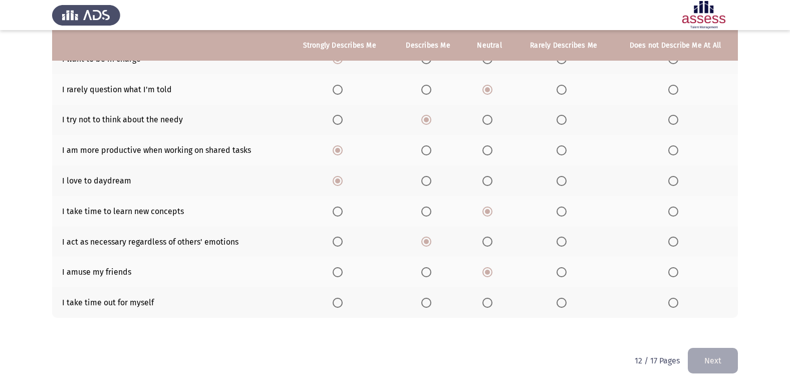
click at [420, 307] on th at bounding box center [428, 302] width 72 height 31
click at [431, 310] on th at bounding box center [428, 302] width 72 height 31
click at [431, 303] on span "Select an option" at bounding box center [426, 303] width 10 height 10
click at [431, 303] on input "Select an option" at bounding box center [426, 303] width 10 height 10
click at [720, 368] on button "Next" at bounding box center [713, 361] width 50 height 26
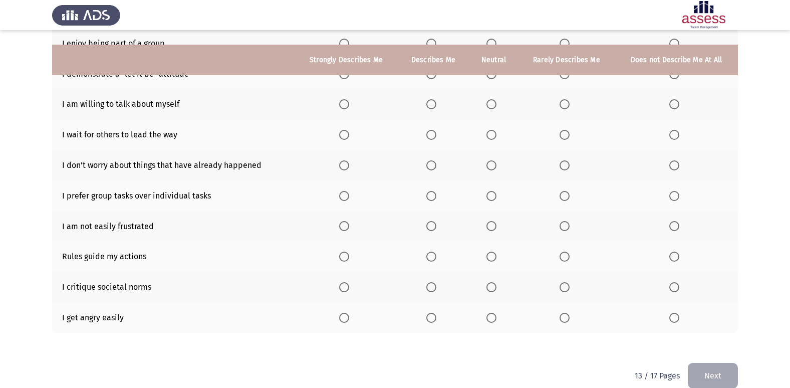
scroll to position [0, 0]
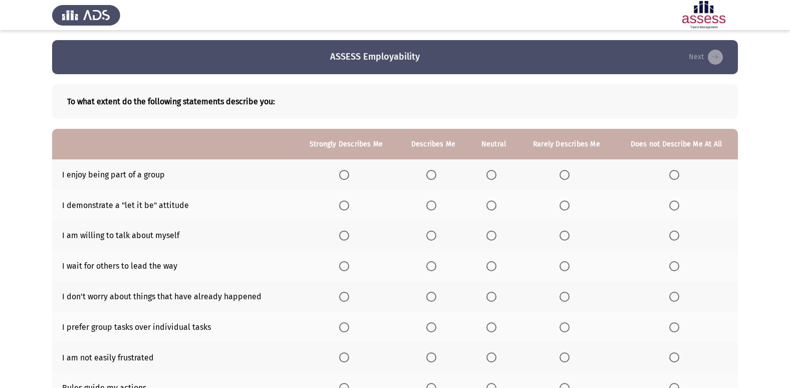
click at [337, 169] on th at bounding box center [346, 174] width 103 height 31
click at [349, 175] on span "Select an option" at bounding box center [344, 175] width 10 height 10
click at [349, 175] on input "Select an option" at bounding box center [344, 175] width 10 height 10
click at [491, 209] on span "Select an option" at bounding box center [492, 205] width 10 height 10
click at [491, 209] on input "Select an option" at bounding box center [492, 205] width 10 height 10
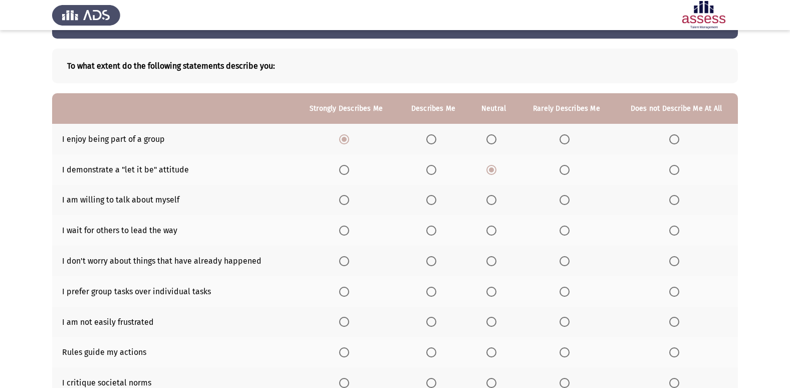
scroll to position [50, 0]
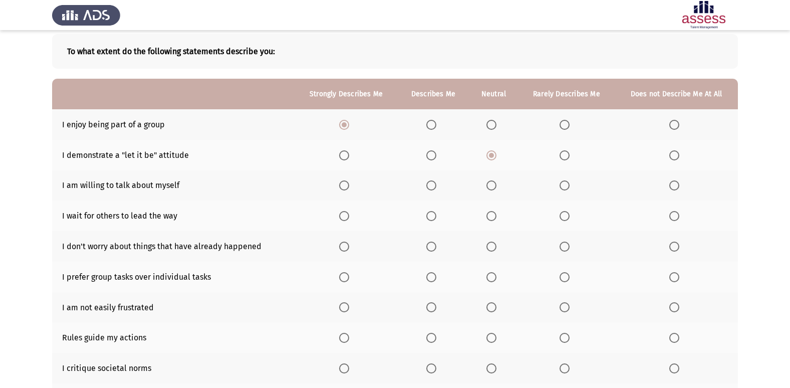
click at [438, 181] on th at bounding box center [433, 185] width 71 height 31
click at [438, 181] on label "Select an option" at bounding box center [433, 185] width 14 height 10
click at [436, 181] on input "Select an option" at bounding box center [431, 185] width 10 height 10
click at [500, 220] on label "Select an option" at bounding box center [494, 216] width 14 height 10
click at [497, 220] on input "Select an option" at bounding box center [492, 216] width 10 height 10
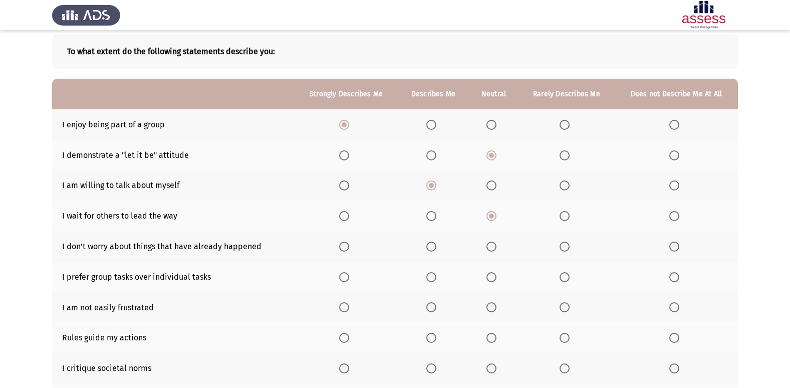
click at [348, 250] on span "Select an option" at bounding box center [344, 247] width 10 height 10
click at [348, 250] on input "Select an option" at bounding box center [344, 247] width 10 height 10
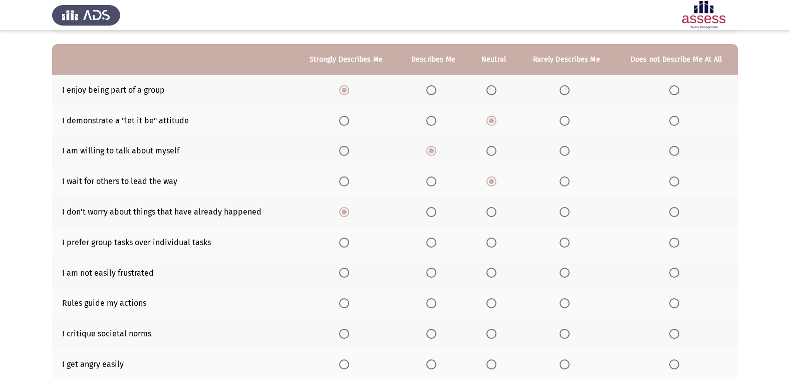
scroll to position [100, 0]
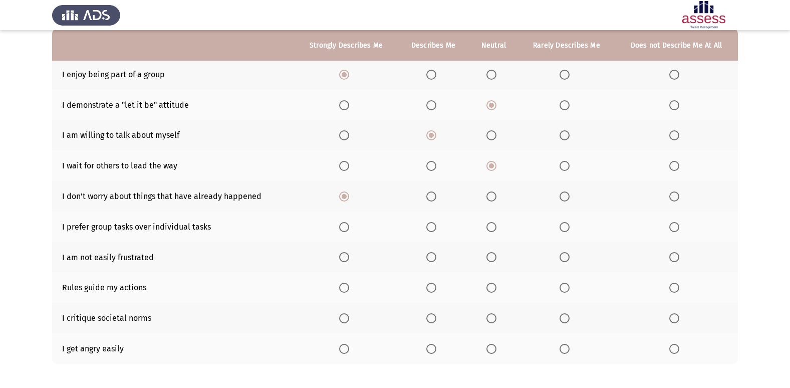
click at [347, 228] on span "Select an option" at bounding box center [344, 227] width 10 height 10
click at [347, 228] on input "Select an option" at bounding box center [344, 227] width 10 height 10
click at [493, 256] on span "Select an option" at bounding box center [492, 257] width 10 height 10
click at [493, 256] on input "Select an option" at bounding box center [492, 257] width 10 height 10
click at [433, 281] on th at bounding box center [433, 287] width 71 height 31
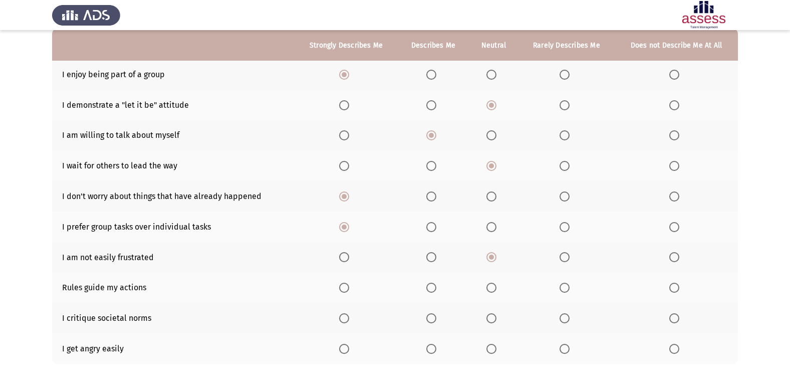
click at [431, 291] on span "Select an option" at bounding box center [431, 288] width 10 height 10
click at [431, 291] on input "Select an option" at bounding box center [431, 288] width 10 height 10
click at [349, 320] on span "Select an option" at bounding box center [344, 318] width 10 height 10
click at [349, 320] on input "Select an option" at bounding box center [344, 318] width 10 height 10
click at [500, 349] on label "Select an option" at bounding box center [494, 349] width 14 height 10
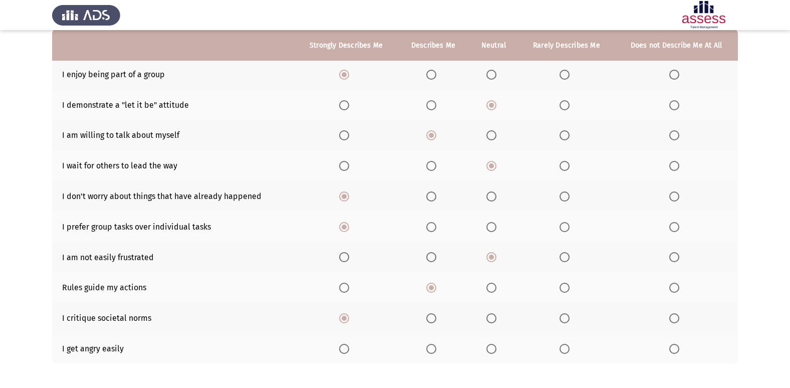
click at [497, 349] on input "Select an option" at bounding box center [492, 349] width 10 height 10
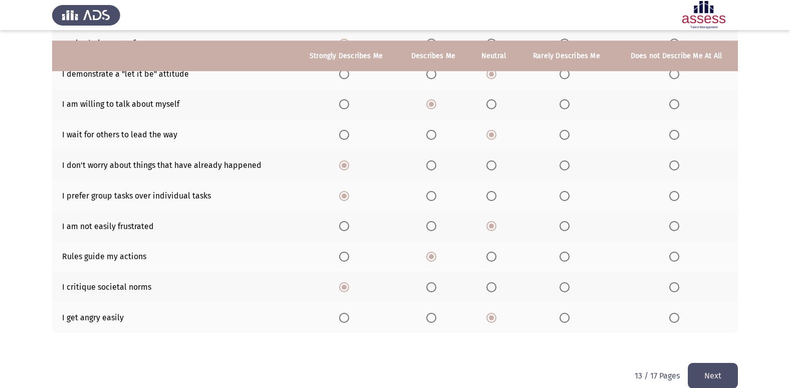
scroll to position [146, 0]
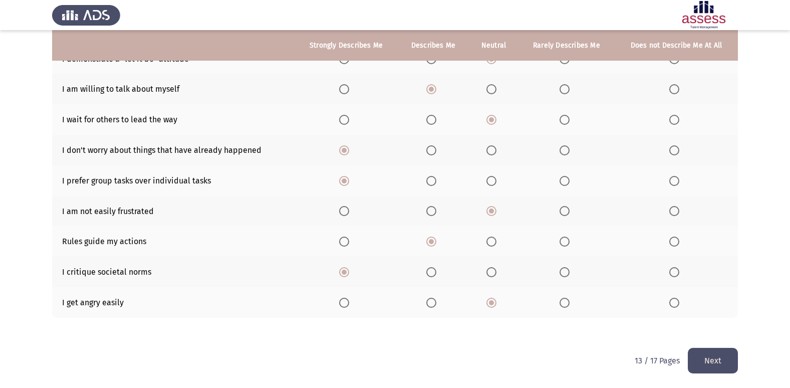
click at [706, 355] on button "Next" at bounding box center [713, 361] width 50 height 26
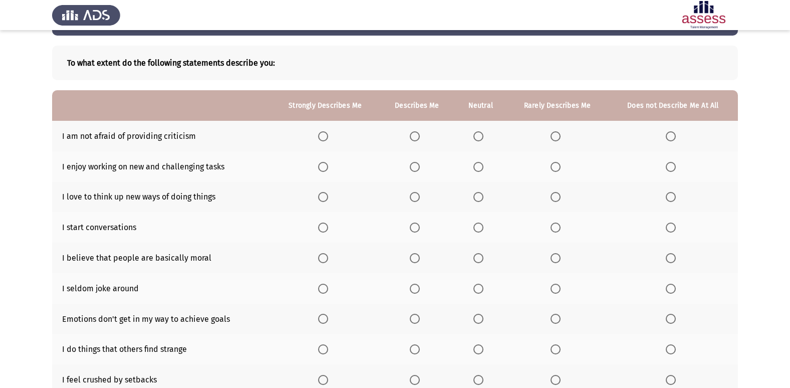
scroll to position [0, 0]
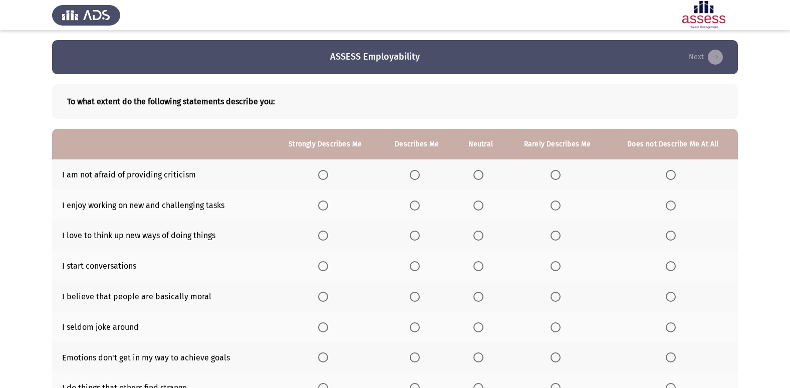
click at [551, 174] on th at bounding box center [557, 174] width 101 height 31
click at [551, 175] on span "Select an option" at bounding box center [556, 175] width 10 height 10
click at [551, 175] on input "Select an option" at bounding box center [556, 175] width 10 height 10
click at [328, 202] on span "Select an option" at bounding box center [323, 205] width 10 height 10
click at [328, 202] on input "Select an option" at bounding box center [323, 205] width 10 height 10
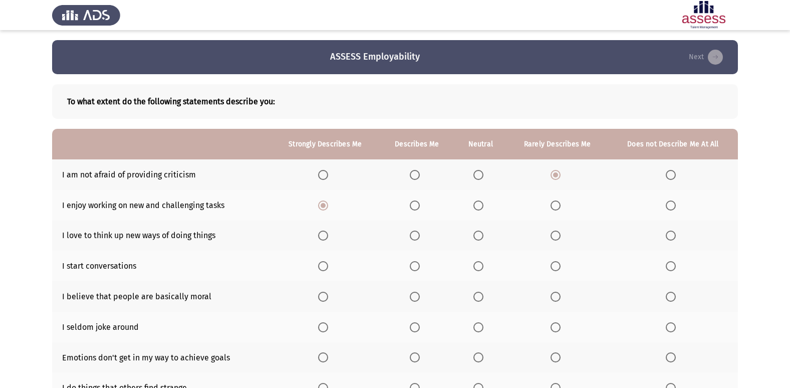
click at [326, 228] on th at bounding box center [325, 235] width 109 height 31
click at [326, 233] on span "Select an option" at bounding box center [323, 235] width 10 height 10
click at [326, 233] on input "Select an option" at bounding box center [323, 235] width 10 height 10
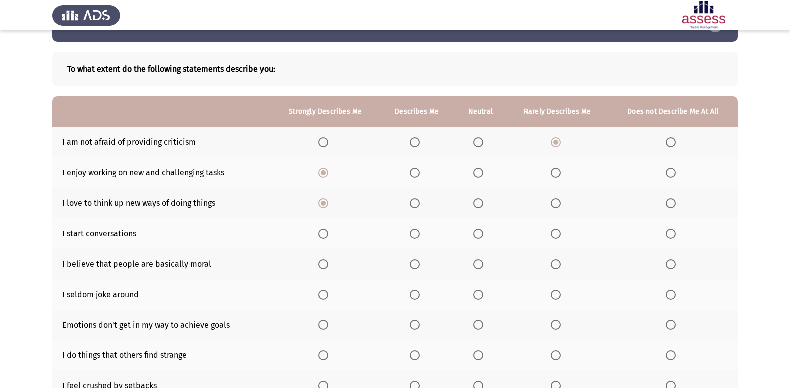
scroll to position [50, 0]
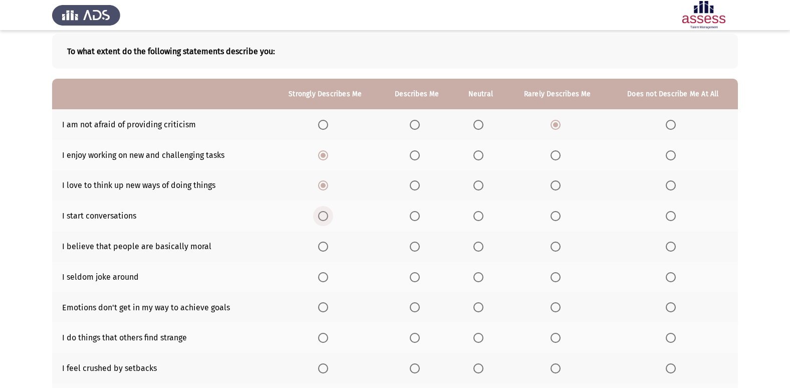
click at [325, 220] on span "Select an option" at bounding box center [323, 216] width 10 height 10
click at [325, 220] on input "Select an option" at bounding box center [323, 216] width 10 height 10
click at [555, 244] on span "Select an option" at bounding box center [556, 247] width 10 height 10
click at [555, 244] on input "Select an option" at bounding box center [556, 247] width 10 height 10
click at [473, 273] on th at bounding box center [480, 277] width 52 height 31
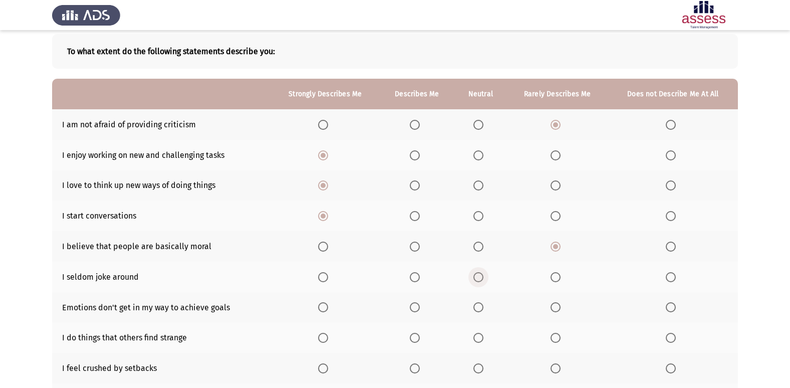
click at [480, 277] on span "Select an option" at bounding box center [479, 277] width 10 height 10
click at [480, 277] on input "Select an option" at bounding box center [479, 277] width 10 height 10
click at [550, 281] on th at bounding box center [557, 277] width 101 height 31
click at [556, 279] on span "Select an option" at bounding box center [556, 277] width 10 height 10
click at [556, 279] on input "Select an option" at bounding box center [556, 277] width 10 height 10
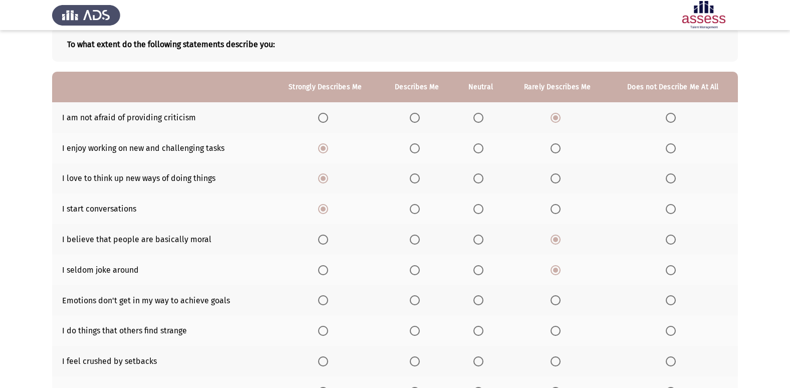
scroll to position [100, 0]
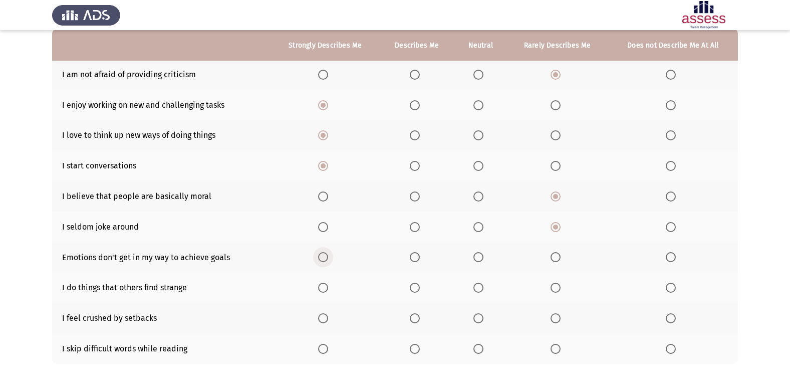
click at [327, 259] on span "Select an option" at bounding box center [323, 257] width 10 height 10
click at [327, 259] on input "Select an option" at bounding box center [323, 257] width 10 height 10
click at [480, 289] on span "Select an option" at bounding box center [479, 288] width 10 height 10
click at [480, 289] on input "Select an option" at bounding box center [479, 288] width 10 height 10
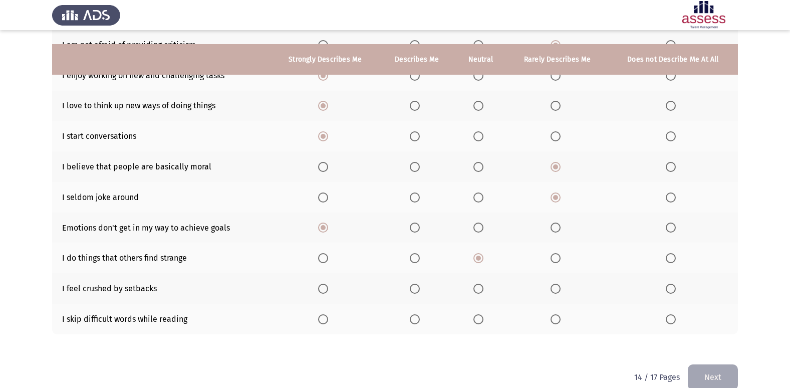
scroll to position [146, 0]
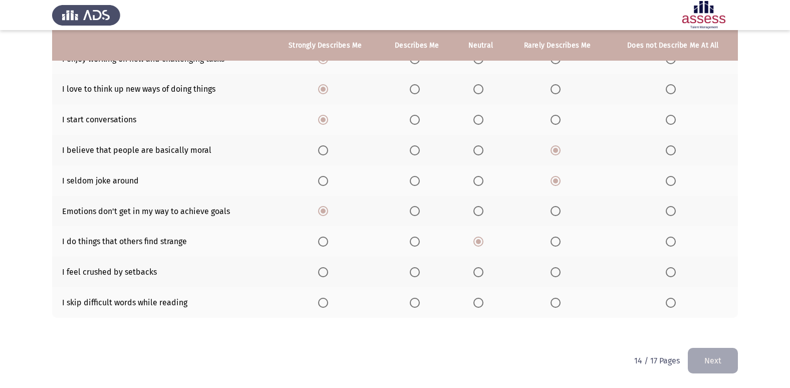
click at [324, 269] on span "Select an option" at bounding box center [323, 272] width 10 height 10
click at [324, 269] on input "Select an option" at bounding box center [323, 272] width 10 height 10
click at [476, 299] on span "Select an option" at bounding box center [479, 303] width 10 height 10
click at [476, 299] on input "Select an option" at bounding box center [479, 303] width 10 height 10
click at [725, 358] on button "Next" at bounding box center [713, 361] width 50 height 26
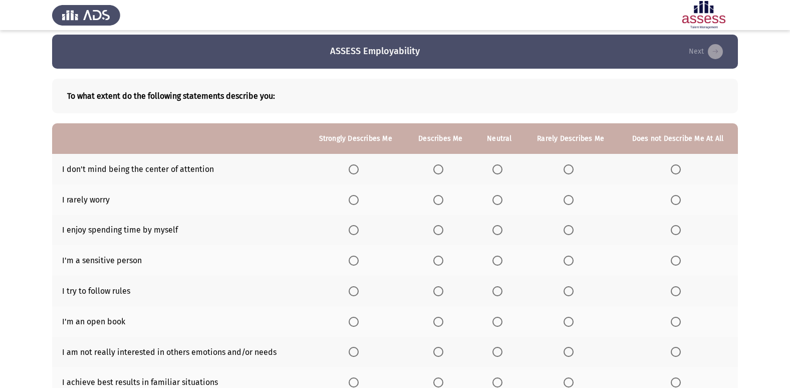
scroll to position [0, 0]
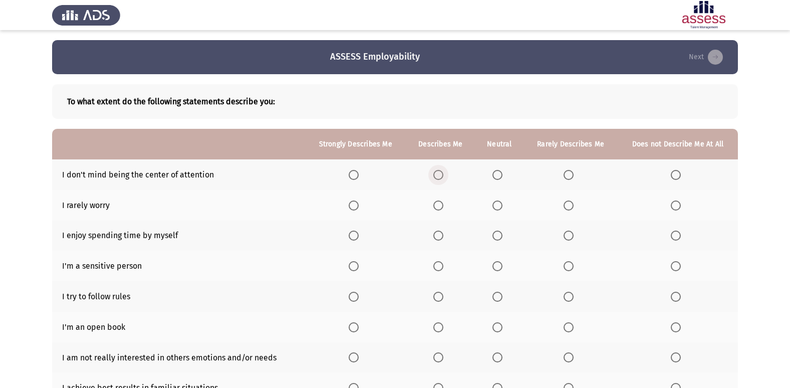
click at [440, 176] on span "Select an option" at bounding box center [438, 175] width 10 height 10
click at [440, 176] on input "Select an option" at bounding box center [438, 175] width 10 height 10
click at [360, 200] on mat-radio-button "Select an option" at bounding box center [356, 205] width 14 height 11
click at [352, 211] on th at bounding box center [355, 205] width 101 height 31
click at [358, 237] on span "Select an option" at bounding box center [354, 235] width 10 height 10
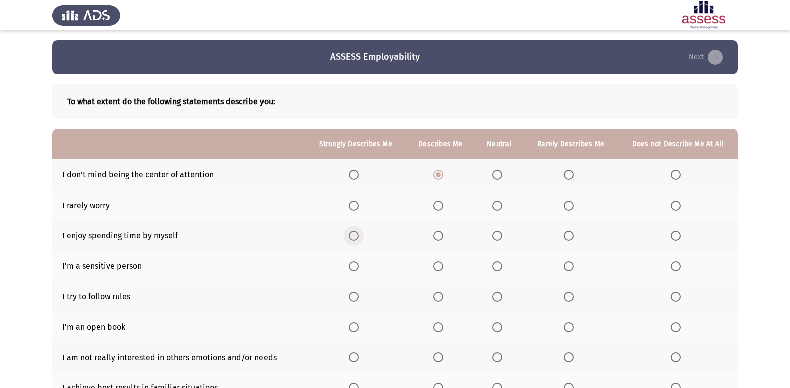
click at [358, 237] on input "Select an option" at bounding box center [354, 235] width 10 height 10
click at [450, 211] on th at bounding box center [441, 205] width 70 height 31
click at [439, 204] on span "Select an option" at bounding box center [438, 205] width 10 height 10
click at [439, 204] on input "Select an option" at bounding box center [438, 205] width 10 height 10
click at [543, 270] on th at bounding box center [571, 266] width 94 height 31
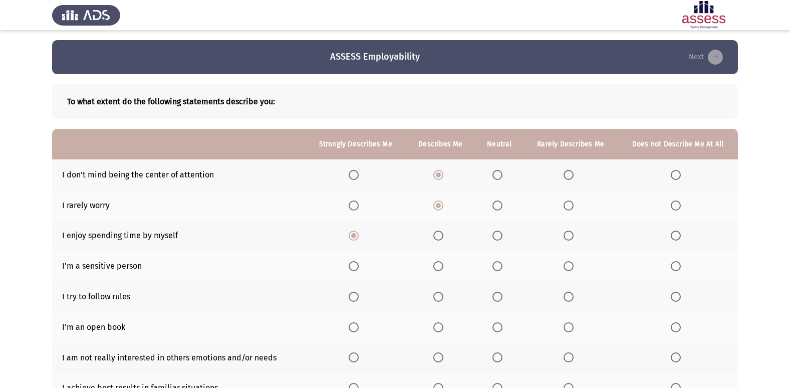
click at [565, 263] on th at bounding box center [571, 266] width 94 height 31
click at [568, 263] on span "Select an option" at bounding box center [569, 266] width 10 height 10
click at [568, 263] on input "Select an option" at bounding box center [569, 266] width 10 height 10
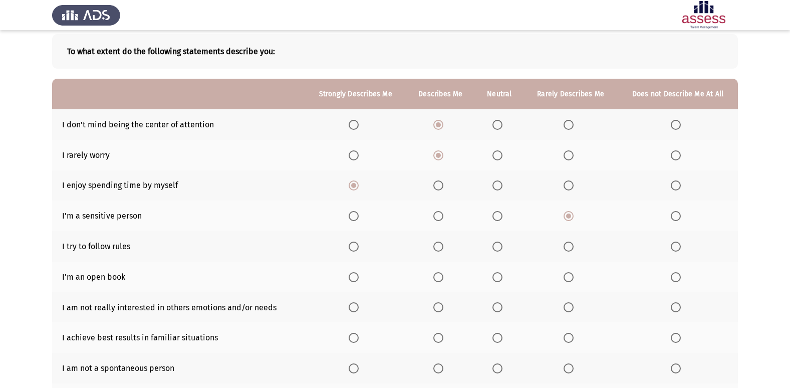
click at [570, 245] on span "Select an option" at bounding box center [569, 247] width 10 height 10
click at [570, 245] on input "Select an option" at bounding box center [569, 247] width 10 height 10
click at [508, 246] on th at bounding box center [500, 246] width 49 height 31
click at [503, 249] on span "Select an option" at bounding box center [498, 247] width 10 height 10
click at [503, 249] on input "Select an option" at bounding box center [498, 247] width 10 height 10
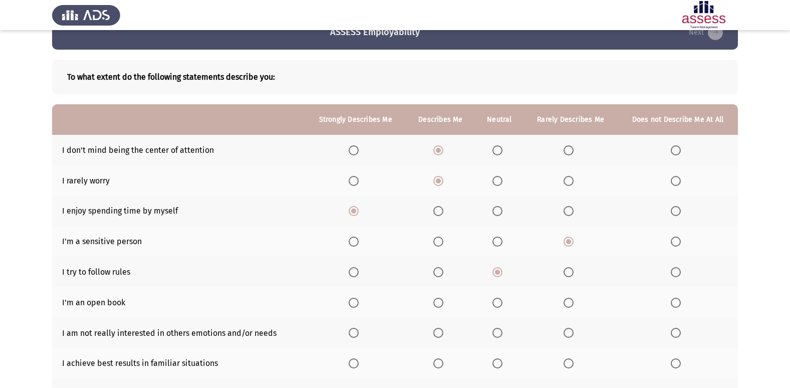
scroll to position [0, 0]
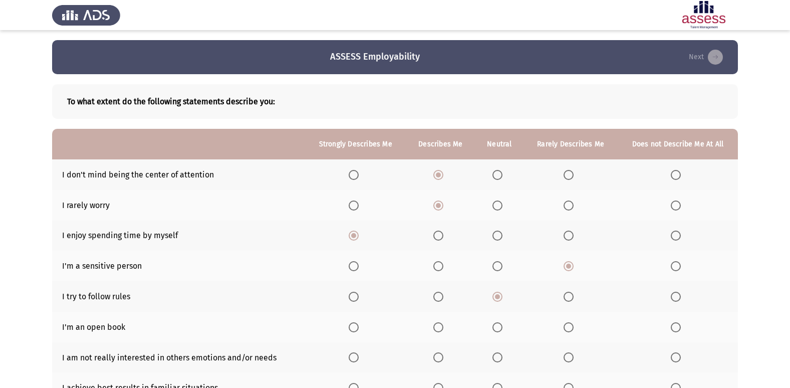
click at [354, 327] on span "Select an option" at bounding box center [354, 327] width 0 height 0
click at [355, 327] on input "Select an option" at bounding box center [354, 327] width 10 height 10
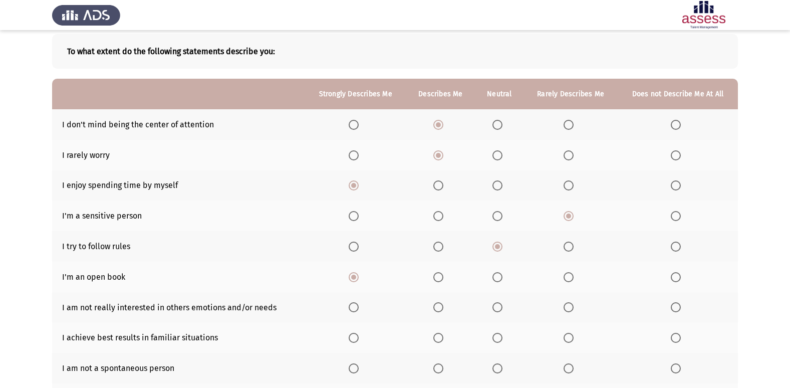
click at [497, 313] on th at bounding box center [500, 307] width 49 height 31
click at [501, 309] on span "Select an option" at bounding box center [498, 307] width 10 height 10
click at [501, 309] on input "Select an option" at bounding box center [498, 307] width 10 height 10
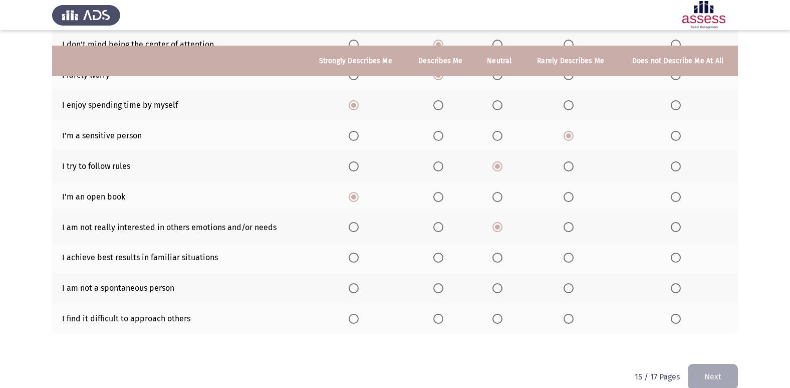
scroll to position [146, 0]
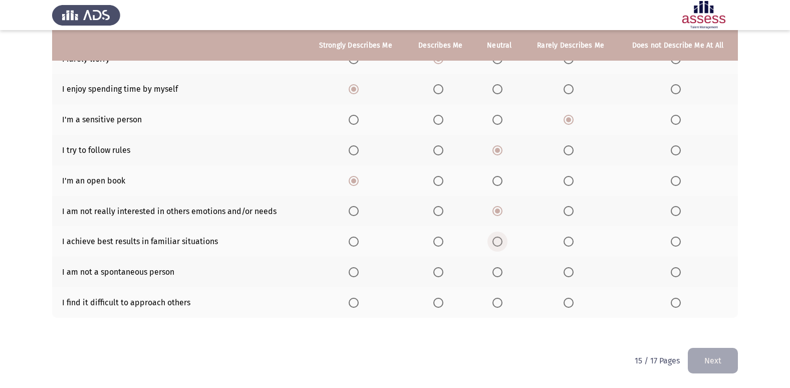
click at [501, 241] on span "Select an option" at bounding box center [498, 242] width 10 height 10
click at [501, 241] on input "Select an option" at bounding box center [498, 242] width 10 height 10
click at [422, 269] on th at bounding box center [441, 272] width 70 height 31
click at [447, 279] on th at bounding box center [441, 272] width 70 height 31
click at [441, 272] on span "Select an option" at bounding box center [438, 272] width 10 height 10
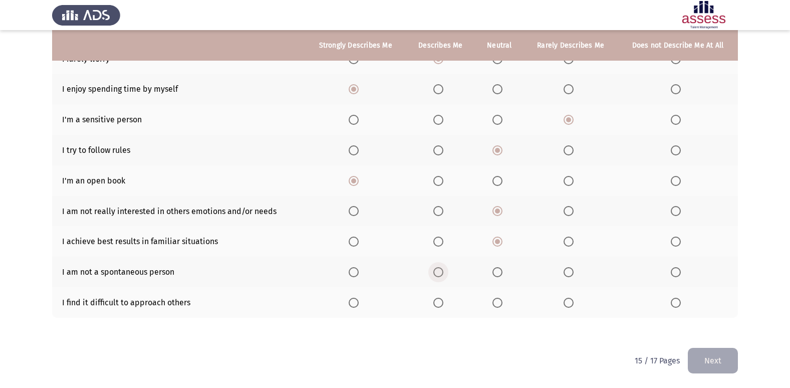
click at [441, 272] on input "Select an option" at bounding box center [438, 272] width 10 height 10
click at [503, 304] on span "Select an option" at bounding box center [498, 303] width 10 height 10
click at [503, 304] on input "Select an option" at bounding box center [498, 303] width 10 height 10
click at [712, 364] on button "Next" at bounding box center [713, 361] width 50 height 26
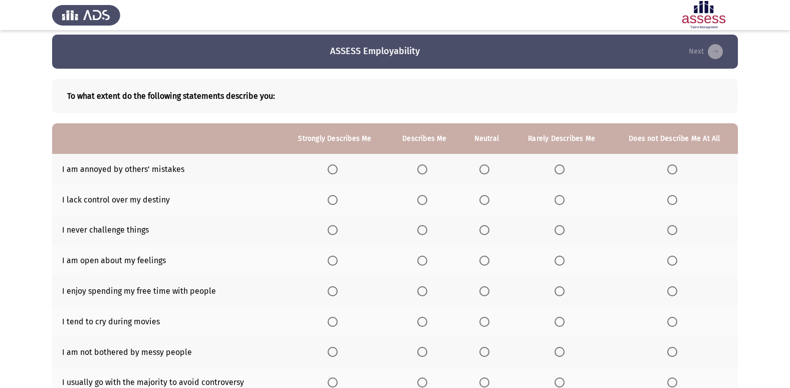
scroll to position [0, 0]
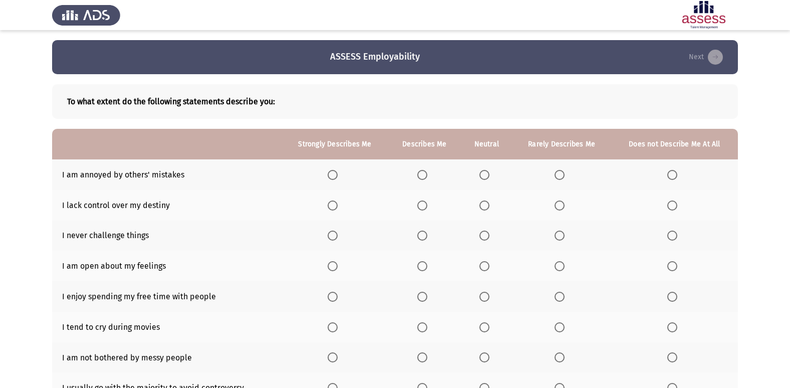
click at [485, 176] on span "Select an option" at bounding box center [485, 175] width 10 height 10
click at [485, 176] on input "Select an option" at bounding box center [485, 175] width 10 height 10
click at [421, 208] on span "Select an option" at bounding box center [422, 205] width 10 height 10
click at [421, 208] on input "Select an option" at bounding box center [422, 205] width 10 height 10
click at [562, 233] on span "Select an option" at bounding box center [560, 235] width 10 height 10
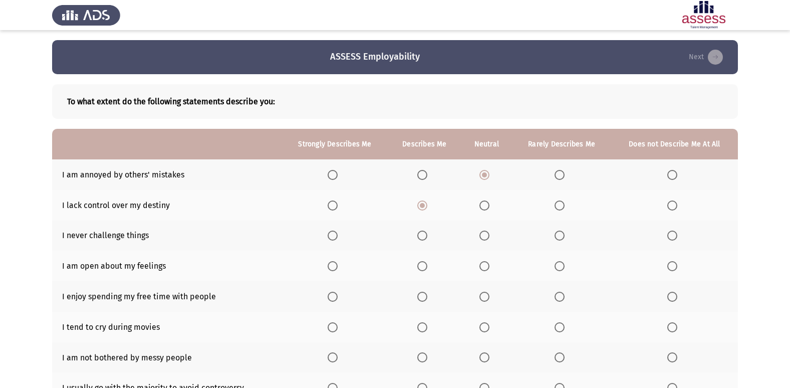
click at [562, 233] on input "Select an option" at bounding box center [560, 235] width 10 height 10
click at [336, 263] on span "Select an option" at bounding box center [333, 266] width 10 height 10
click at [336, 263] on input "Select an option" at bounding box center [333, 266] width 10 height 10
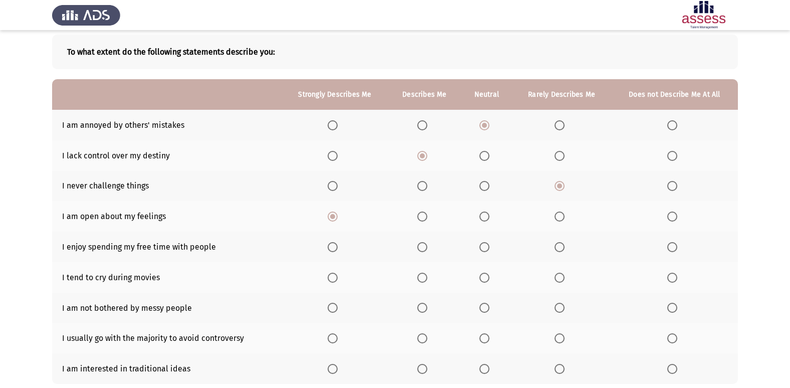
scroll to position [50, 0]
click at [338, 248] on span "Select an option" at bounding box center [333, 247] width 10 height 10
click at [338, 248] on input "Select an option" at bounding box center [333, 247] width 10 height 10
click at [486, 276] on span "Select an option" at bounding box center [485, 277] width 10 height 10
click at [486, 276] on input "Select an option" at bounding box center [485, 277] width 10 height 10
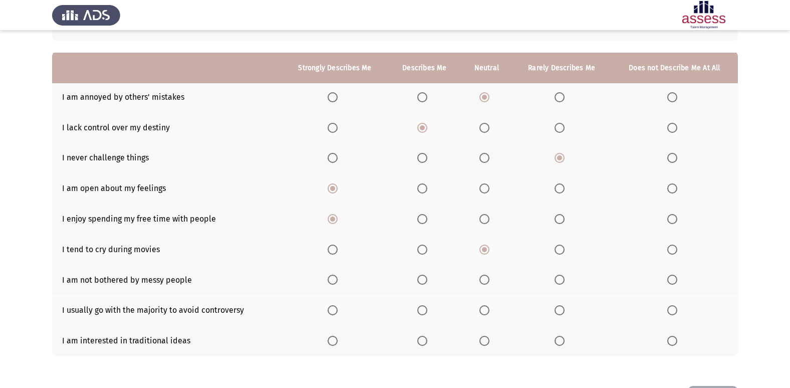
scroll to position [100, 0]
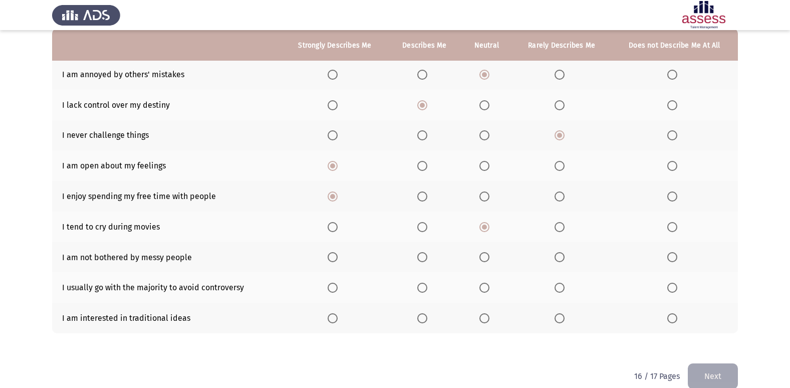
click at [420, 251] on th at bounding box center [424, 257] width 73 height 31
click at [425, 253] on span "Select an option" at bounding box center [422, 257] width 10 height 10
click at [425, 253] on input "Select an option" at bounding box center [422, 257] width 10 height 10
click at [487, 288] on span "Select an option" at bounding box center [485, 288] width 10 height 10
click at [487, 288] on input "Select an option" at bounding box center [485, 288] width 10 height 10
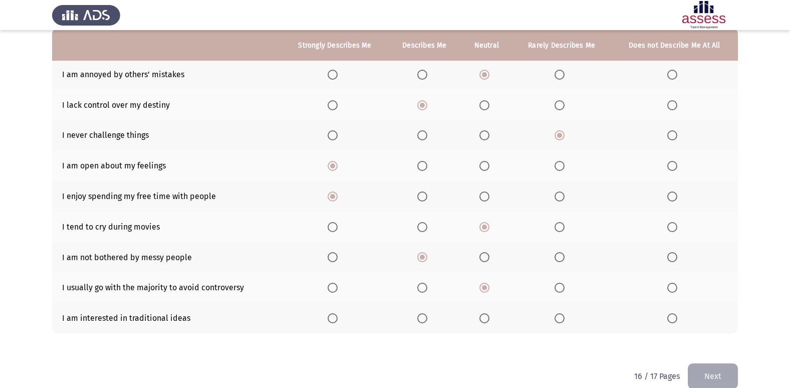
click at [564, 323] on span "Select an option" at bounding box center [560, 318] width 10 height 10
click at [564, 323] on input "Select an option" at bounding box center [560, 318] width 10 height 10
click at [723, 371] on button "Next" at bounding box center [713, 376] width 50 height 26
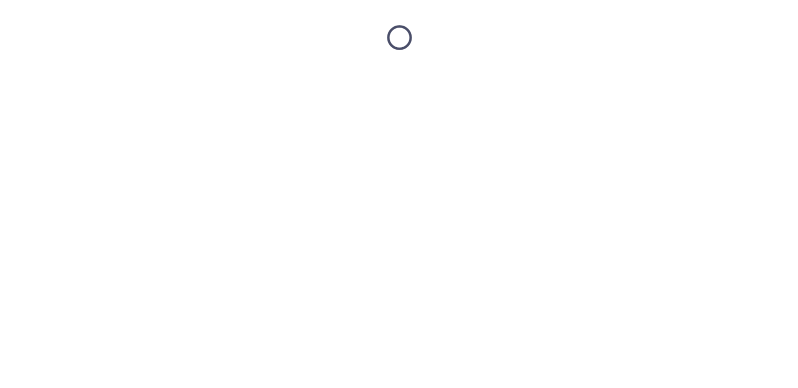
scroll to position [0, 0]
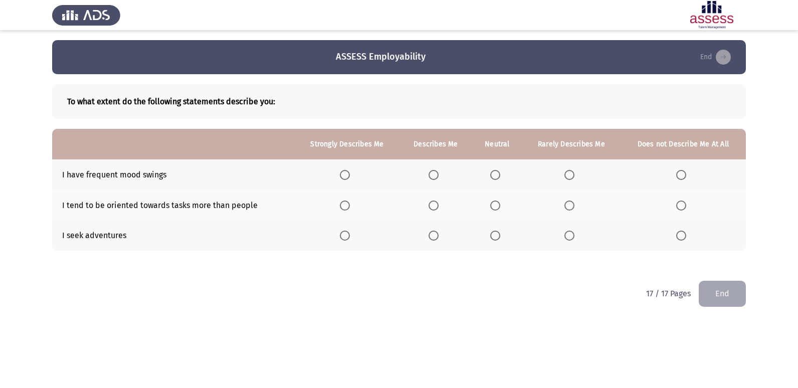
click at [571, 169] on th at bounding box center [571, 174] width 98 height 31
click at [570, 174] on span "Select an option" at bounding box center [569, 175] width 10 height 10
click at [570, 174] on input "Select an option" at bounding box center [569, 175] width 10 height 10
click at [427, 203] on th at bounding box center [435, 205] width 72 height 31
click at [505, 205] on th at bounding box center [497, 205] width 51 height 31
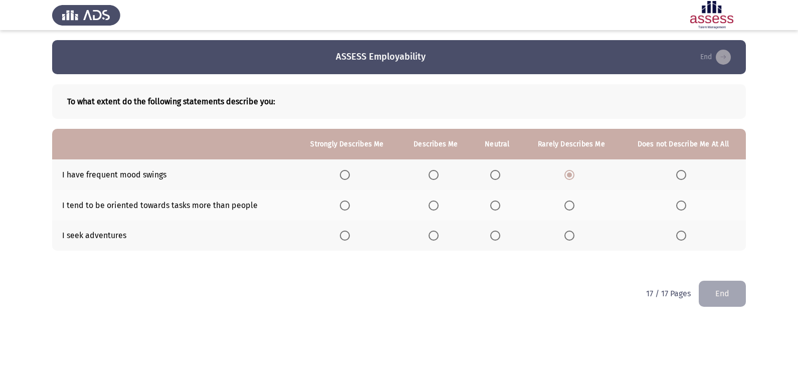
click at [342, 205] on span "Select an option" at bounding box center [345, 205] width 10 height 10
click at [342, 205] on input "Select an option" at bounding box center [345, 205] width 10 height 10
click at [503, 237] on label "Select an option" at bounding box center [497, 235] width 14 height 10
click at [500, 237] on input "Select an option" at bounding box center [495, 235] width 10 height 10
click at [353, 231] on label "Select an option" at bounding box center [347, 235] width 14 height 10
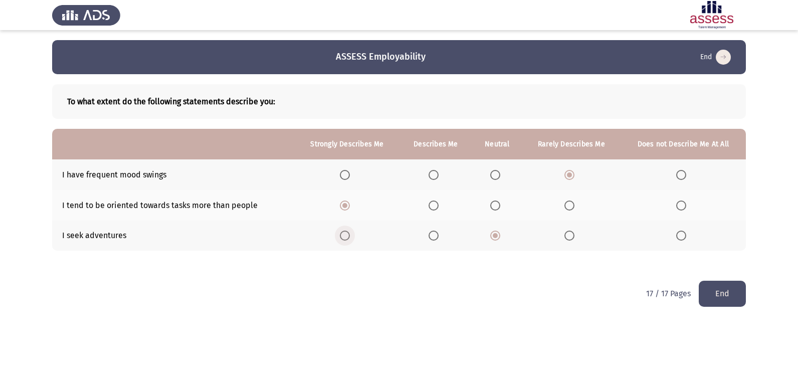
click at [350, 231] on input "Select an option" at bounding box center [345, 235] width 10 height 10
click at [496, 178] on span "Select an option" at bounding box center [495, 175] width 10 height 10
click at [496, 178] on input "Select an option" at bounding box center [495, 175] width 10 height 10
click at [729, 294] on button "End" at bounding box center [722, 294] width 47 height 26
